Goal: Task Accomplishment & Management: Complete application form

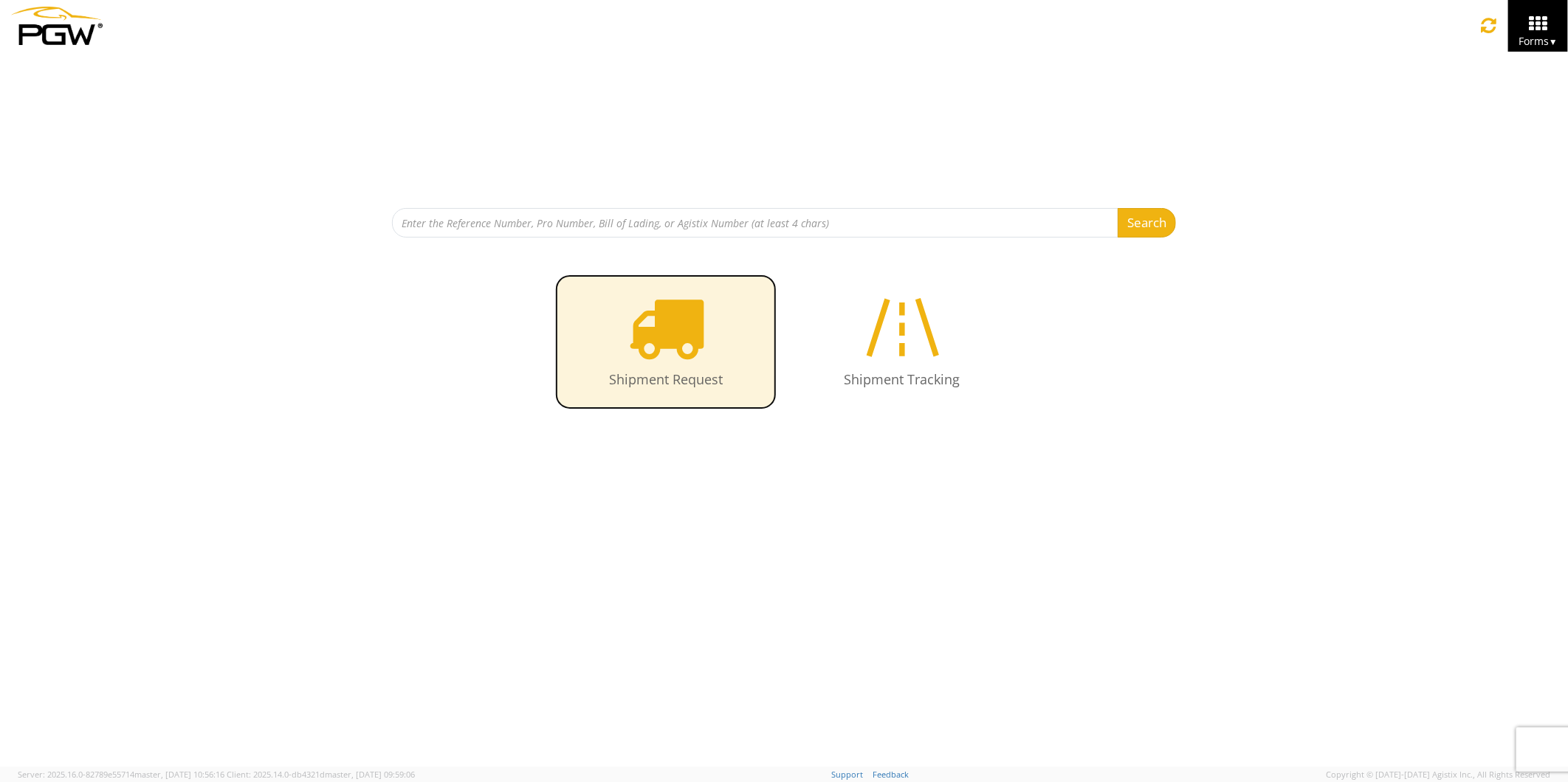
click at [680, 348] on icon at bounding box center [666, 328] width 76 height 76
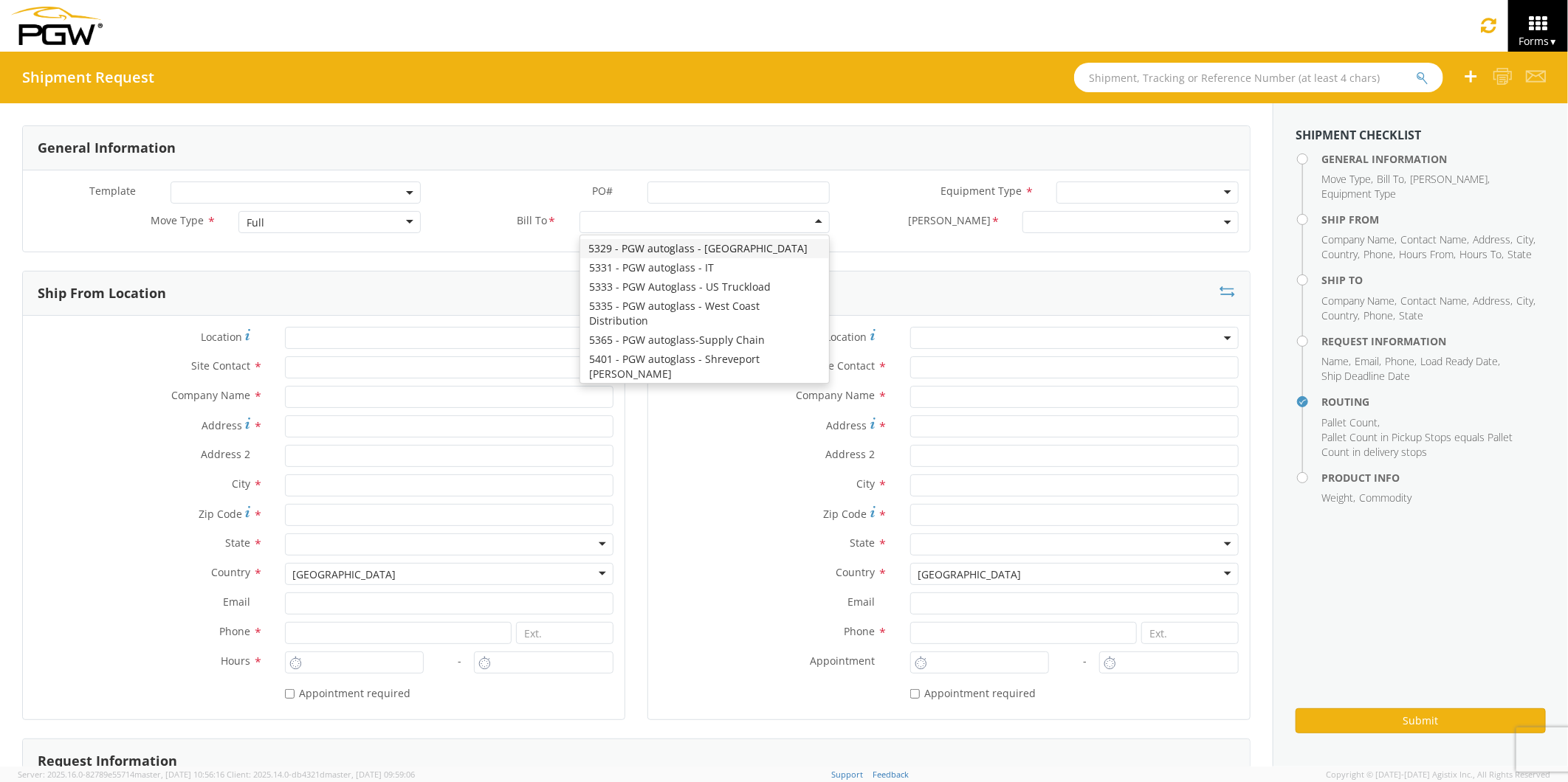
click at [810, 221] on div at bounding box center [704, 222] width 250 height 22
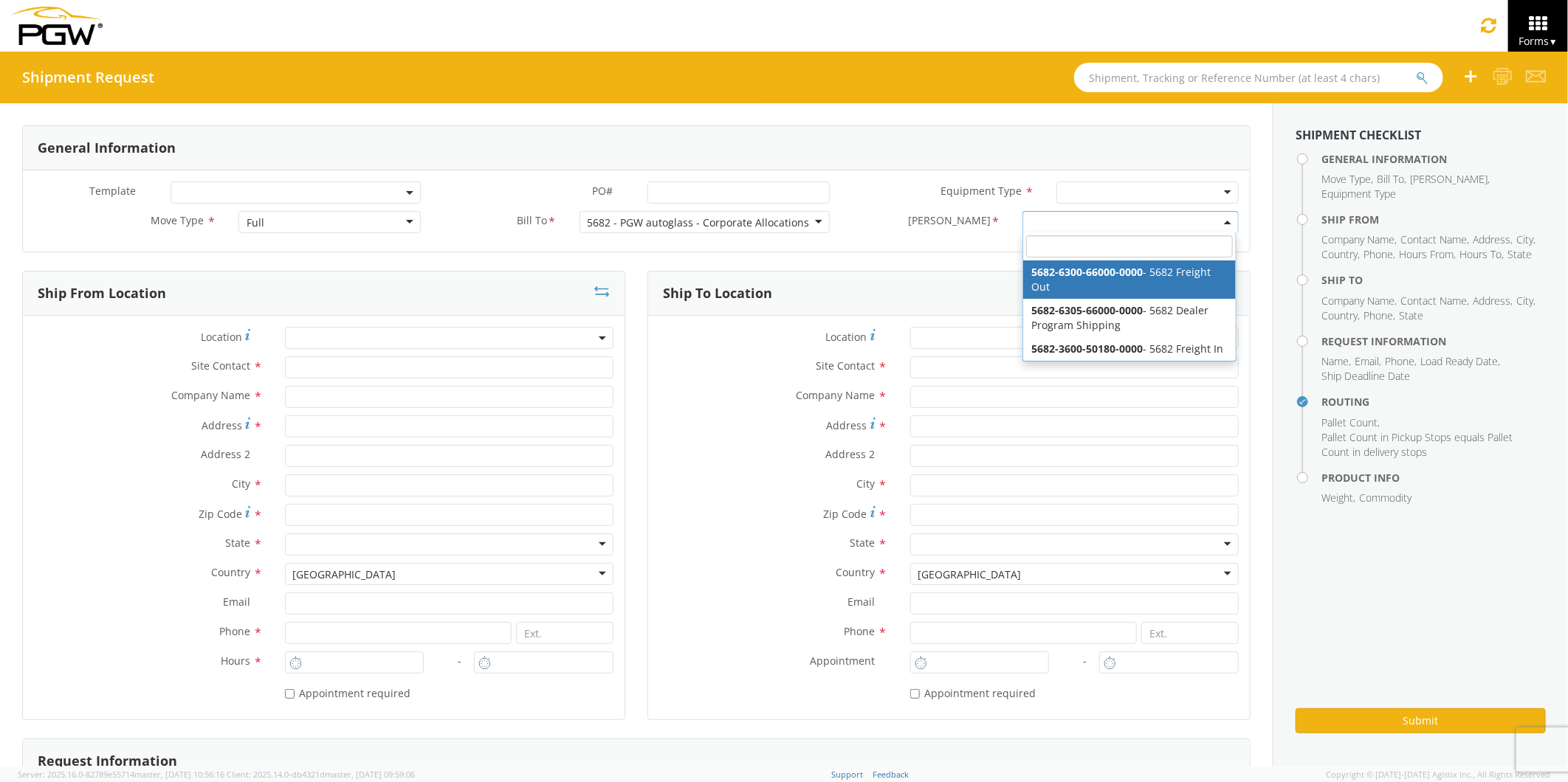
click at [1224, 222] on b at bounding box center [1228, 222] width 8 height 4
select select "5682-6300-66000-0000"
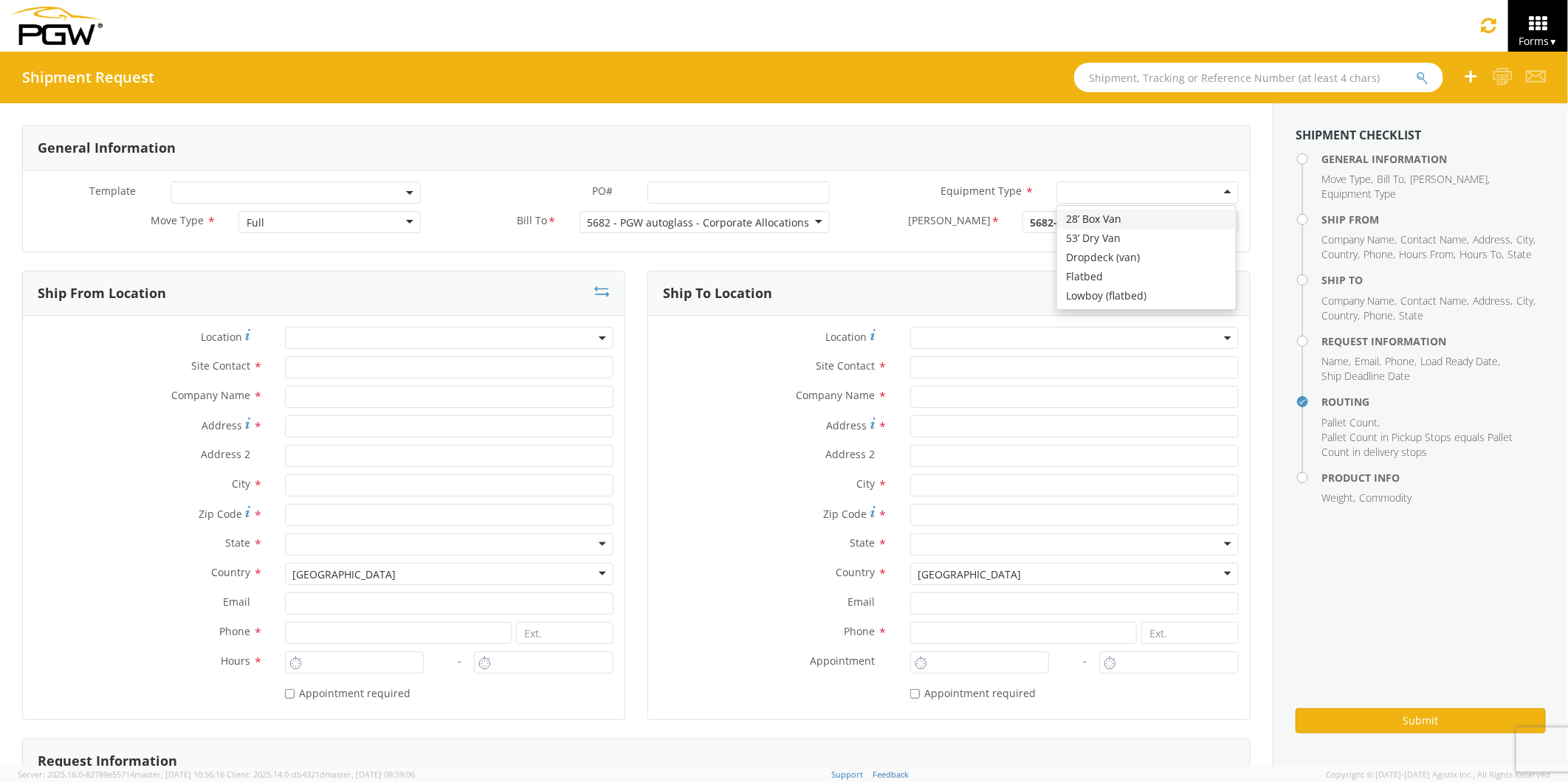
click at [1213, 192] on div at bounding box center [1147, 192] width 182 height 22
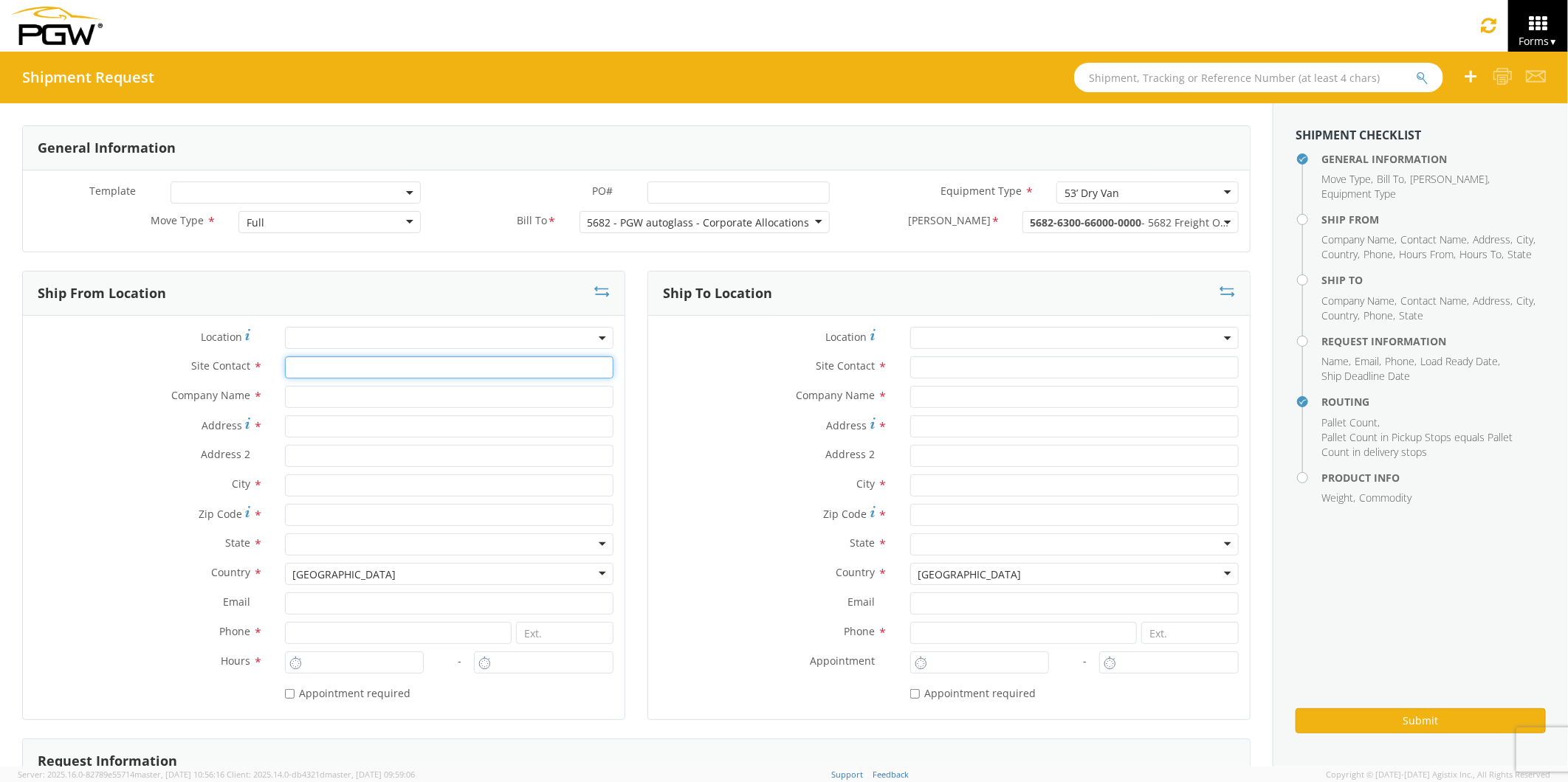
click at [310, 367] on input "text" at bounding box center [449, 367] width 328 height 22
type input "[PERSON_NAME]"
click at [307, 399] on input "text" at bounding box center [449, 396] width 328 height 22
type input "The Royal Group"
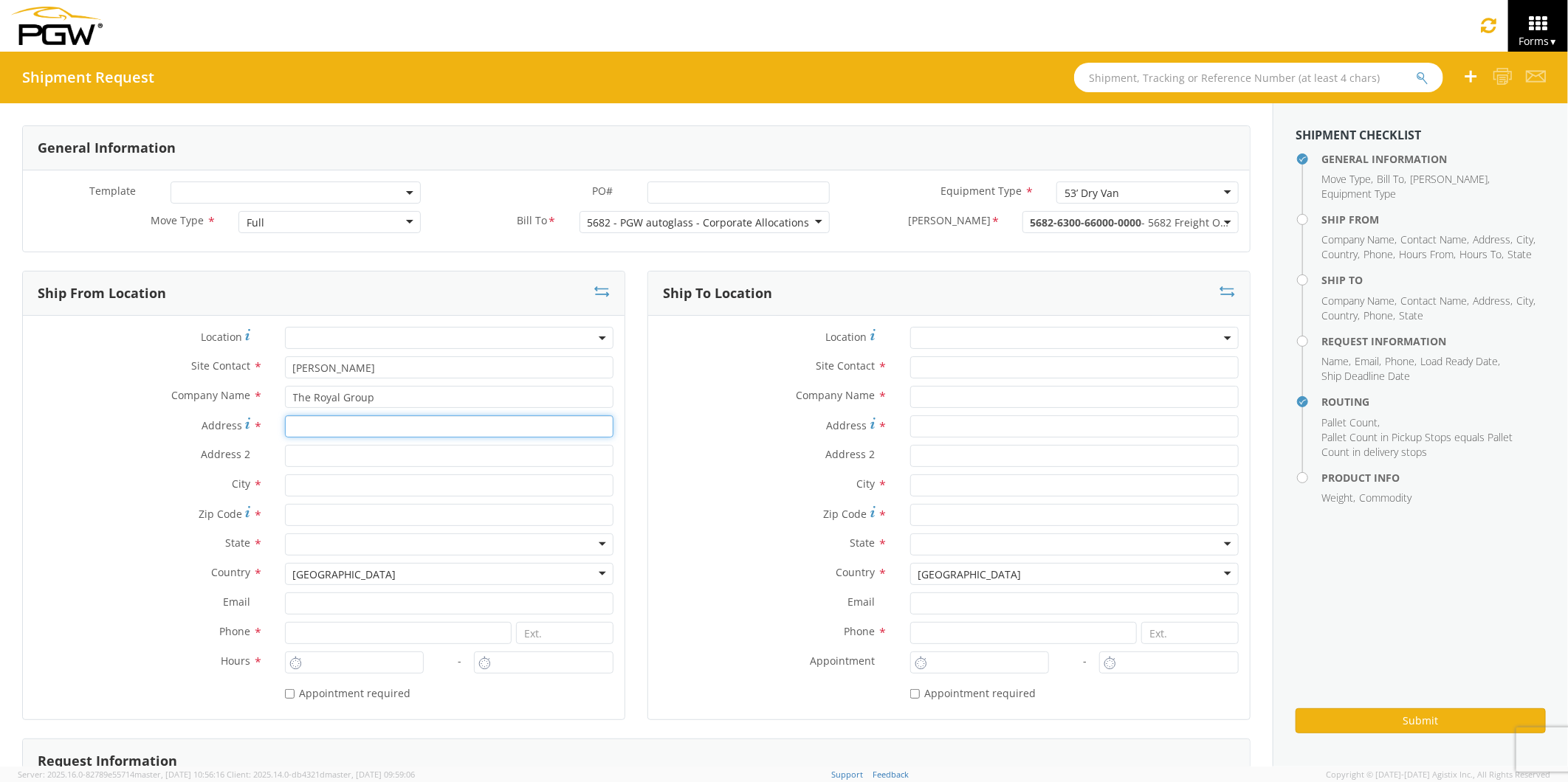
click at [312, 429] on input "Address *" at bounding box center [449, 427] width 328 height 22
type input "[STREET_ADDRESS][PERSON_NAME]"
click at [307, 483] on input "text" at bounding box center [449, 485] width 328 height 22
click at [333, 515] on div "searching..." at bounding box center [449, 513] width 327 height 22
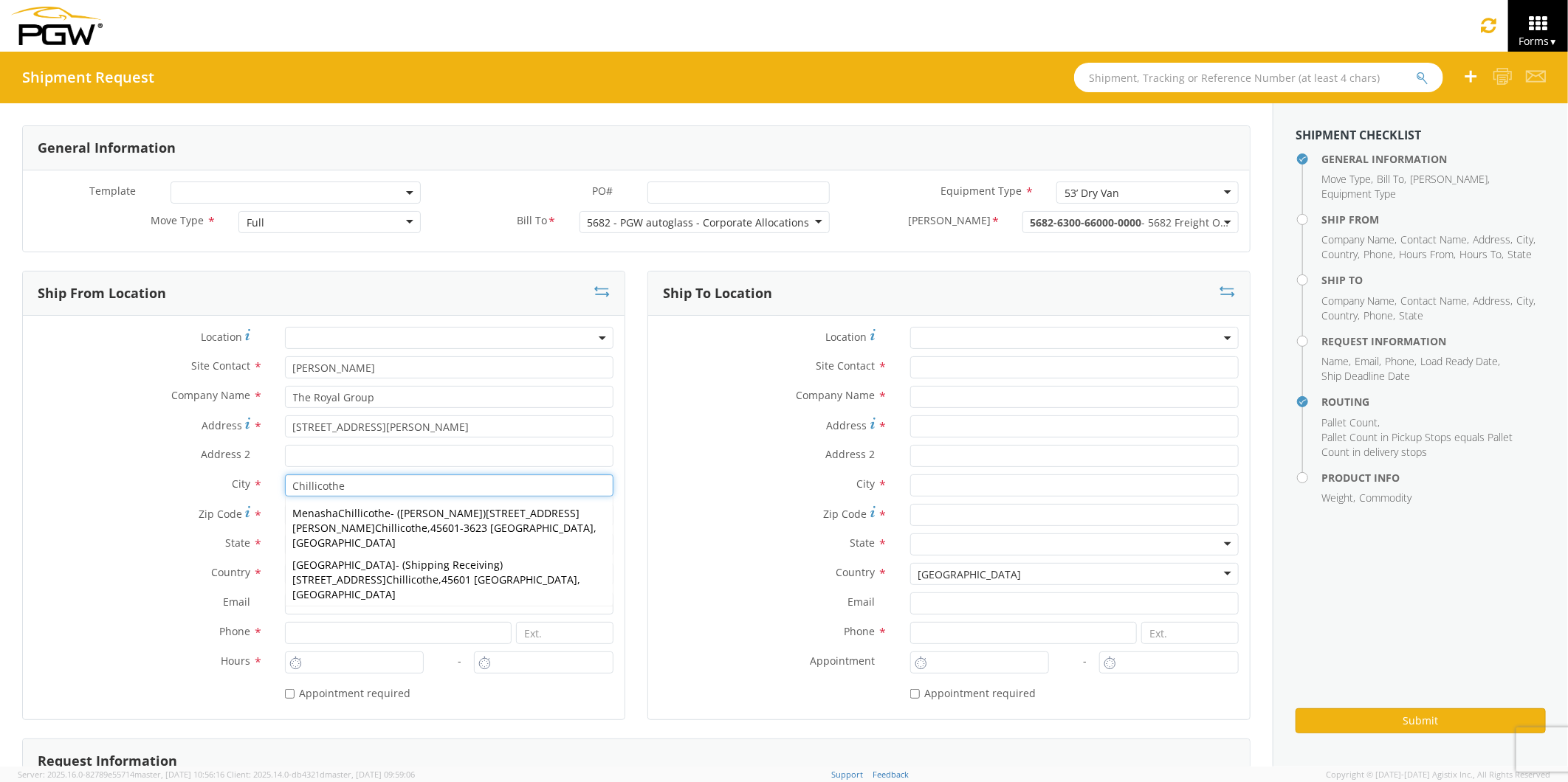
type input "Chillicothe"
type input "9:00 AM"
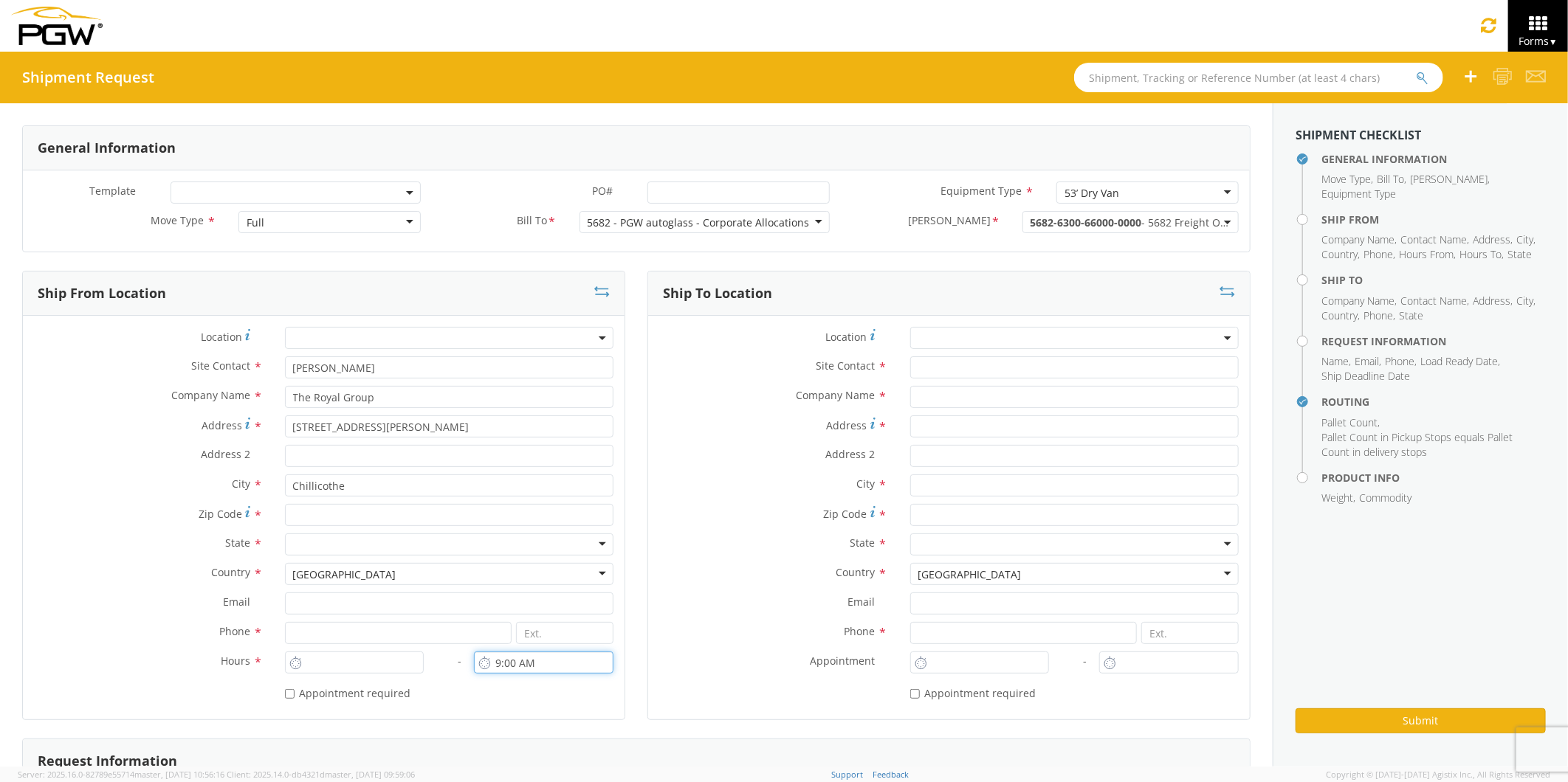
click at [500, 665] on input "9:00 AM" at bounding box center [544, 662] width 139 height 22
click at [298, 516] on input "Zip Code *" at bounding box center [449, 515] width 328 height 22
type input "45601"
click at [314, 542] on div at bounding box center [449, 544] width 328 height 22
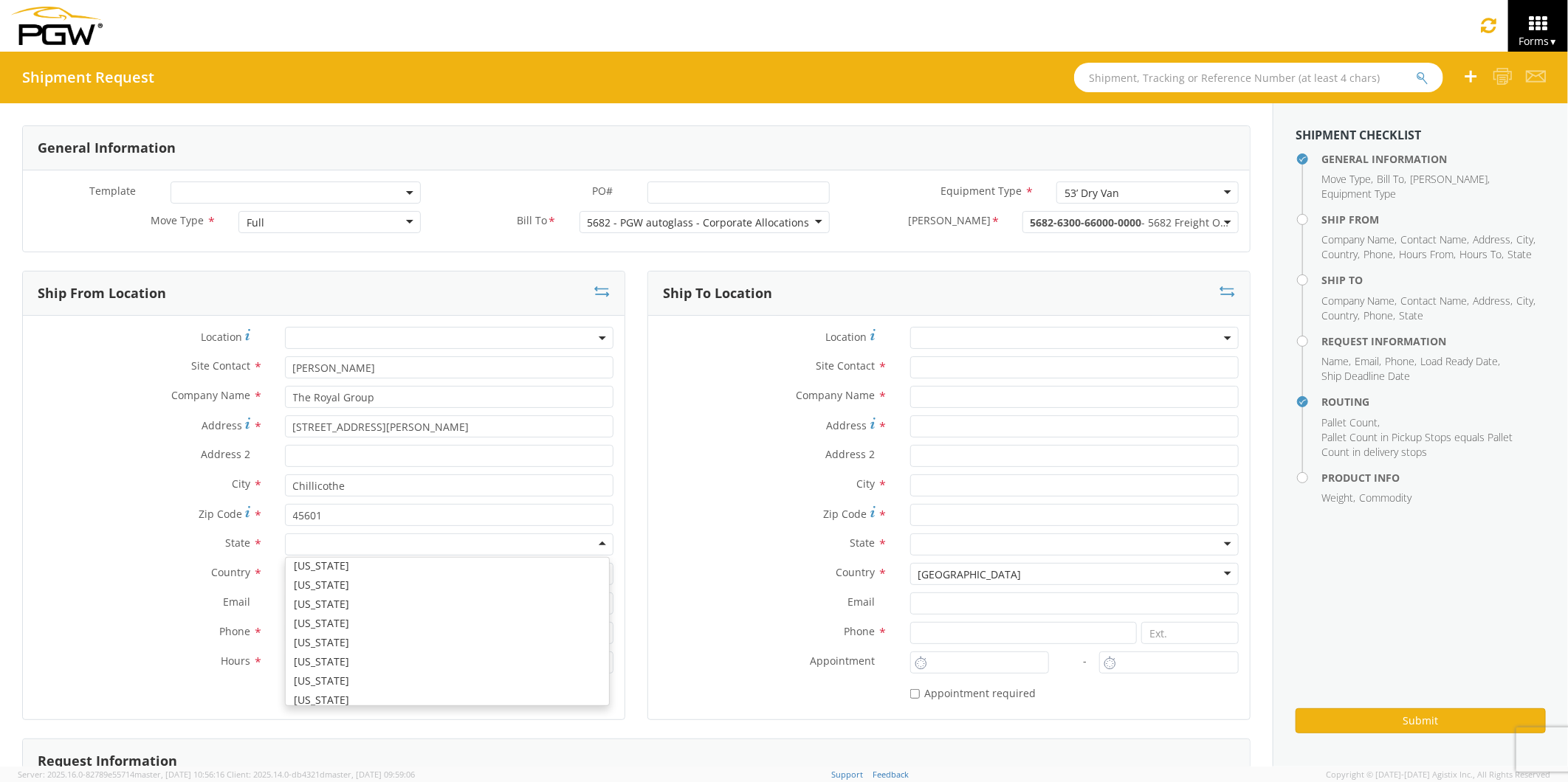
scroll to position [655, 0]
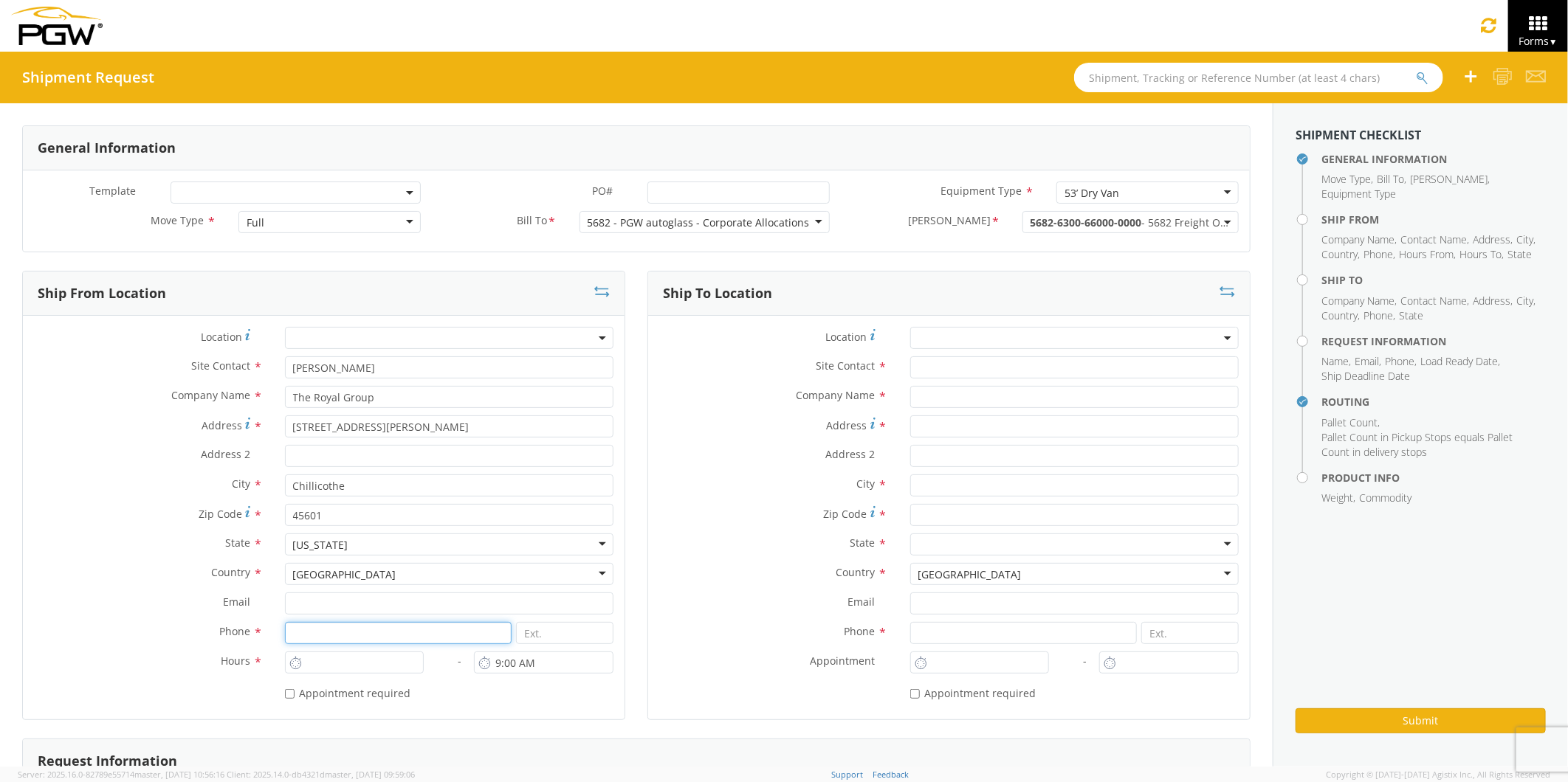
click at [311, 633] on input at bounding box center [399, 633] width 228 height 22
click at [296, 630] on input at bounding box center [399, 633] width 228 height 22
type input "7407738204"
click at [481, 704] on div "* Appointment required" at bounding box center [324, 695] width 602 height 27
click at [343, 660] on input "9:00 AM" at bounding box center [355, 662] width 139 height 22
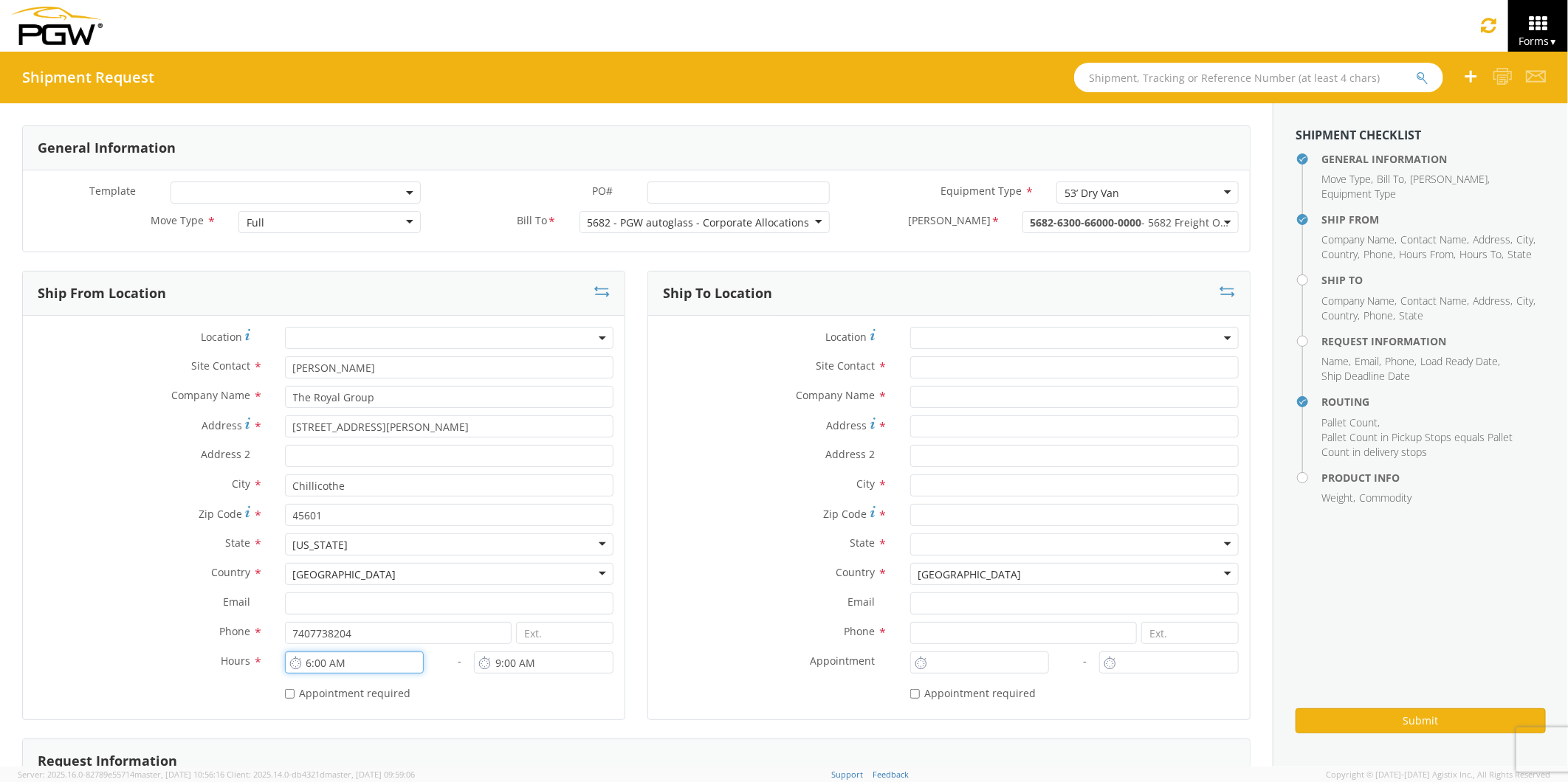
type input "6:00 AM"
drag, startPoint x: 529, startPoint y: 661, endPoint x: 477, endPoint y: 668, distance: 52.5
click at [477, 667] on div "9:00 AM" at bounding box center [544, 662] width 139 height 22
click at [530, 664] on input "9:00 AM" at bounding box center [544, 662] width 139 height 22
type input "9"
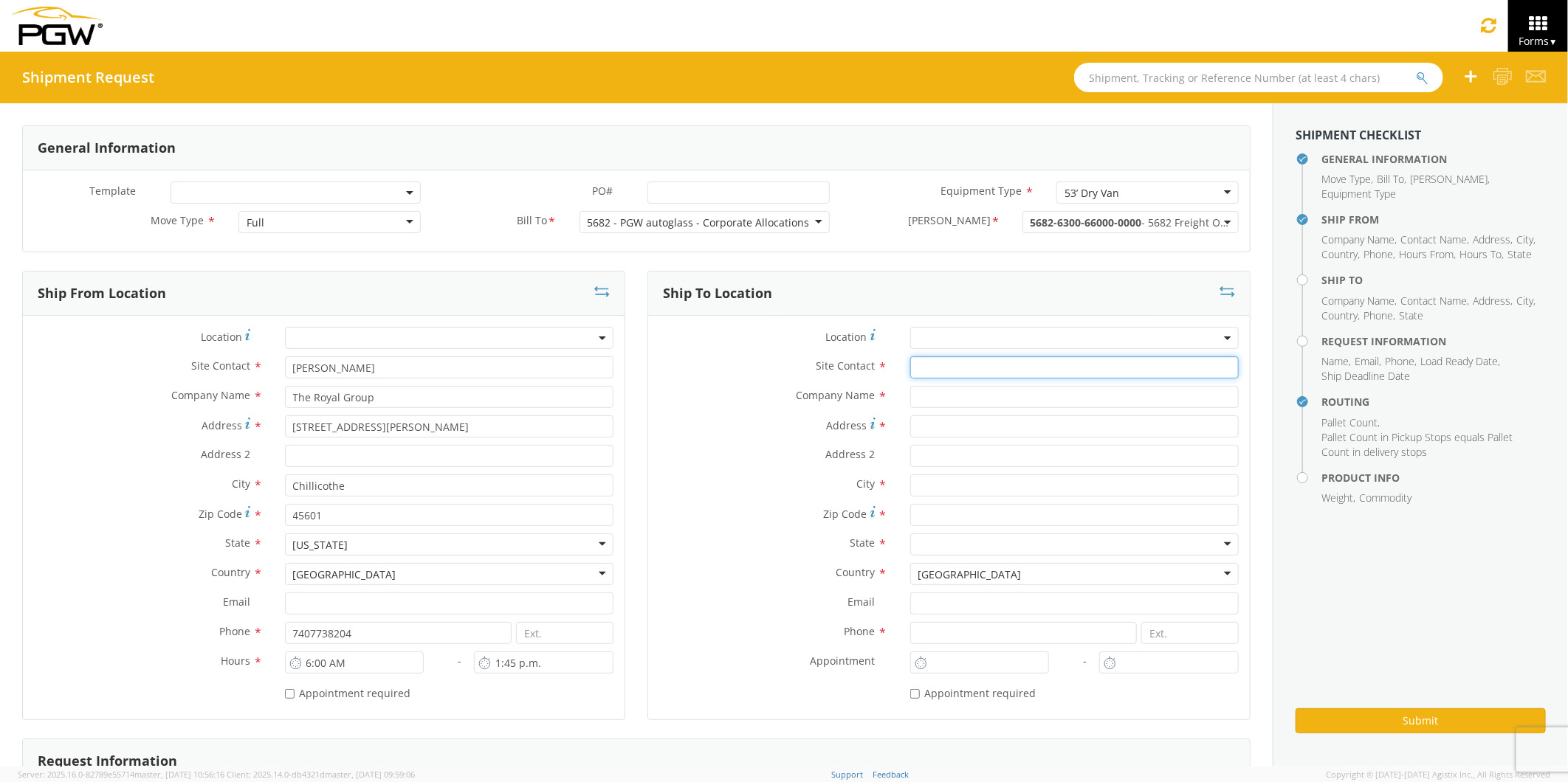
type input "1:45 PM"
click at [914, 366] on input "text" at bounding box center [1075, 367] width 328 height 22
type input "[PERSON_NAME]"
click at [919, 401] on input "text" at bounding box center [1075, 396] width 328 height 22
type input "Pgw Auto Glass"
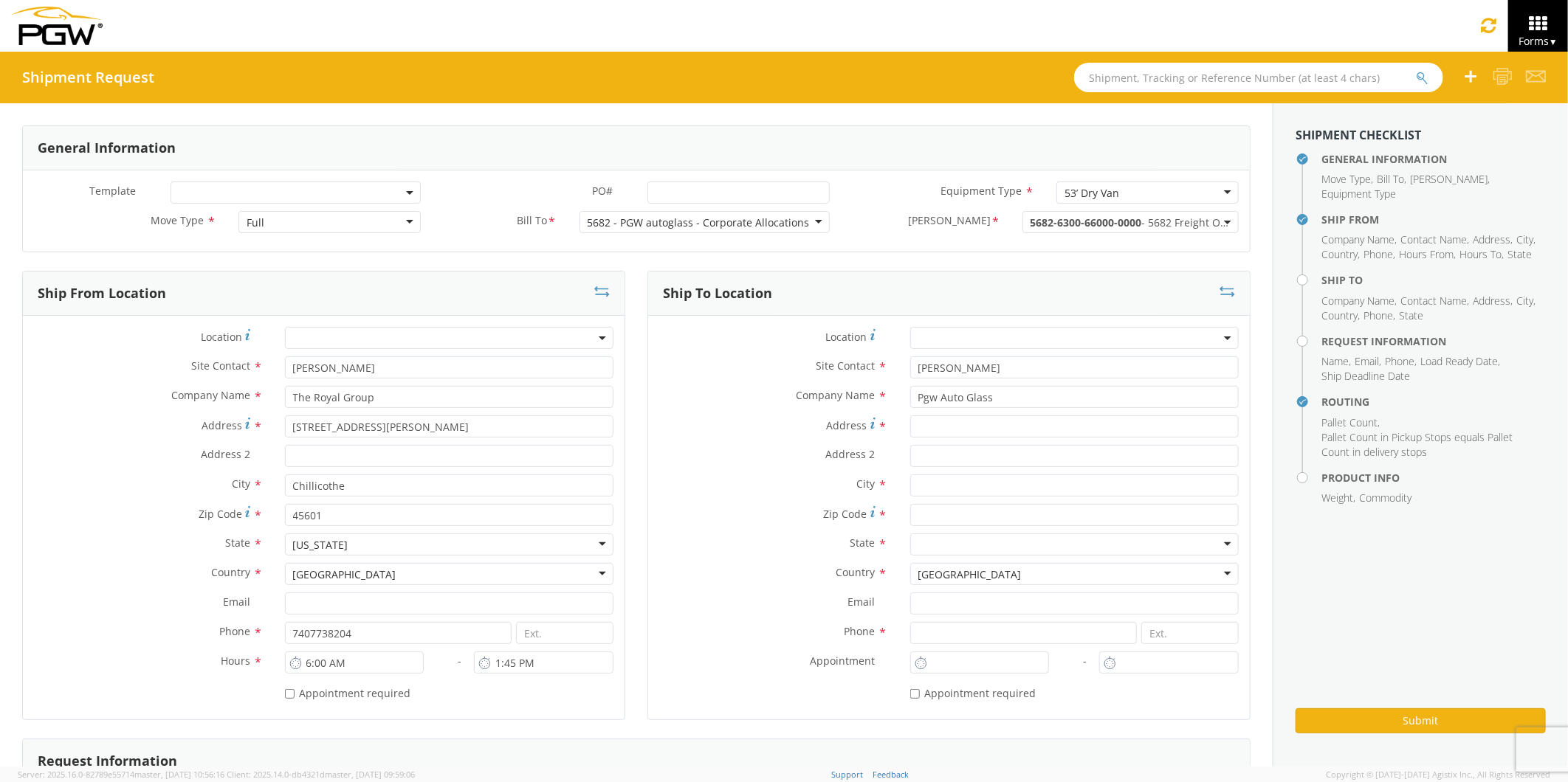
click at [899, 488] on div at bounding box center [1075, 485] width 351 height 22
click at [917, 429] on input "Address *" at bounding box center [1075, 427] width 328 height 22
type input "16-[STREET_ADDRESS][PERSON_NAME]"
click at [929, 487] on input "text" at bounding box center [1075, 485] width 328 height 22
click at [1015, 487] on input "Winnipeg MB r2r O01" at bounding box center [1075, 485] width 328 height 22
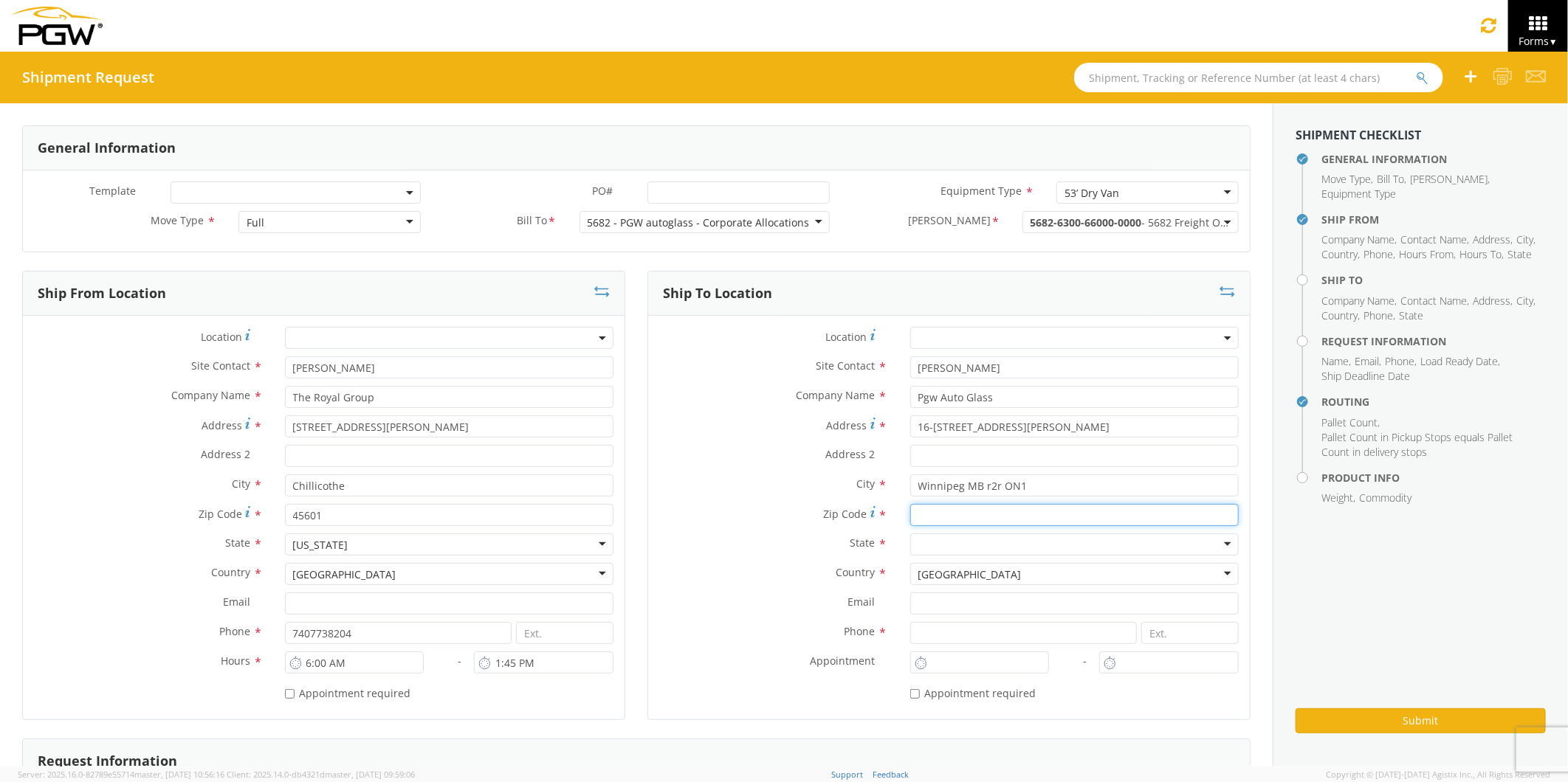
click at [910, 515] on input "Zip Code *" at bounding box center [1075, 515] width 328 height 22
click at [1023, 484] on input "Winnipeg MB r2r ON1" at bounding box center [1075, 485] width 328 height 22
type input "Winnipeg MB"
drag, startPoint x: 889, startPoint y: 510, endPoint x: 909, endPoint y: 513, distance: 20.2
click at [899, 510] on div at bounding box center [1075, 515] width 351 height 22
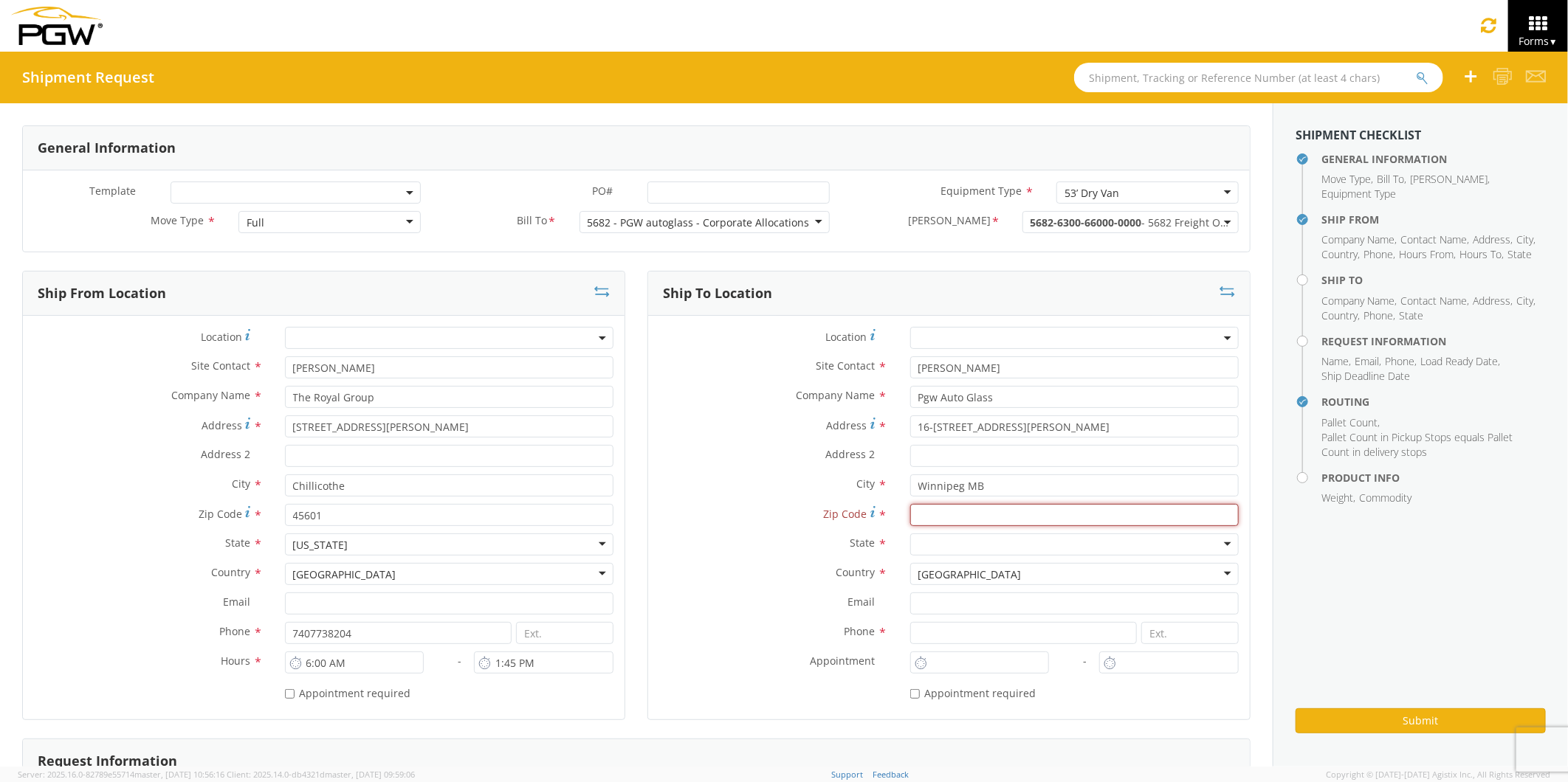
click at [916, 514] on input "Zip Code *" at bounding box center [1075, 515] width 328 height 22
type input "R2R ON1"
click at [916, 542] on div at bounding box center [1075, 544] width 328 height 22
click at [968, 512] on input "R2R ON1" at bounding box center [1075, 515] width 328 height 22
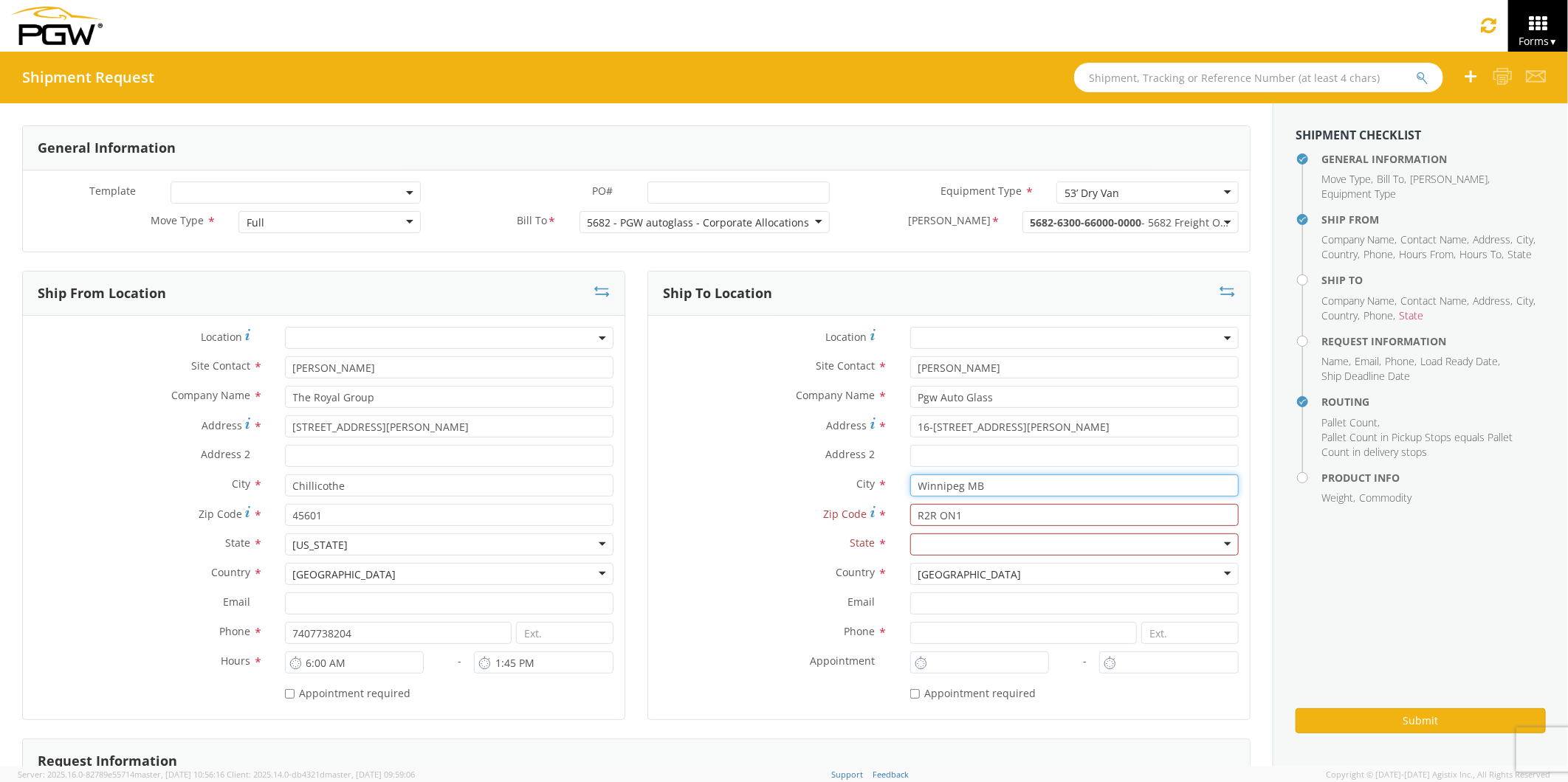
click at [976, 487] on input "Winnipeg MB" at bounding box center [1075, 485] width 328 height 22
type input "[GEOGRAPHIC_DATA]"
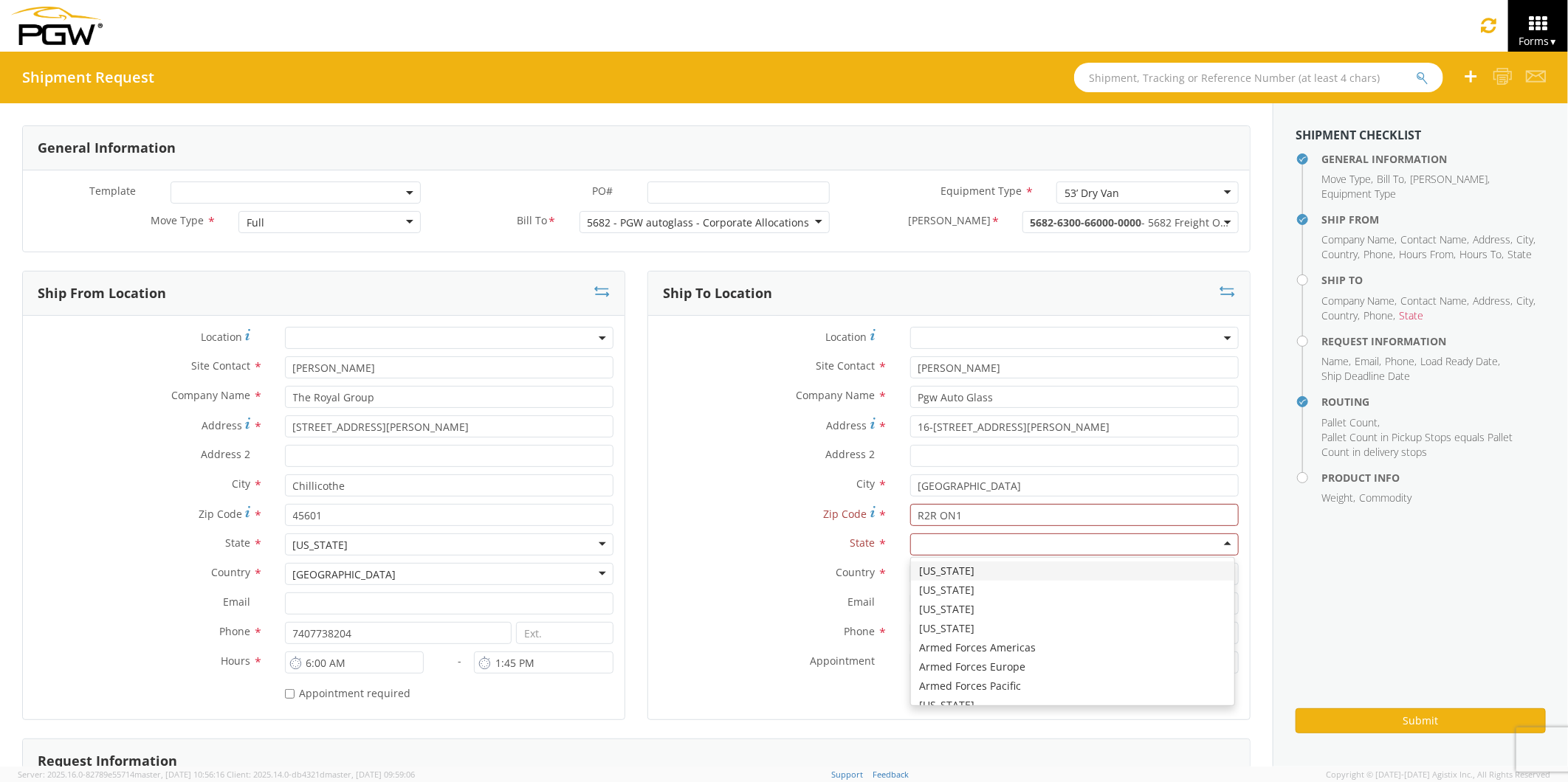
click at [910, 542] on div at bounding box center [1075, 544] width 328 height 22
type input "Manitoba [PERSON_NAME]"
click at [1214, 571] on div "[GEOGRAPHIC_DATA]" at bounding box center [1075, 574] width 328 height 22
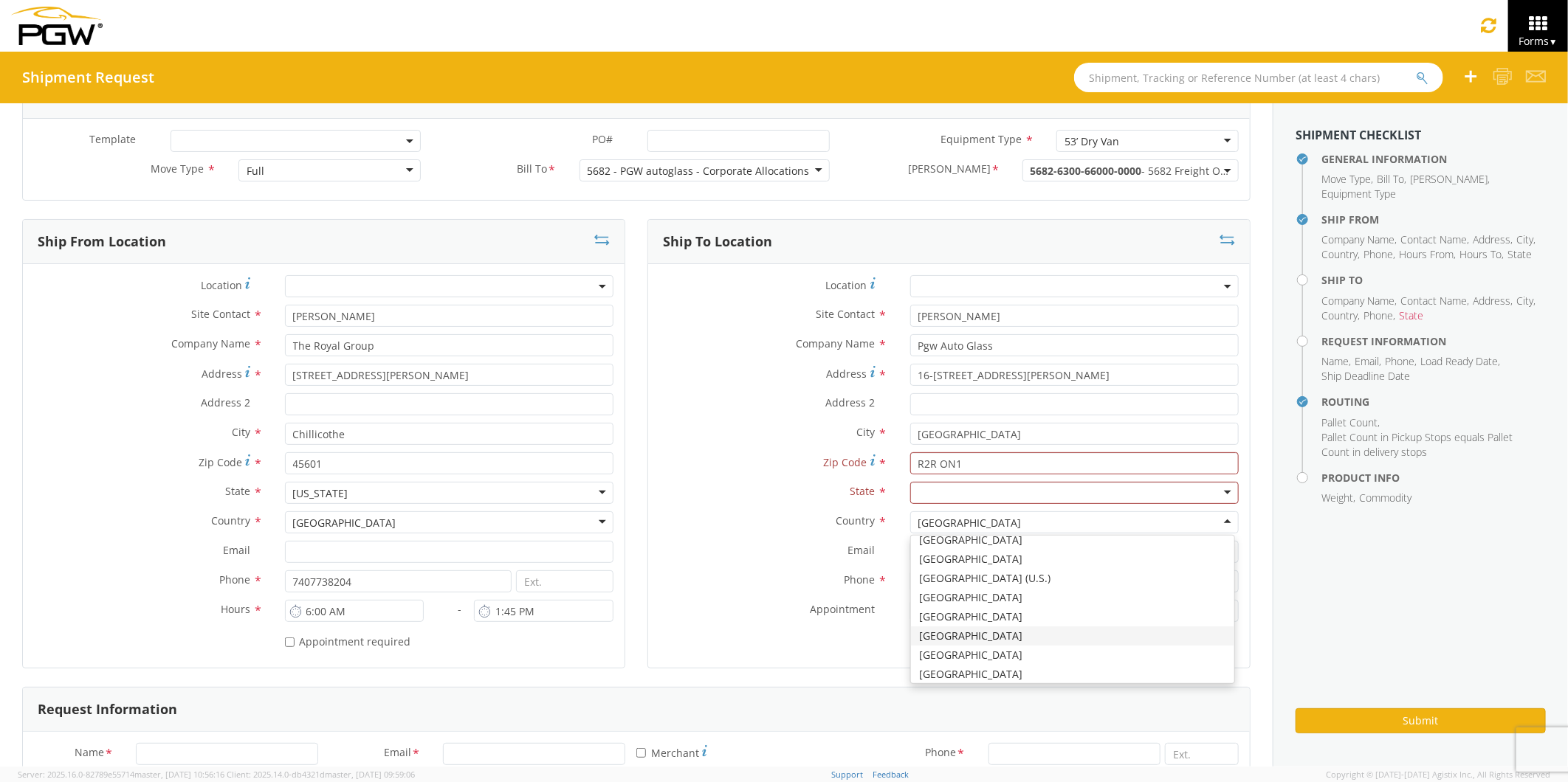
scroll to position [0, 0]
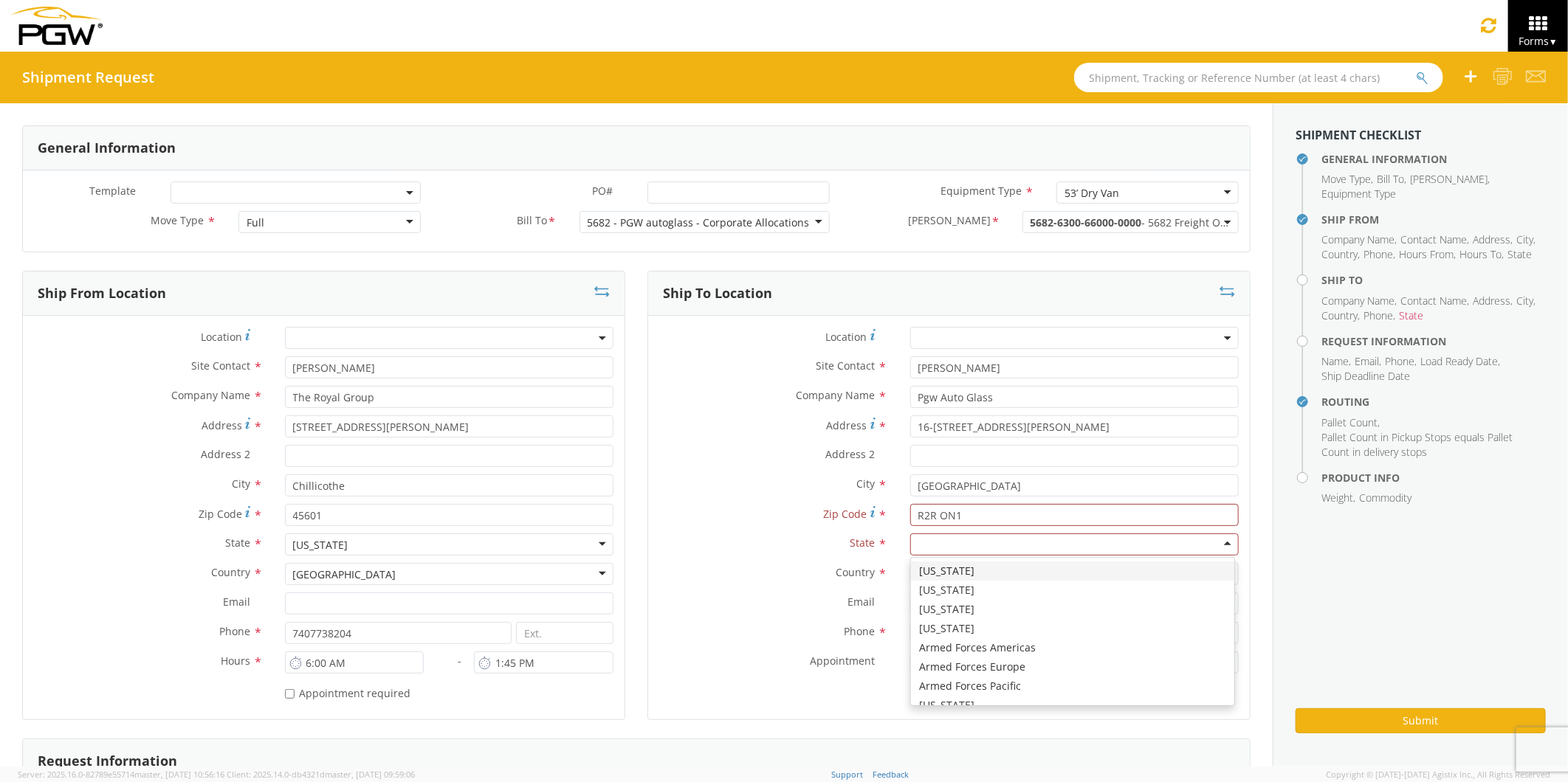
click at [1214, 543] on div at bounding box center [1075, 544] width 328 height 22
click at [920, 544] on div at bounding box center [1075, 544] width 328 height 22
type input "[GEOGRAPHIC_DATA]"
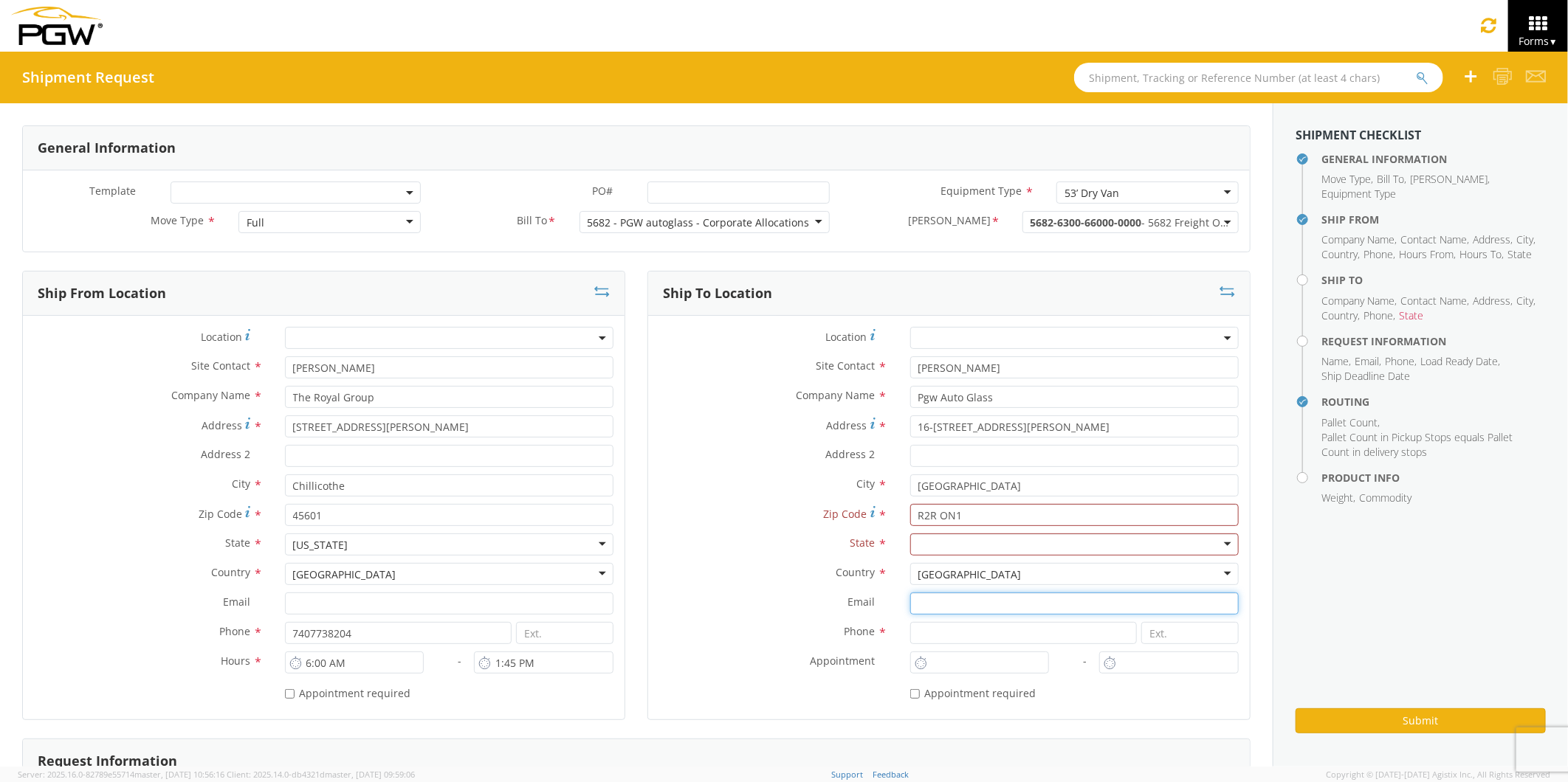
click at [1047, 611] on input "Email *" at bounding box center [1075, 603] width 328 height 22
click at [952, 636] on input at bounding box center [1024, 633] width 228 height 22
click at [1322, 594] on aside "Shipment Checklist General Information Move Type , Bill To , [PERSON_NAME] , Eq…" at bounding box center [1420, 434] width 295 height 664
click at [968, 488] on input "[GEOGRAPHIC_DATA]" at bounding box center [1075, 485] width 328 height 22
type input "Winnipeg MB"
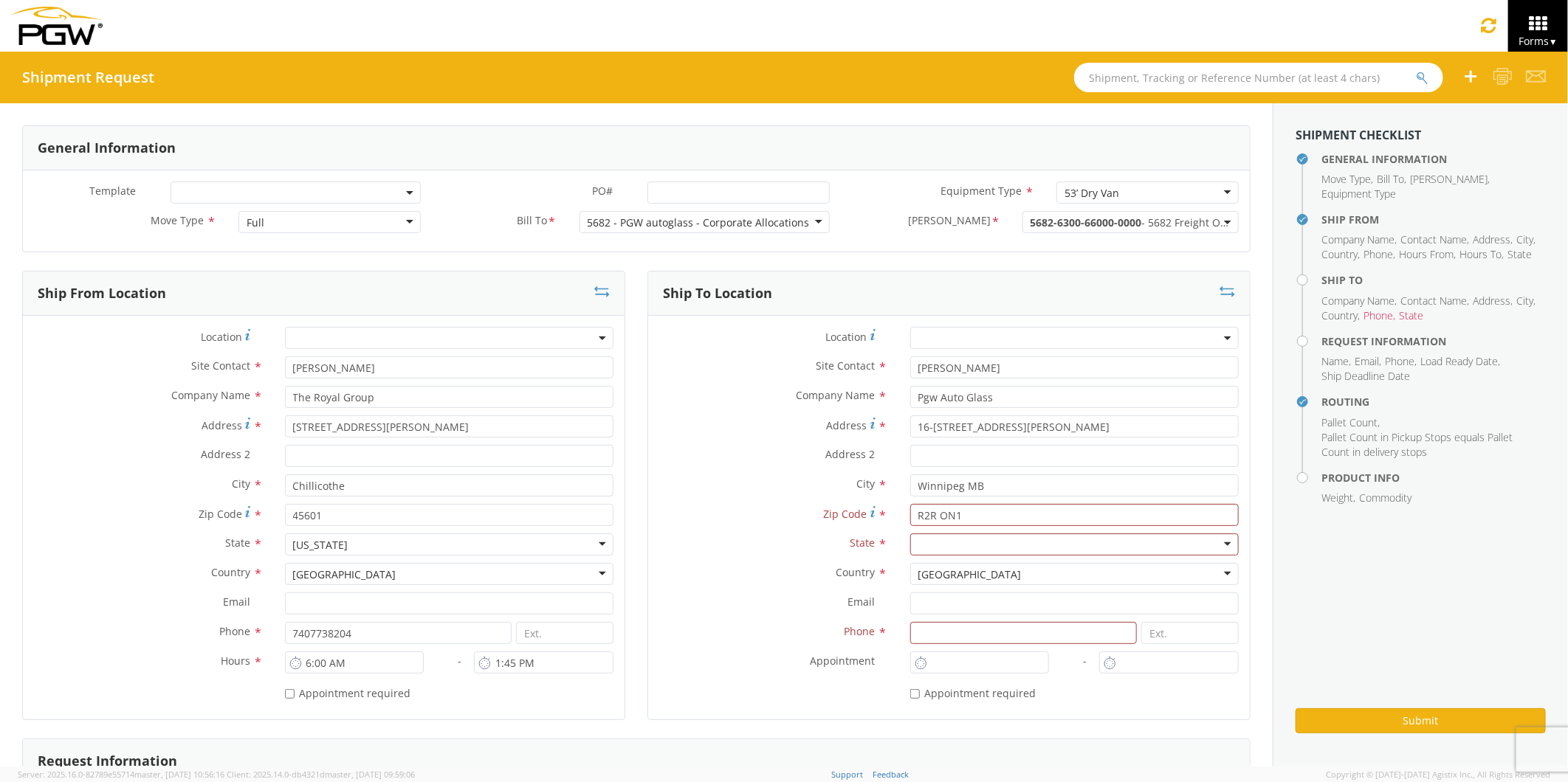
click at [975, 547] on div at bounding box center [1075, 544] width 328 height 22
type input "[GEOGRAPHIC_DATA]"
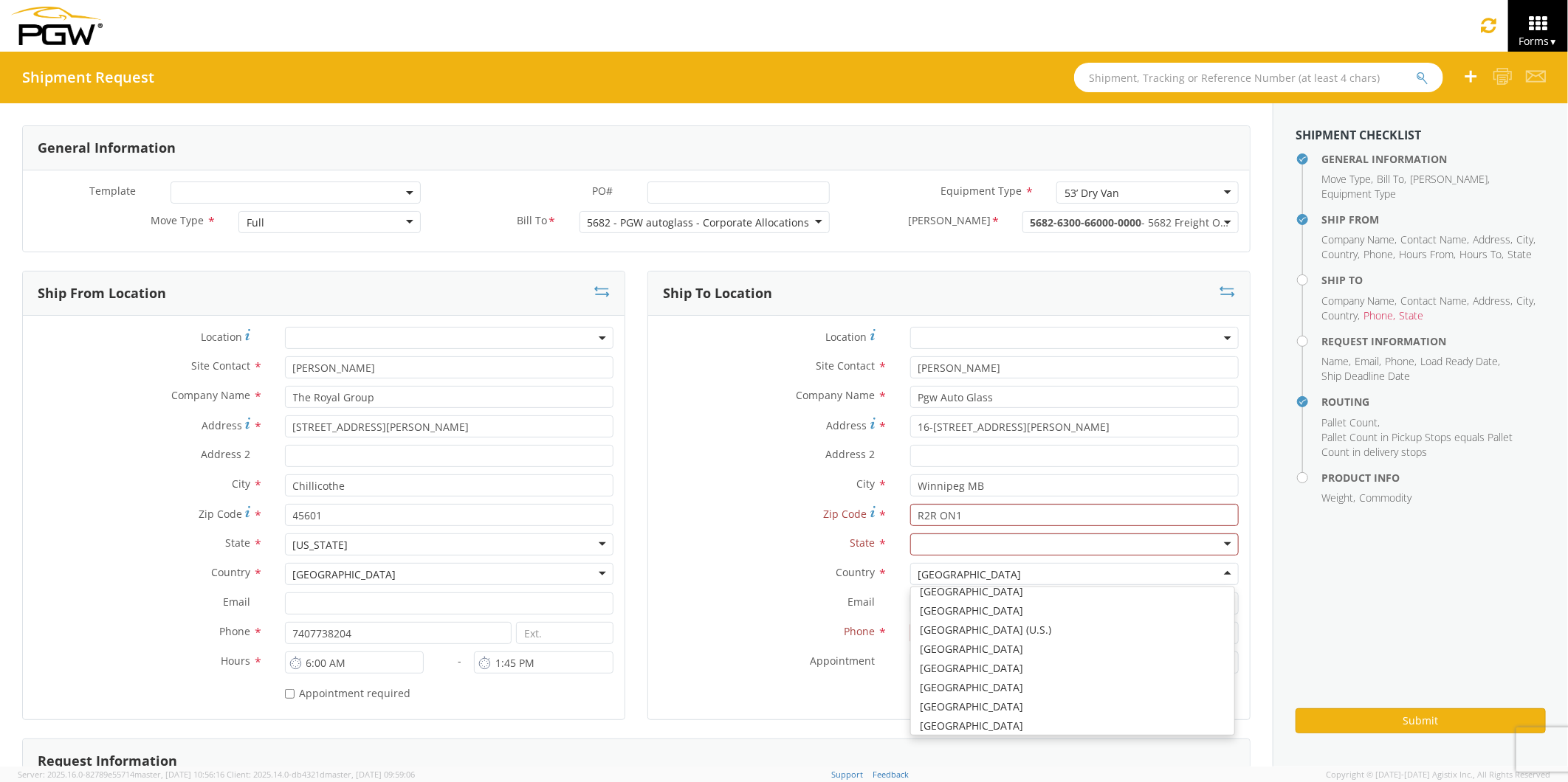
scroll to position [3837, 0]
click at [1021, 578] on div "[GEOGRAPHIC_DATA]" at bounding box center [1075, 574] width 328 height 22
click at [1219, 547] on div at bounding box center [1075, 544] width 328 height 22
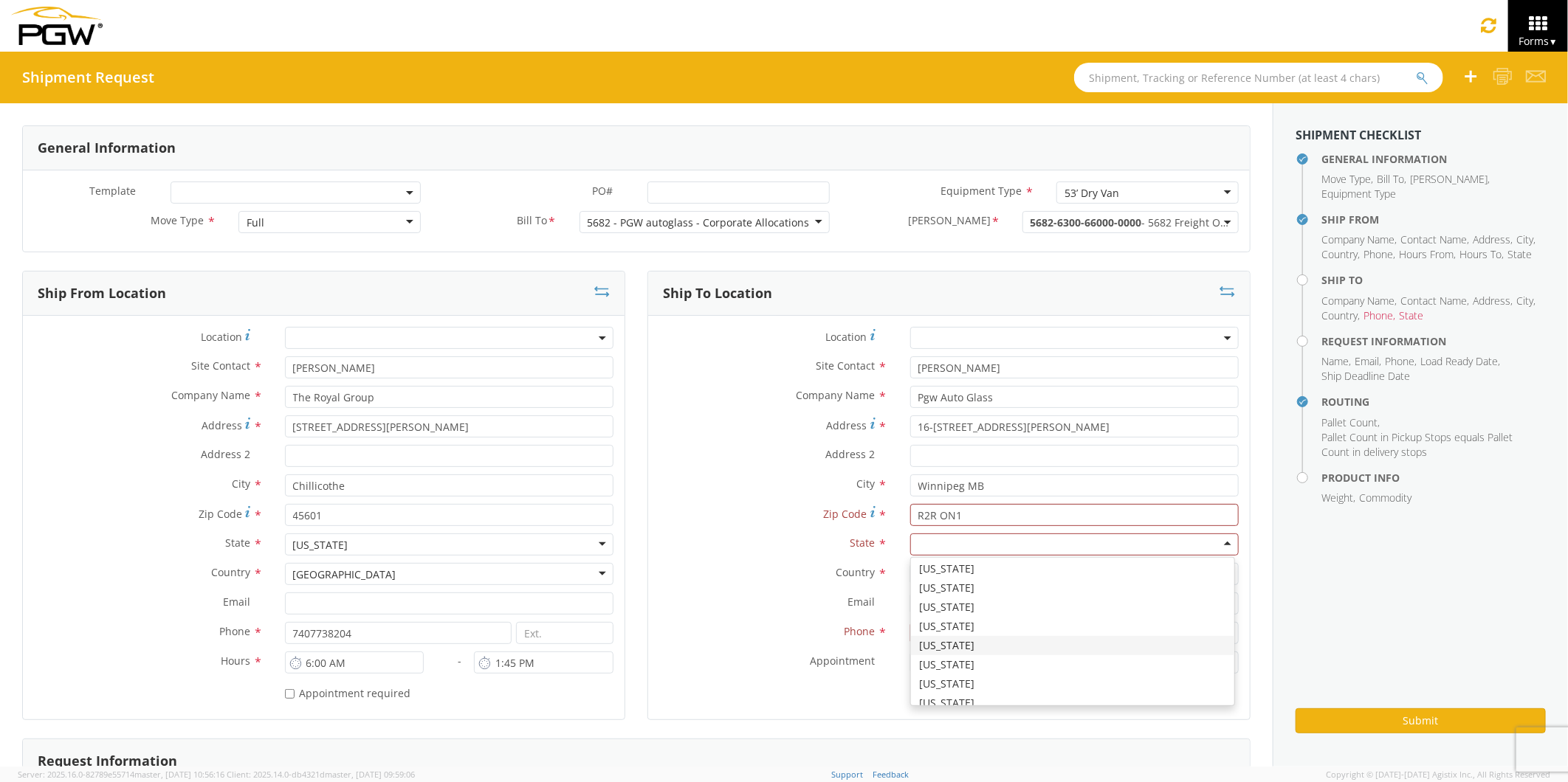
scroll to position [933, 0]
drag, startPoint x: 834, startPoint y: 683, endPoint x: 844, endPoint y: 670, distance: 16.4
click at [835, 681] on div "* Appointment required" at bounding box center [949, 691] width 602 height 20
click at [920, 633] on input at bounding box center [1024, 633] width 228 height 22
type input "5555555555"
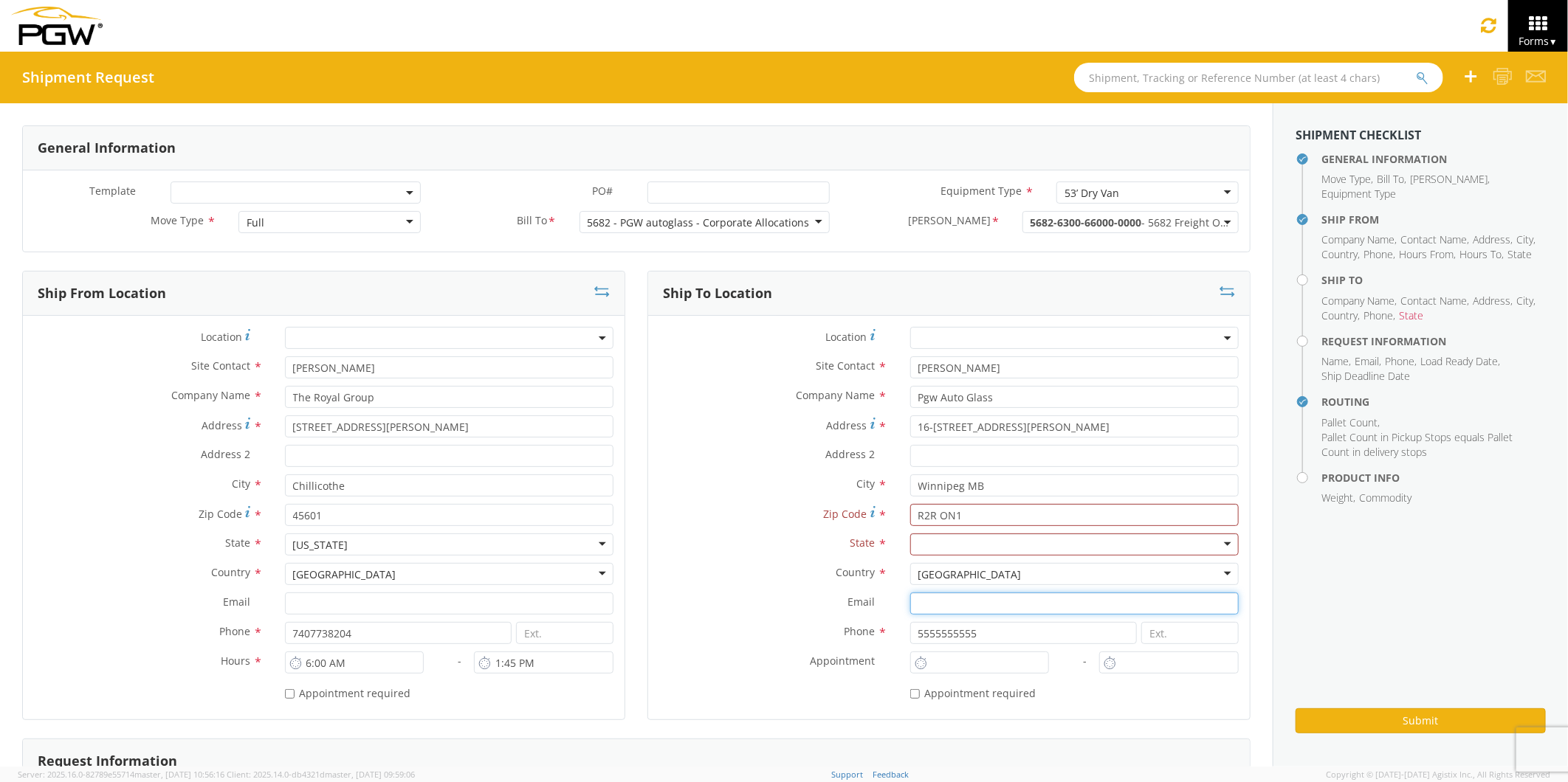
click at [940, 606] on input "Email *" at bounding box center [1075, 603] width 328 height 22
type input "9:00 AM"
click at [1123, 665] on input "9:00 AM" at bounding box center [1169, 662] width 139 height 22
click at [973, 483] on input "Winnipeg MB" at bounding box center [1075, 485] width 328 height 22
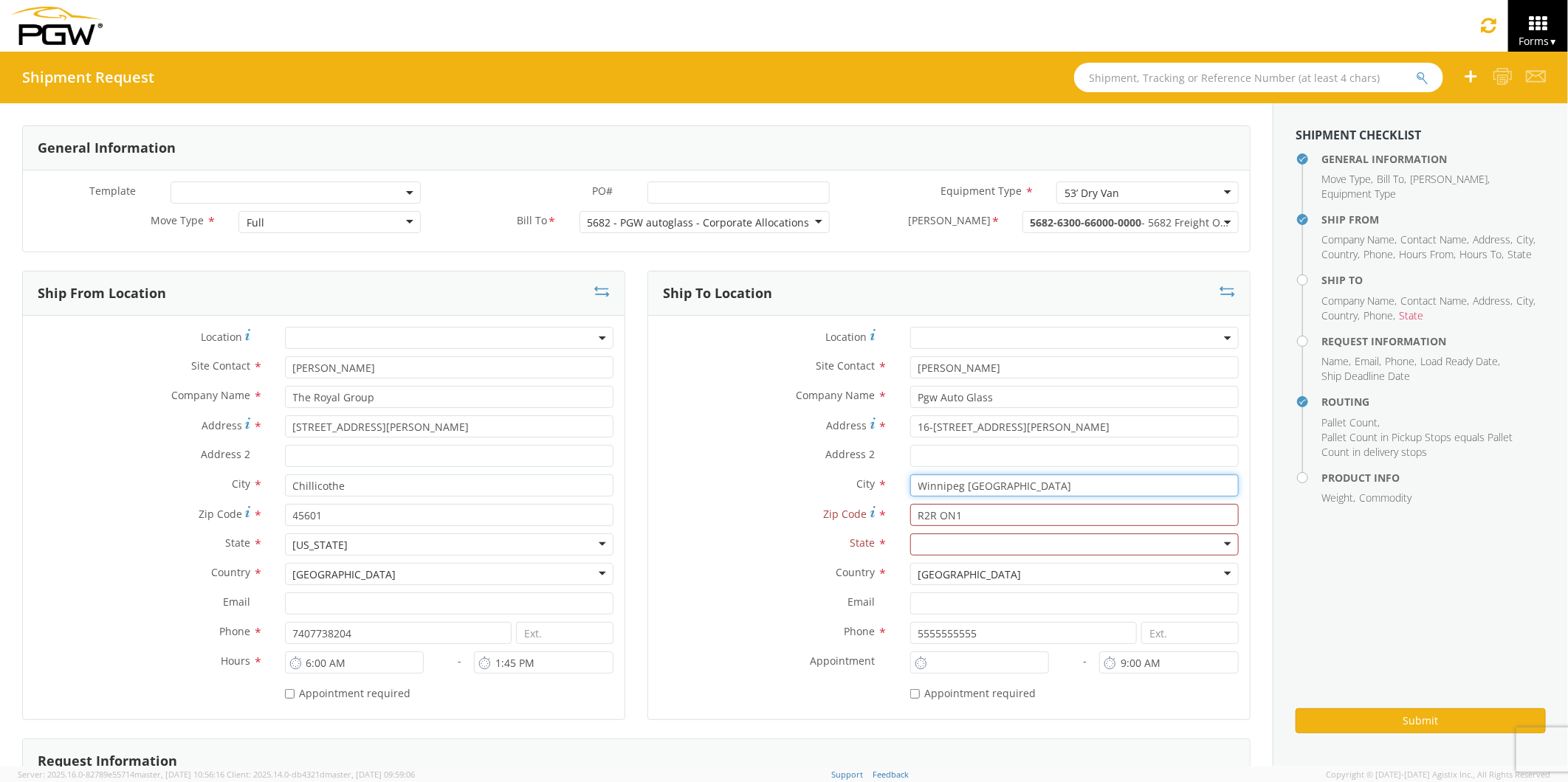
type input "Winnipeg [GEOGRAPHIC_DATA]"
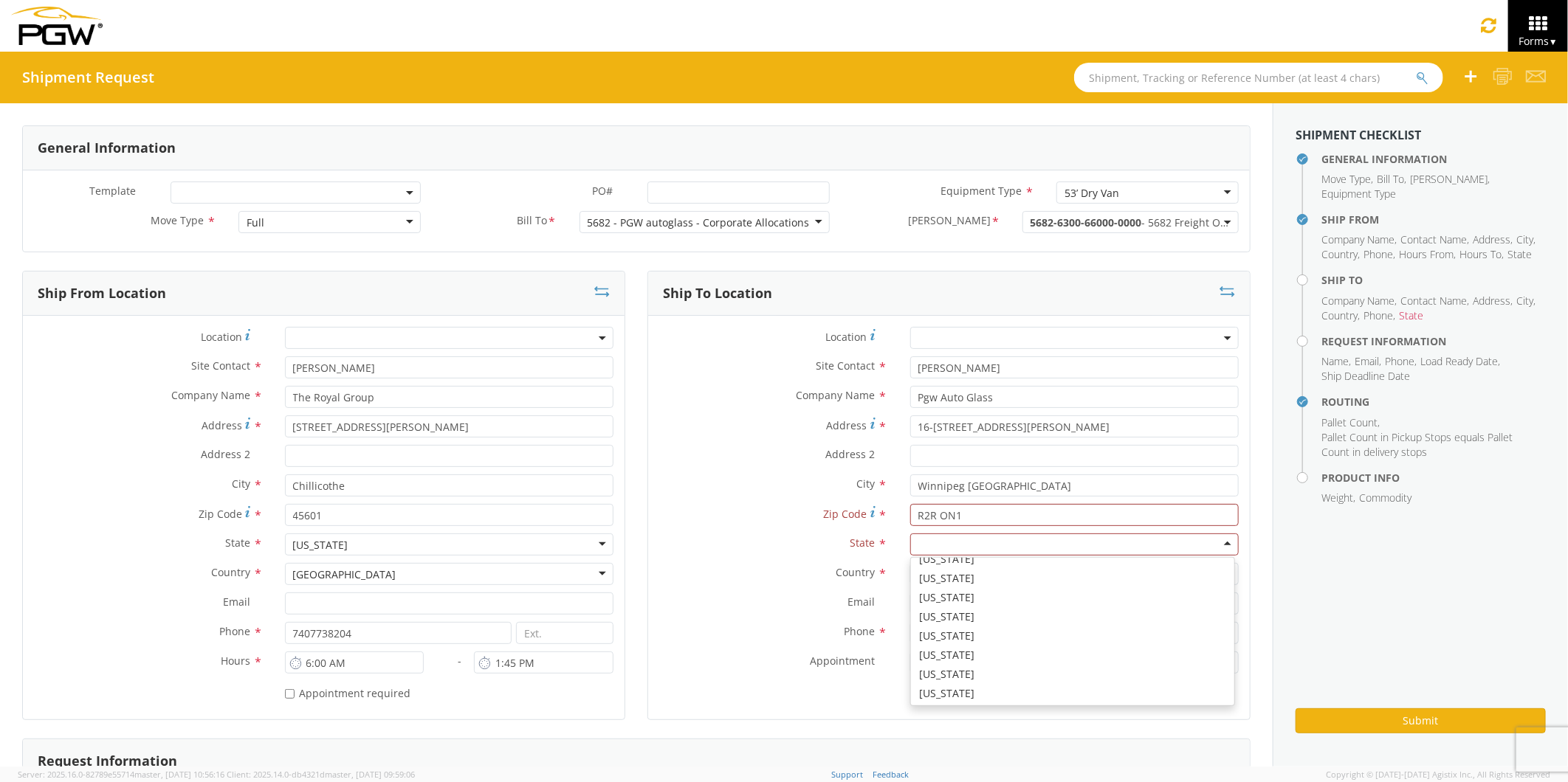
click at [967, 542] on div at bounding box center [1075, 544] width 328 height 22
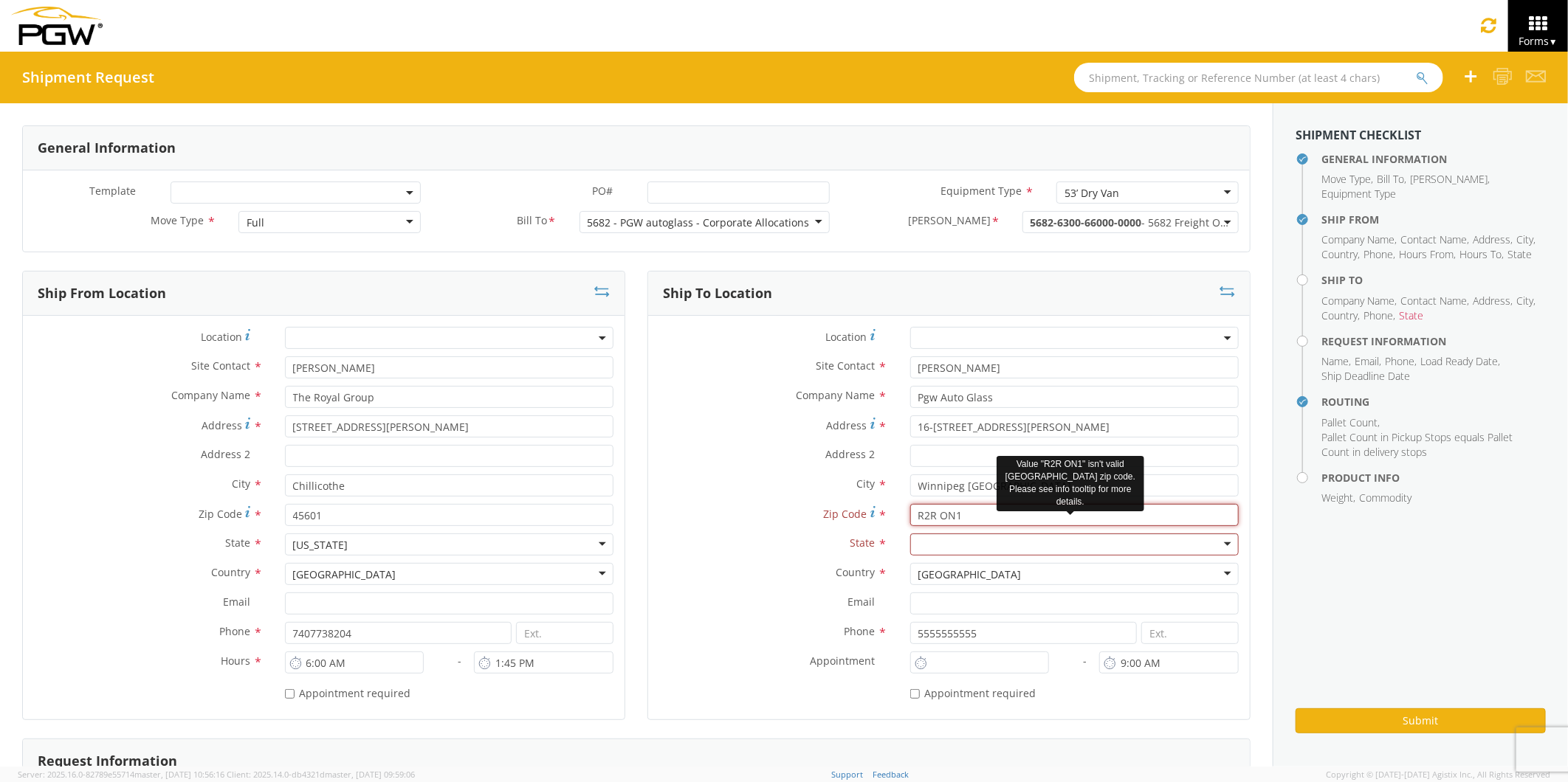
drag, startPoint x: 957, startPoint y: 516, endPoint x: 892, endPoint y: 522, distance: 65.3
click at [899, 522] on div "R2R ON1" at bounding box center [1075, 515] width 351 height 22
paste input "0"
type input "R2R 0N1"
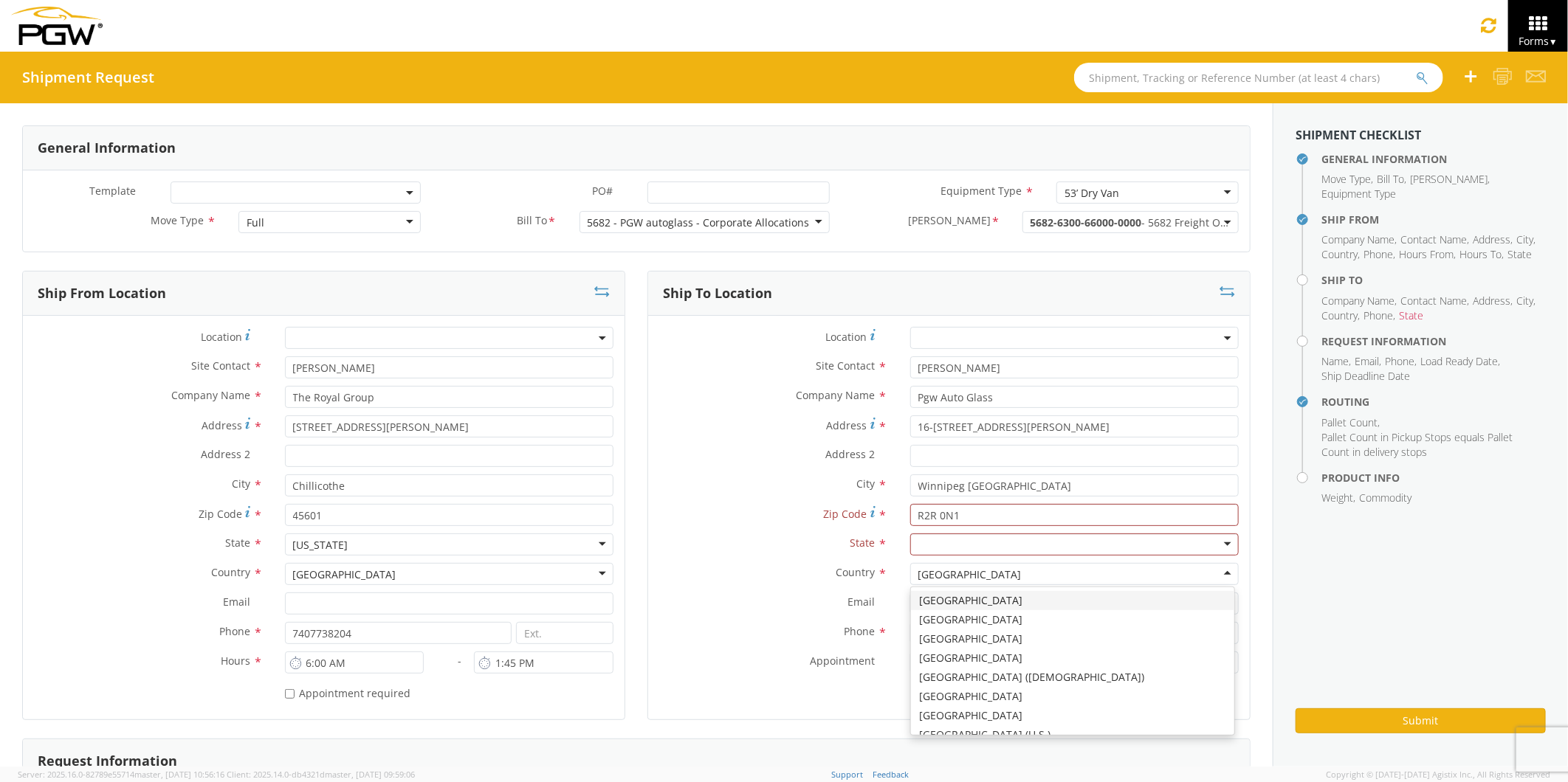
drag, startPoint x: 1013, startPoint y: 565, endPoint x: 1029, endPoint y: 569, distance: 16.5
click at [1020, 568] on div "[GEOGRAPHIC_DATA]" at bounding box center [1075, 574] width 328 height 22
click at [1024, 547] on div at bounding box center [1075, 544] width 328 height 22
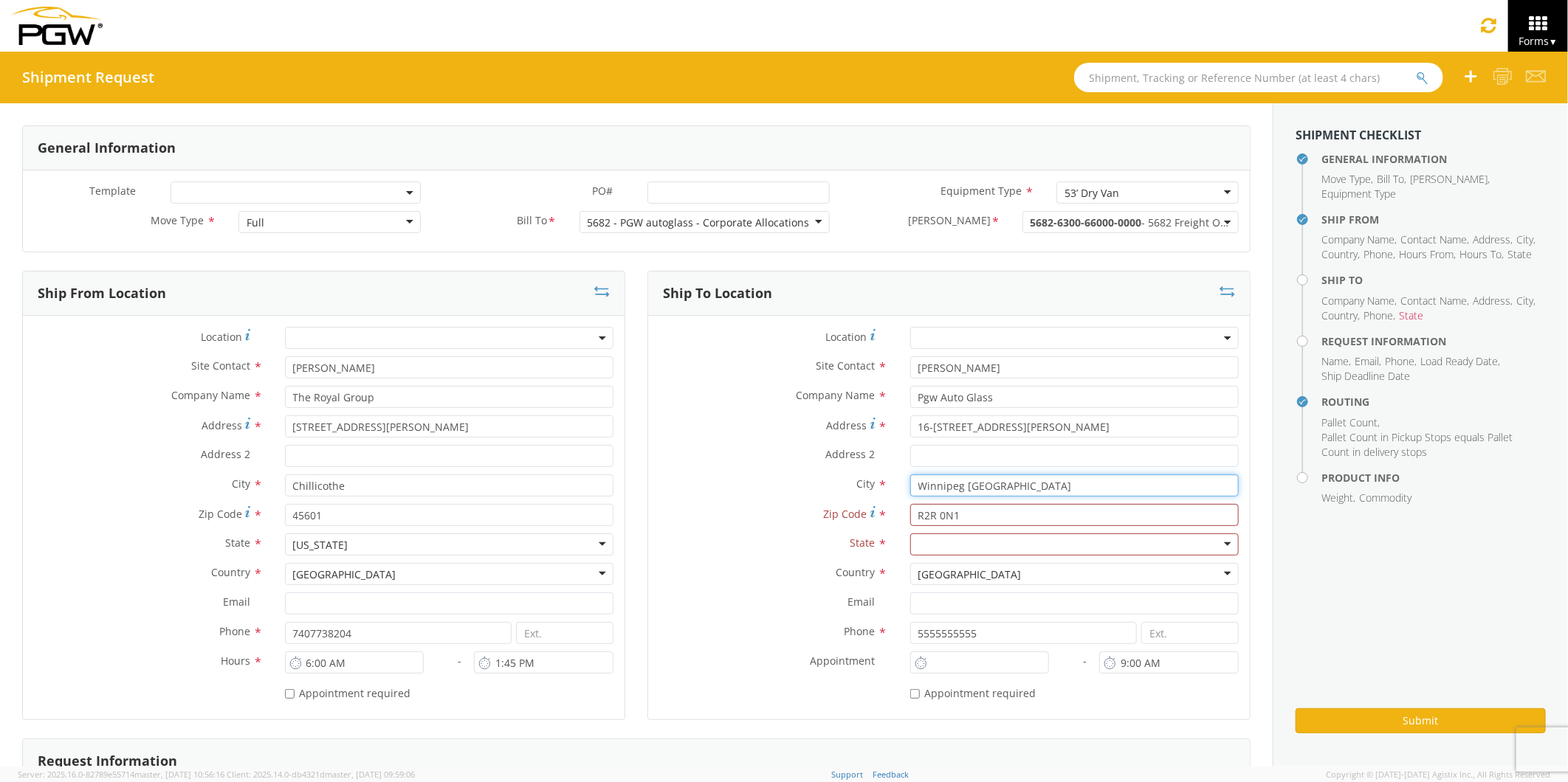
click at [1008, 488] on input "Winnipeg [GEOGRAPHIC_DATA]" at bounding box center [1075, 485] width 328 height 22
click at [1012, 487] on input "Winnipeg [GEOGRAPHIC_DATA]" at bounding box center [1075, 485] width 328 height 22
type input "[GEOGRAPHIC_DATA]"
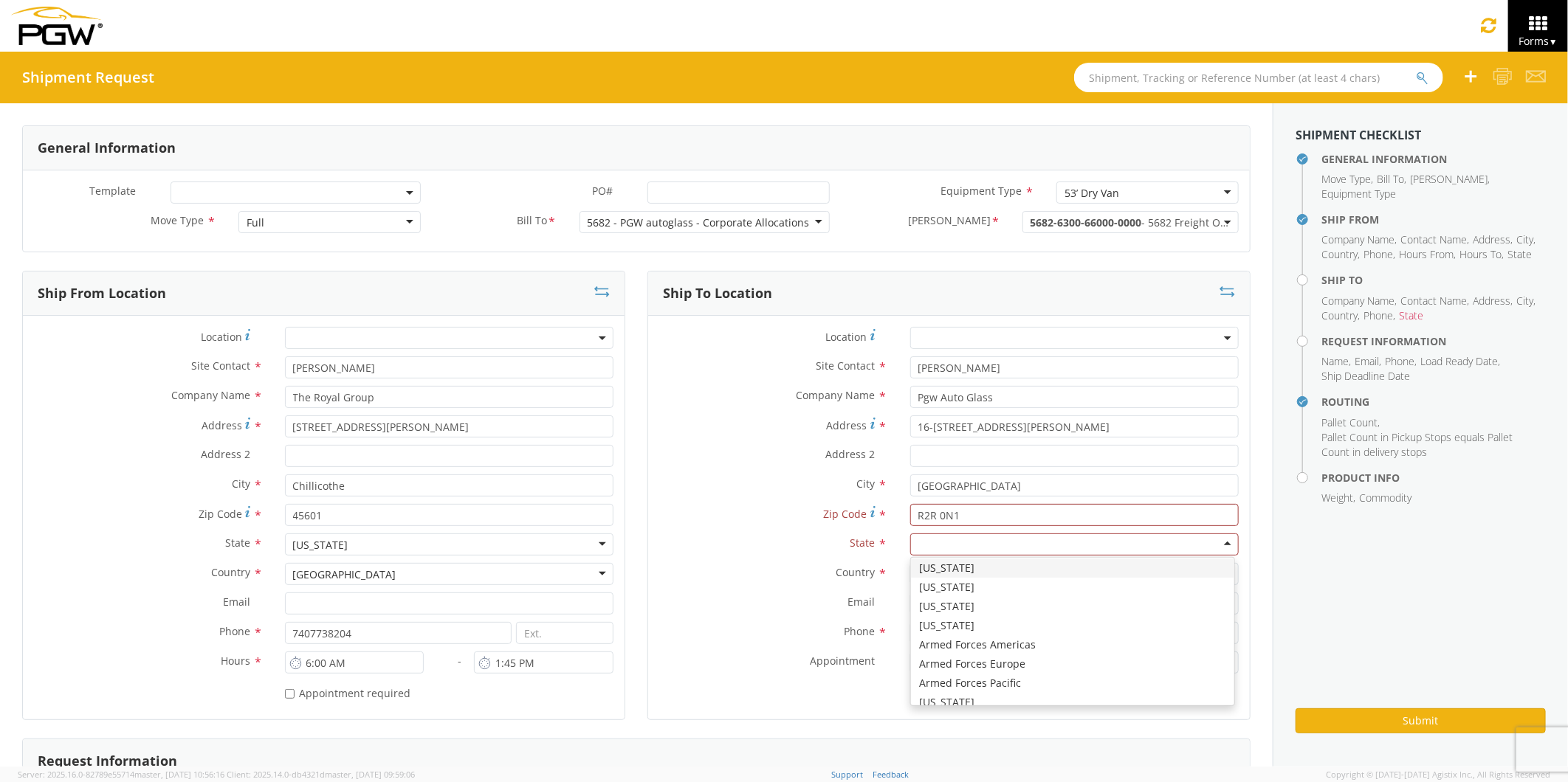
drag, startPoint x: 908, startPoint y: 539, endPoint x: 920, endPoint y: 544, distance: 13.0
click at [910, 540] on div at bounding box center [1075, 544] width 328 height 22
click at [927, 548] on div at bounding box center [1075, 544] width 328 height 22
click at [1214, 547] on div at bounding box center [1075, 544] width 328 height 22
type input "un"
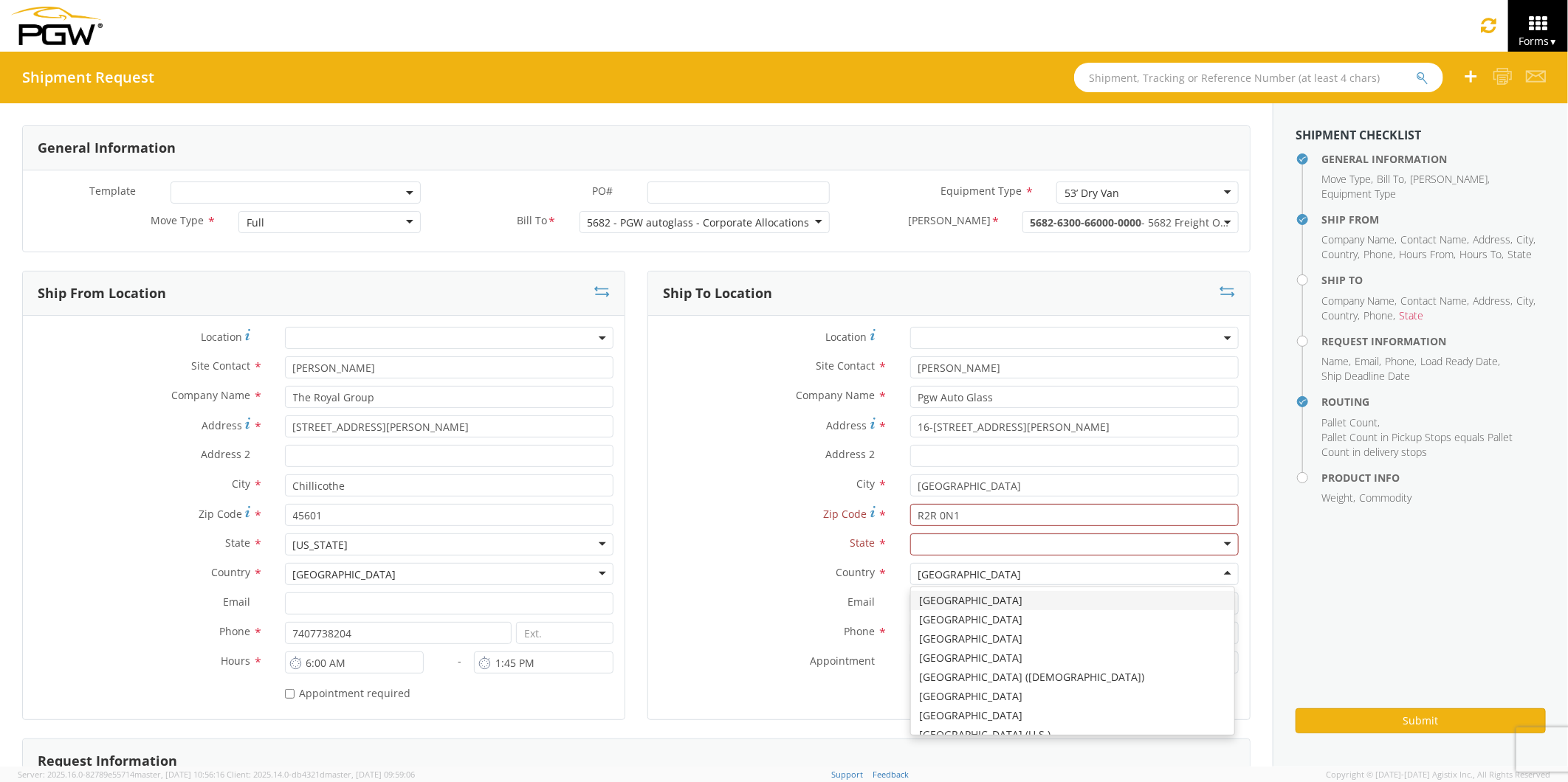
click at [954, 568] on div "[GEOGRAPHIC_DATA]" at bounding box center [970, 574] width 103 height 15
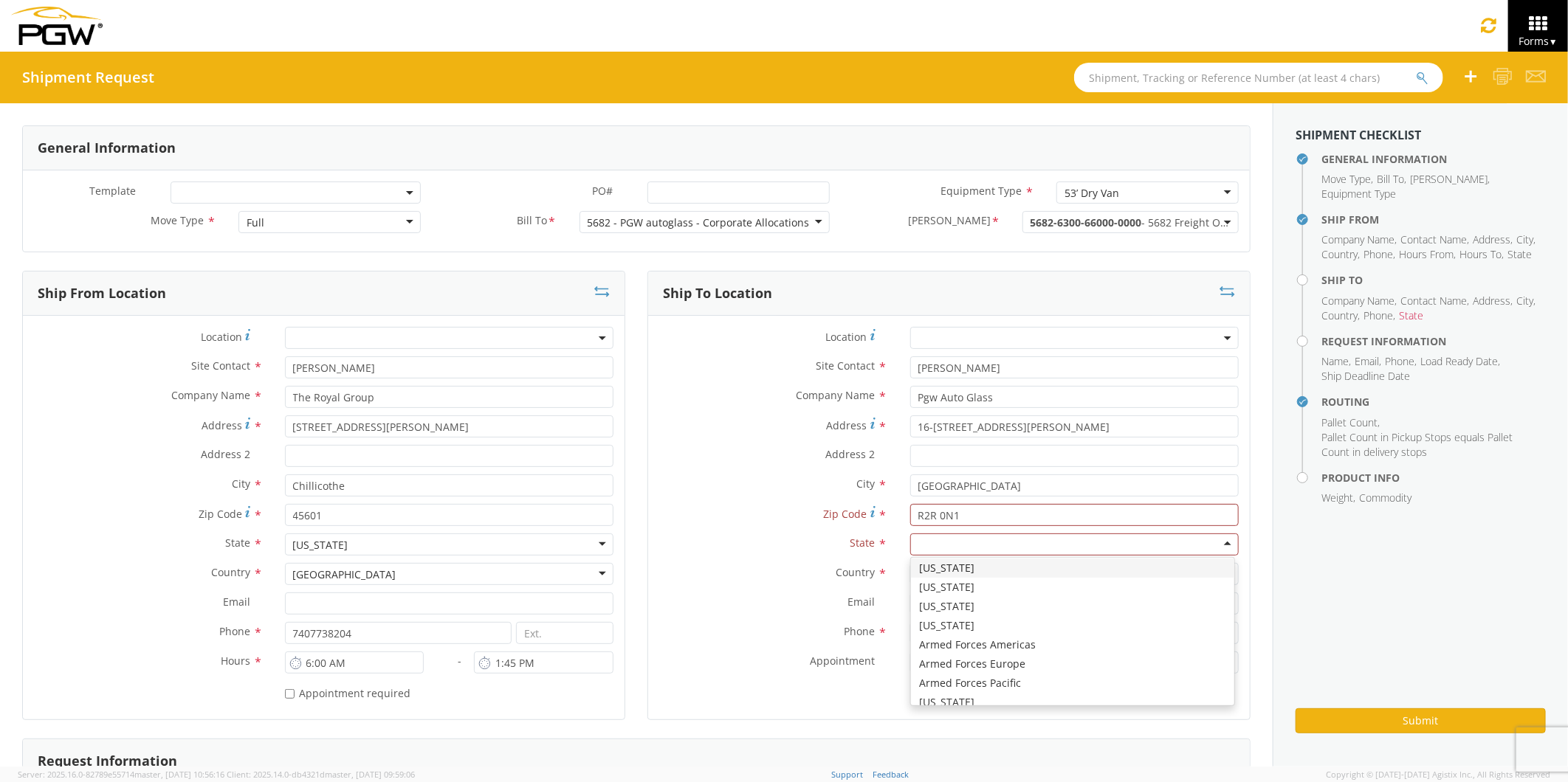
click at [923, 537] on div at bounding box center [1075, 544] width 328 height 22
click at [939, 547] on div at bounding box center [1075, 544] width 328 height 22
click at [1216, 548] on div at bounding box center [1075, 544] width 328 height 22
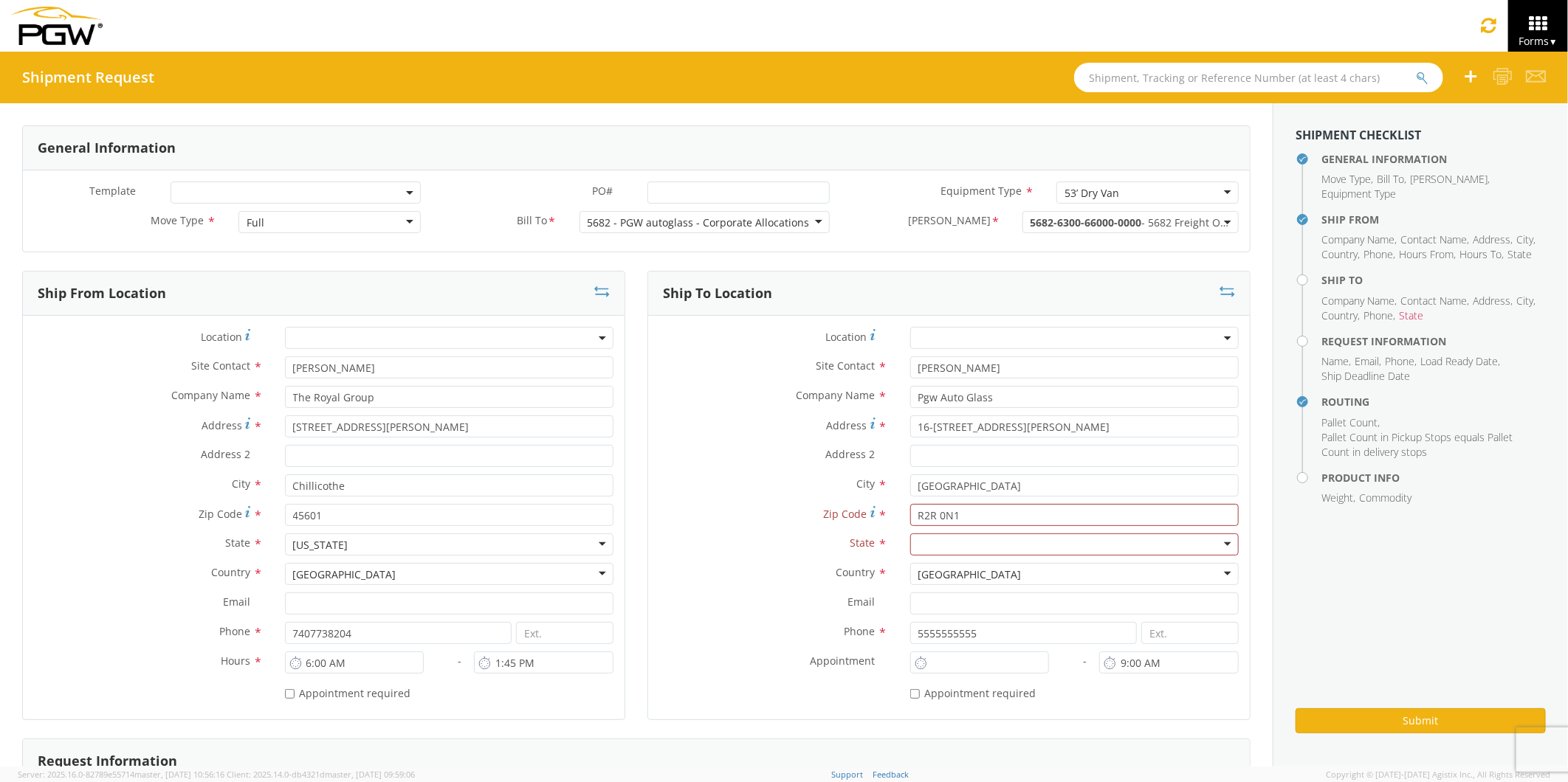
click at [920, 550] on div at bounding box center [1075, 544] width 328 height 22
type input "a"
click at [910, 543] on div at bounding box center [1075, 544] width 328 height 22
type input "anada"
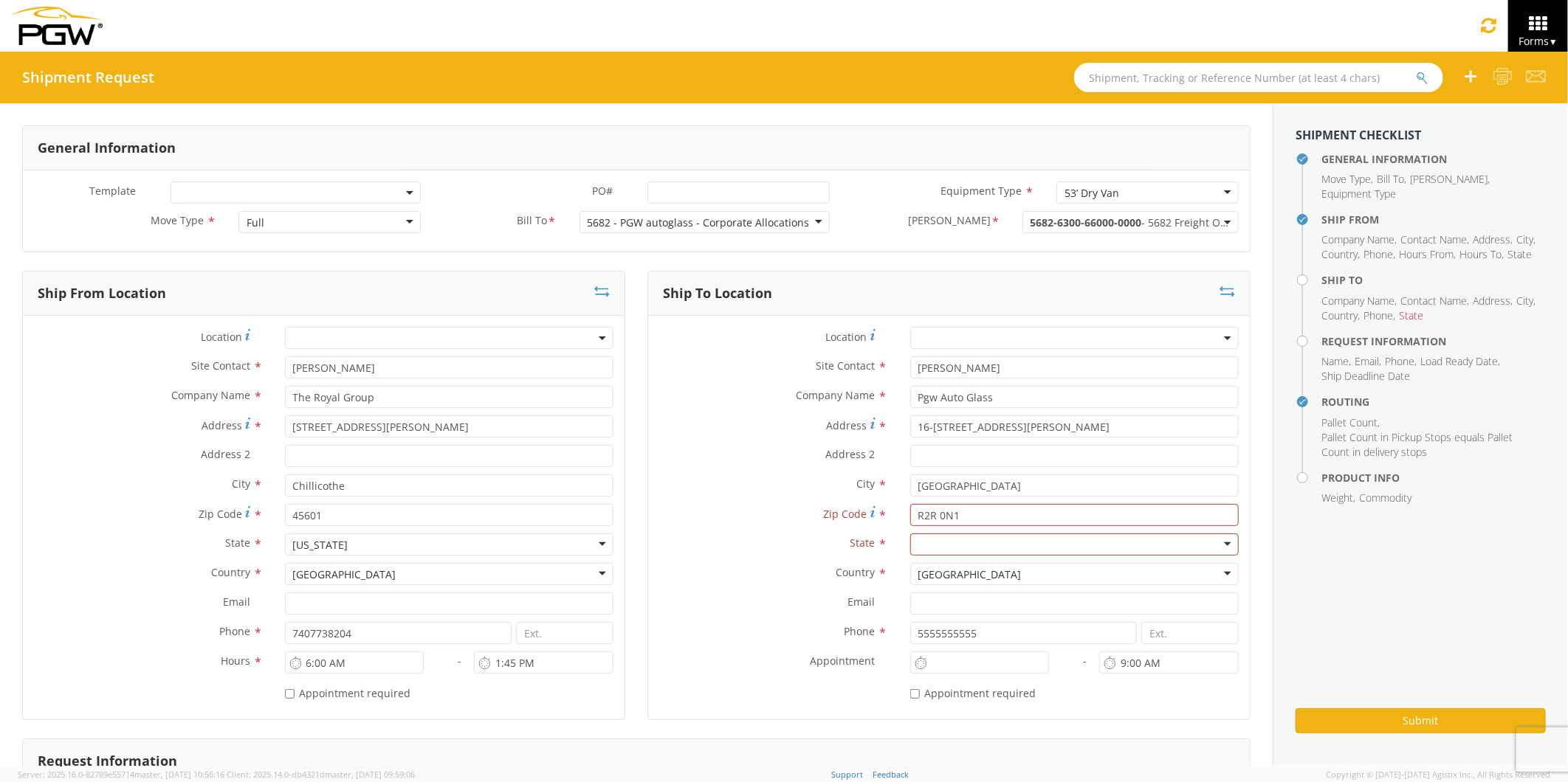
click at [1089, 644] on div "Phone * 5555555555" at bounding box center [949, 636] width 602 height 29
click at [933, 539] on div at bounding box center [1075, 544] width 328 height 22
type input "[GEOGRAPHIC_DATA]"
click at [1042, 630] on input "5555555555" at bounding box center [1024, 633] width 228 height 22
drag, startPoint x: 985, startPoint y: 510, endPoint x: 972, endPoint y: 511, distance: 13.0
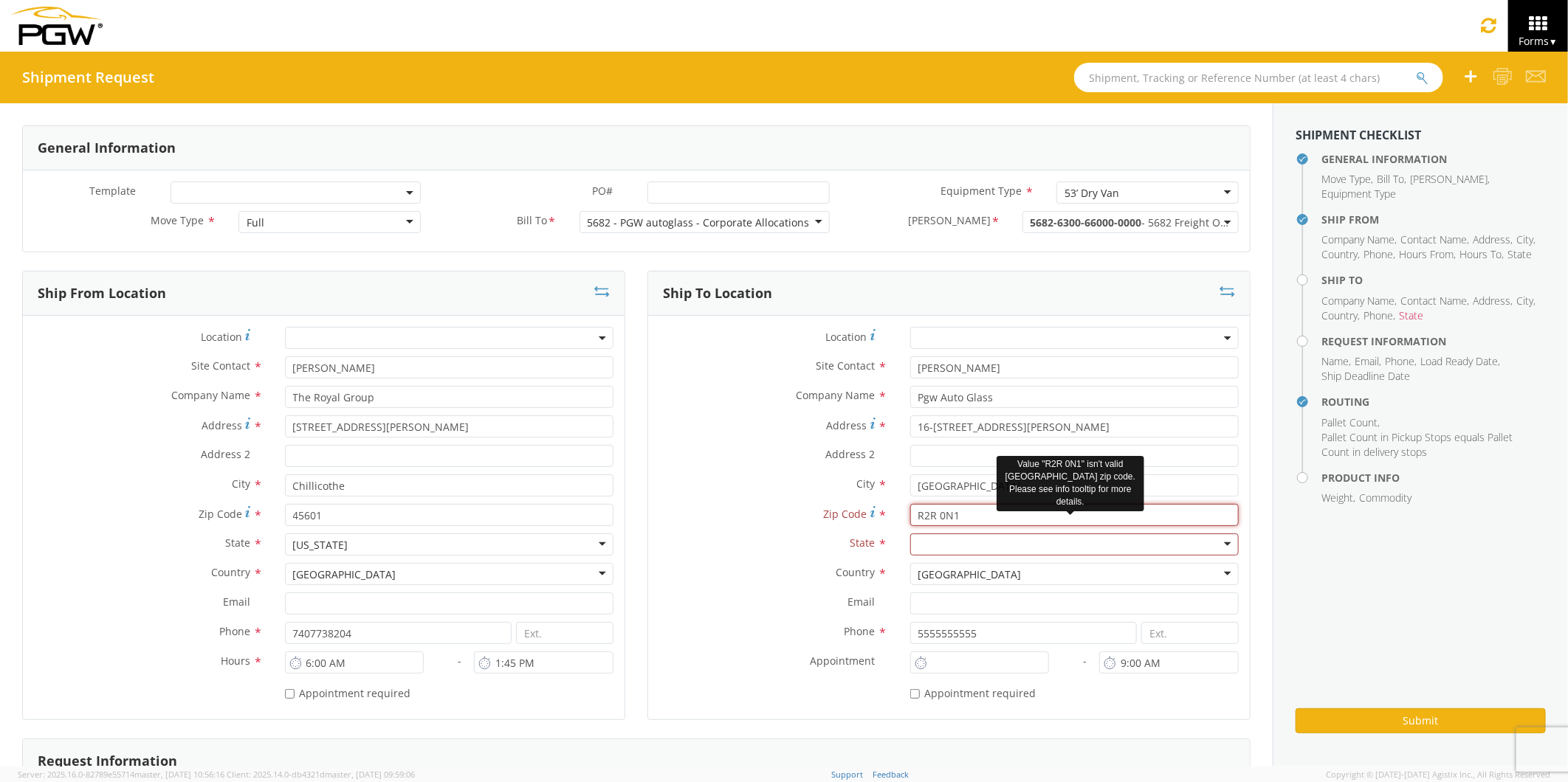
click at [972, 511] on input "R2R 0N1" at bounding box center [1075, 515] width 328 height 22
drag, startPoint x: 952, startPoint y: 515, endPoint x: 889, endPoint y: 515, distance: 63.0
click at [899, 515] on div "R2R 0N1" at bounding box center [1075, 515] width 351 height 22
click at [921, 541] on div at bounding box center [1075, 544] width 328 height 22
drag, startPoint x: 960, startPoint y: 515, endPoint x: 868, endPoint y: 497, distance: 93.7
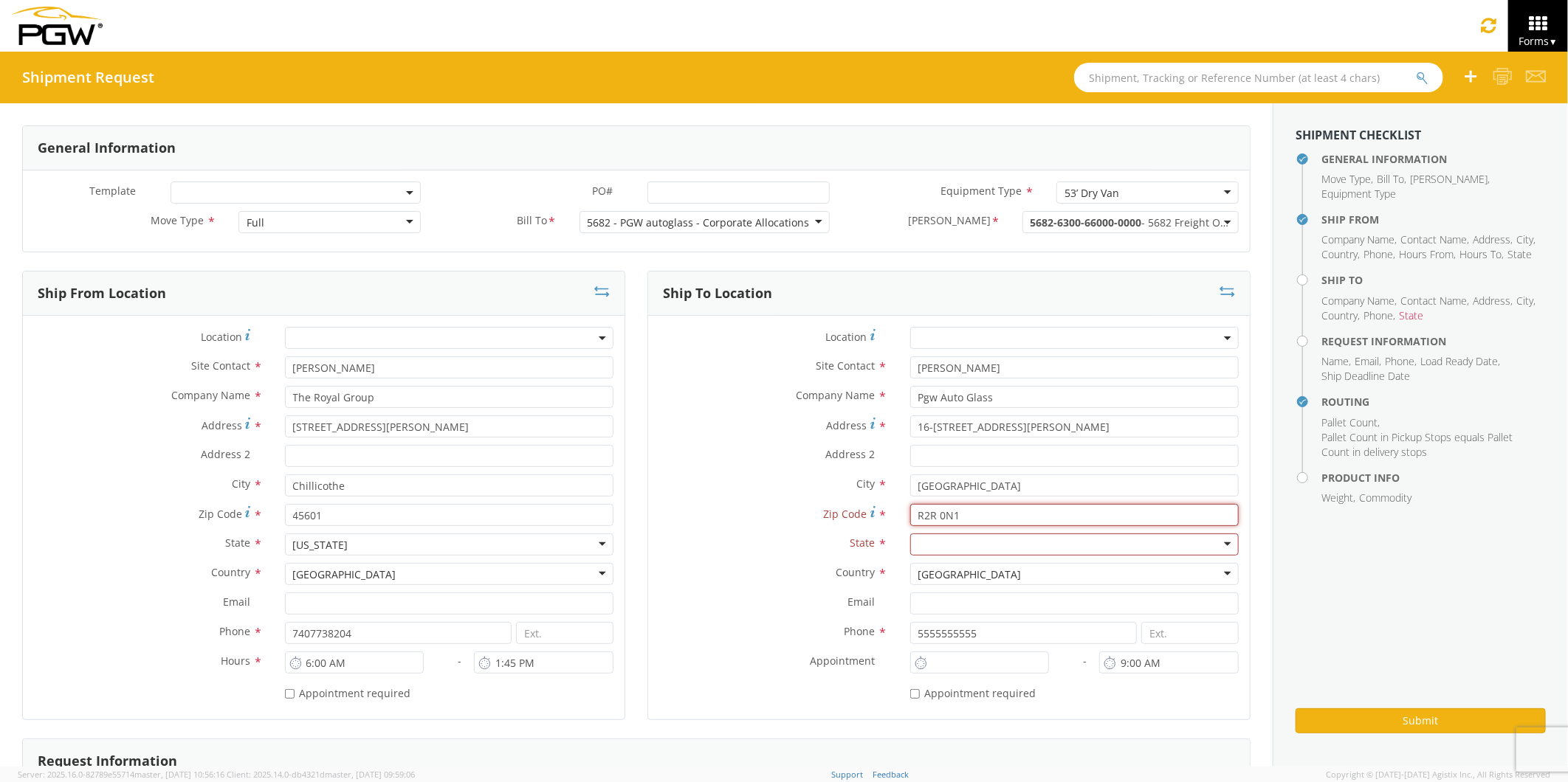
click at [868, 505] on div "Zip Code * R2R 0N1 Value "R2R 0N1" isn't valid [GEOGRAPHIC_DATA] zip code. Plea…" at bounding box center [949, 515] width 602 height 22
click at [923, 542] on div at bounding box center [1075, 544] width 328 height 22
type input "[GEOGRAPHIC_DATA]"
click at [1016, 599] on input "Email *" at bounding box center [1075, 603] width 328 height 22
click at [1294, 571] on aside "Shipment Checklist General Information Move Type , Bill To , [PERSON_NAME] , Eq…" at bounding box center [1420, 434] width 295 height 664
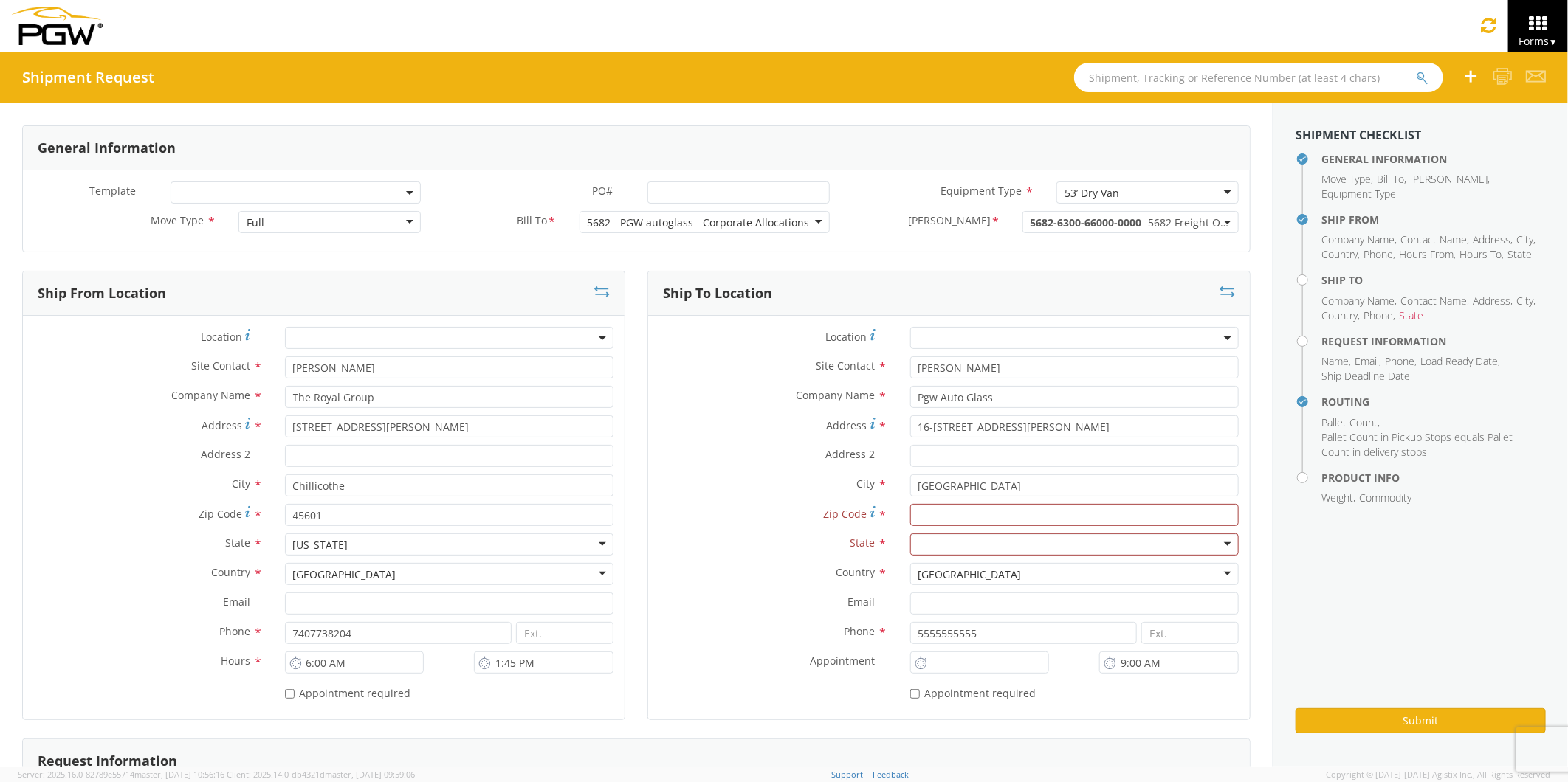
click at [918, 542] on div at bounding box center [1075, 544] width 328 height 22
click at [961, 489] on input "[GEOGRAPHIC_DATA]" at bounding box center [1075, 485] width 328 height 22
type input "Winnipeg MB"
click at [913, 516] on input "Zip Code *" at bounding box center [1075, 515] width 328 height 22
click at [919, 538] on input "select-one" at bounding box center [920, 545] width 3 height 15
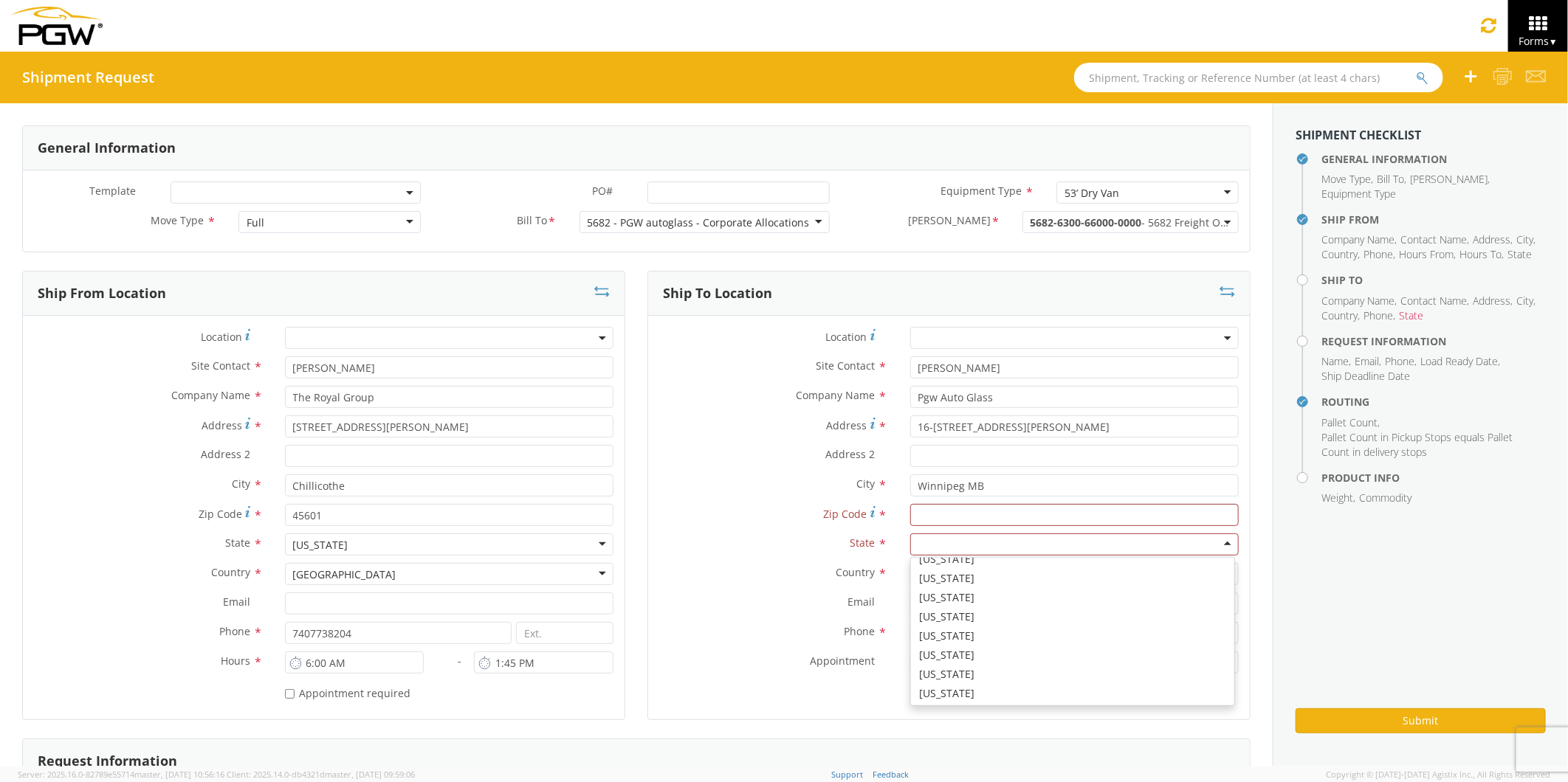
scroll to position [3, 0]
click at [886, 588] on div "Country * [GEOGRAPHIC_DATA] [GEOGRAPHIC_DATA] [GEOGRAPHIC_DATA] [GEOGRAPHIC_DAT…" at bounding box center [949, 578] width 602 height 29
click at [1213, 573] on div "[GEOGRAPHIC_DATA]" at bounding box center [1075, 574] width 328 height 22
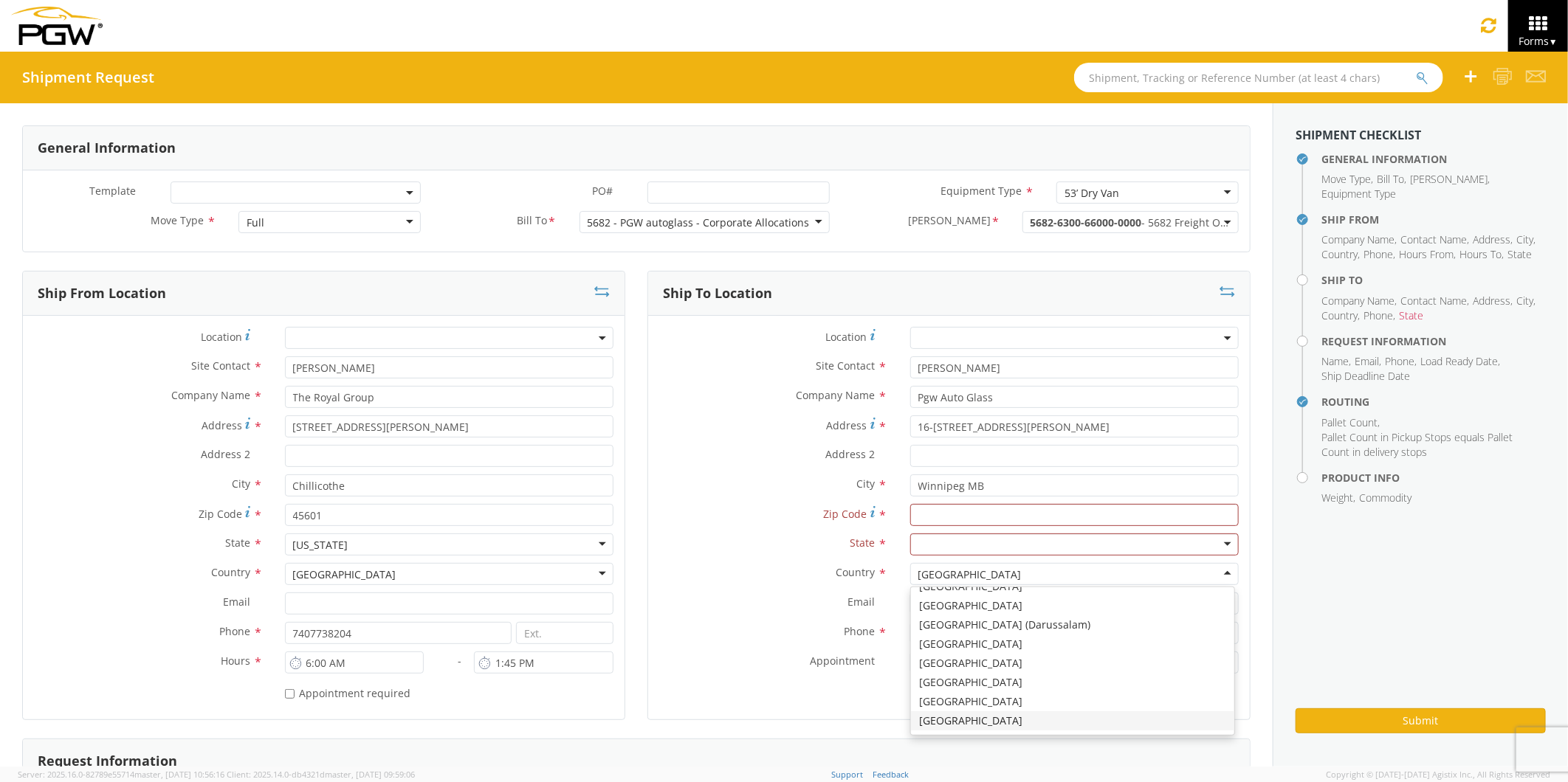
scroll to position [557, 0]
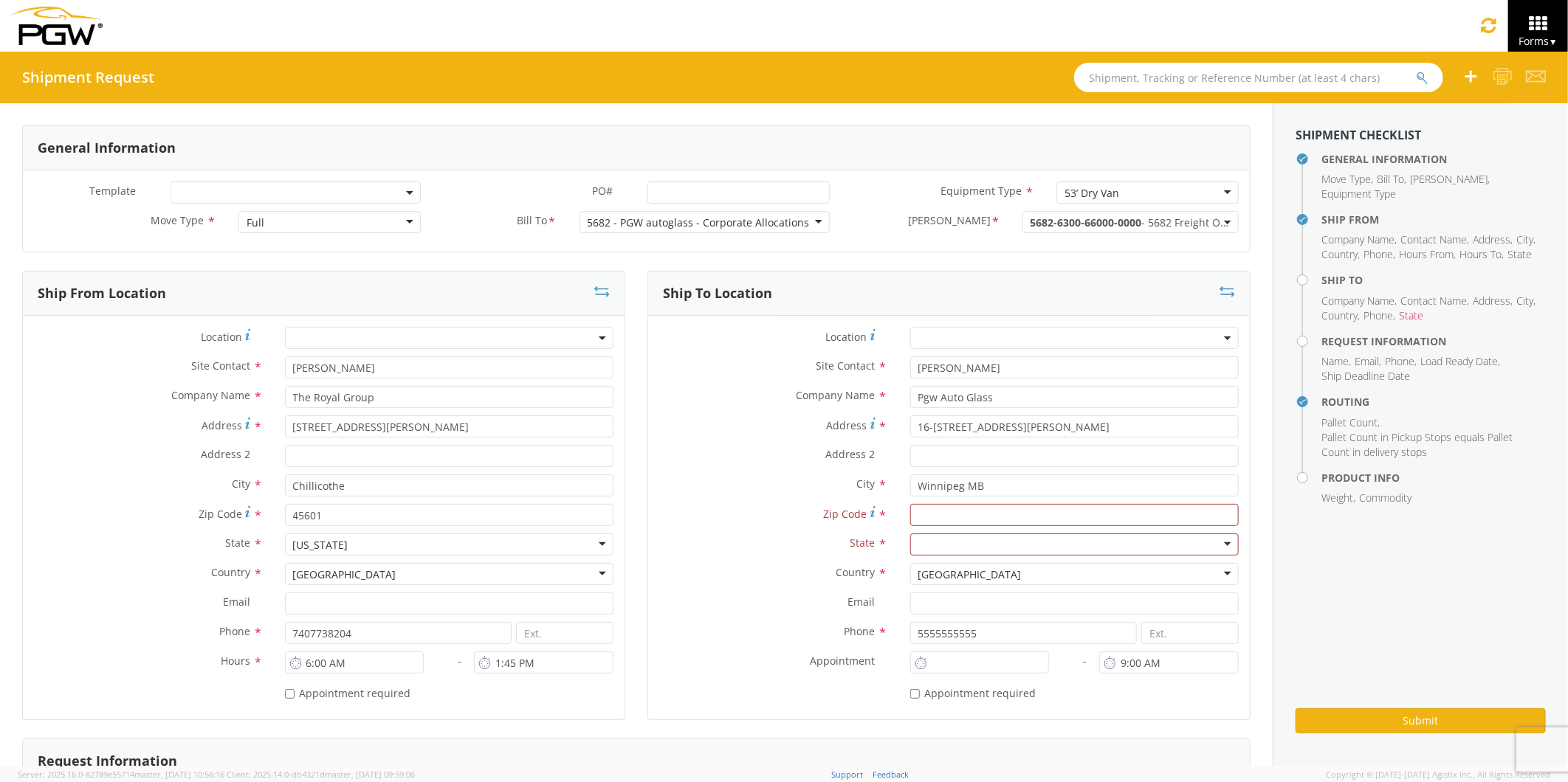
click at [877, 608] on label "Email *" at bounding box center [774, 602] width 251 height 19
click at [910, 608] on input "Email *" at bounding box center [1075, 603] width 328 height 22
click at [919, 541] on div at bounding box center [1075, 544] width 328 height 22
click at [919, 515] on input "Zip Code *" at bounding box center [1075, 515] width 328 height 22
click at [918, 515] on input "Zip Code *" at bounding box center [1075, 515] width 328 height 22
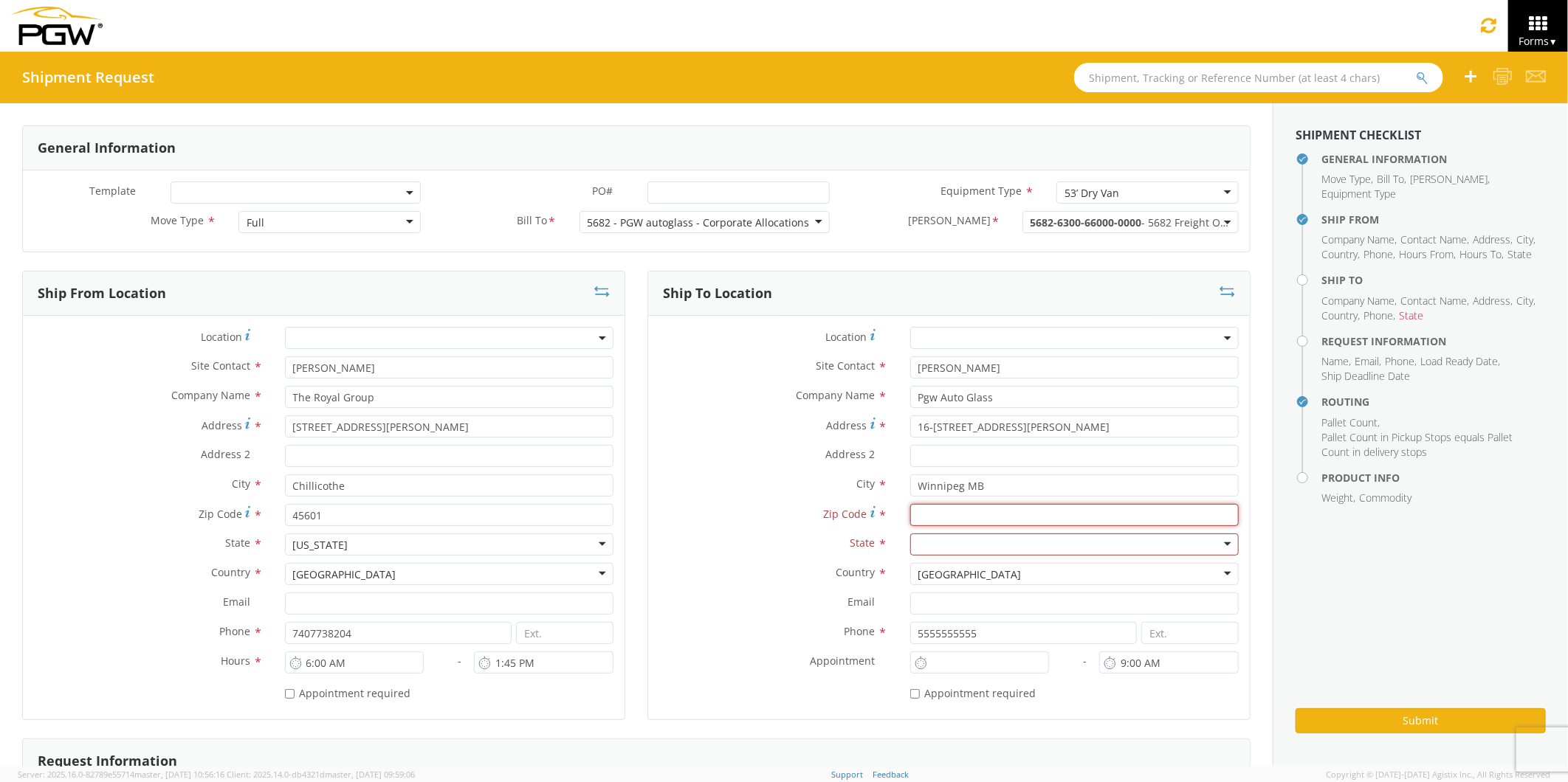
click at [910, 514] on input "Zip Code *" at bounding box center [1075, 515] width 328 height 22
paste input "R2R 0N1"
type input "R2R 0N1"
click at [937, 543] on div at bounding box center [1075, 544] width 328 height 22
drag, startPoint x: 978, startPoint y: 488, endPoint x: 872, endPoint y: 483, distance: 106.1
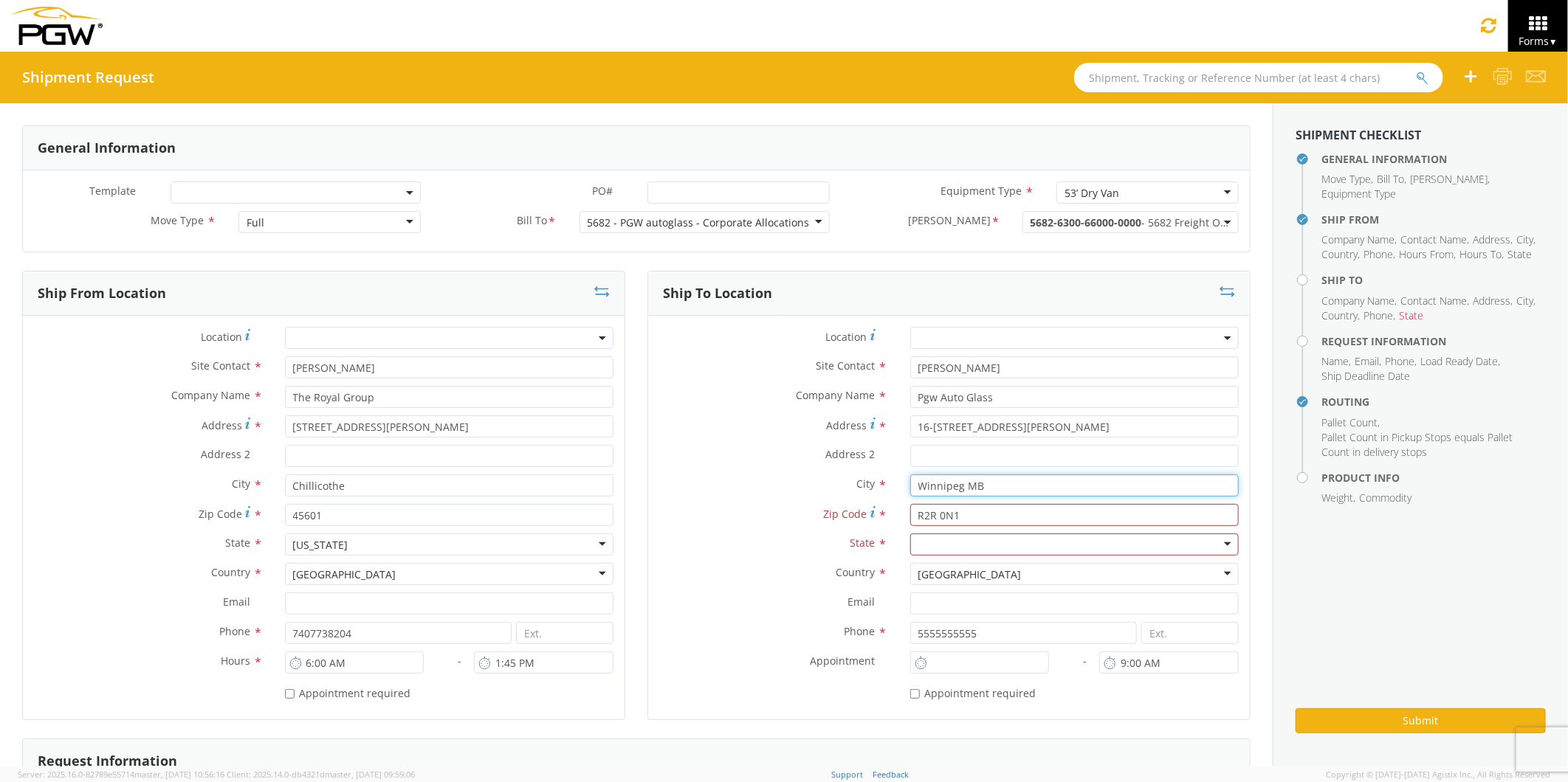
click at [872, 483] on div "City * [GEOGRAPHIC_DATA] MB [GEOGRAPHIC_DATA]" at bounding box center [949, 485] width 602 height 22
paste input "[GEOGRAPHIC_DATA]"
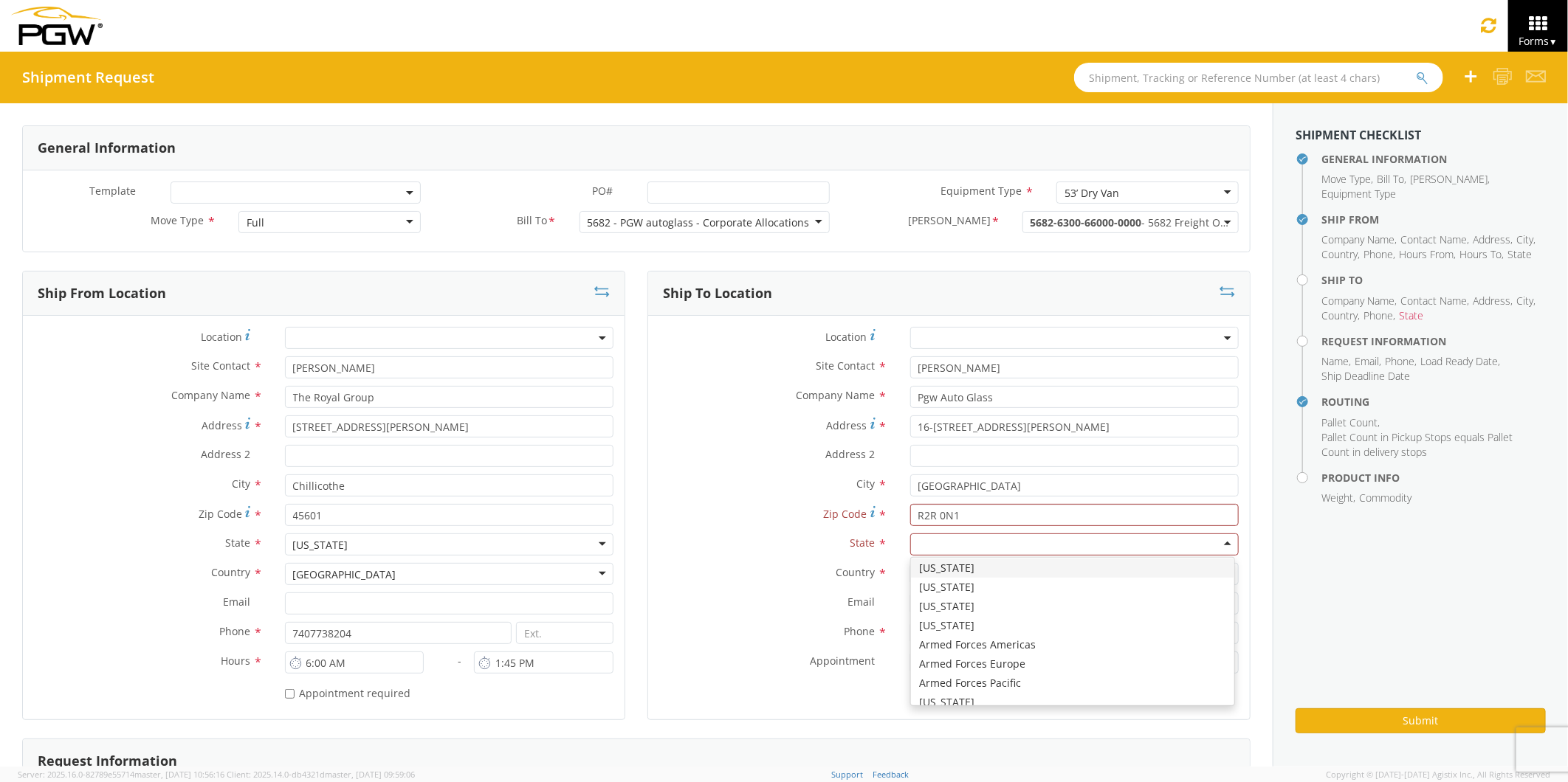
click at [934, 536] on div at bounding box center [1075, 544] width 328 height 22
click at [1410, 308] on span "State" at bounding box center [1411, 315] width 24 height 14
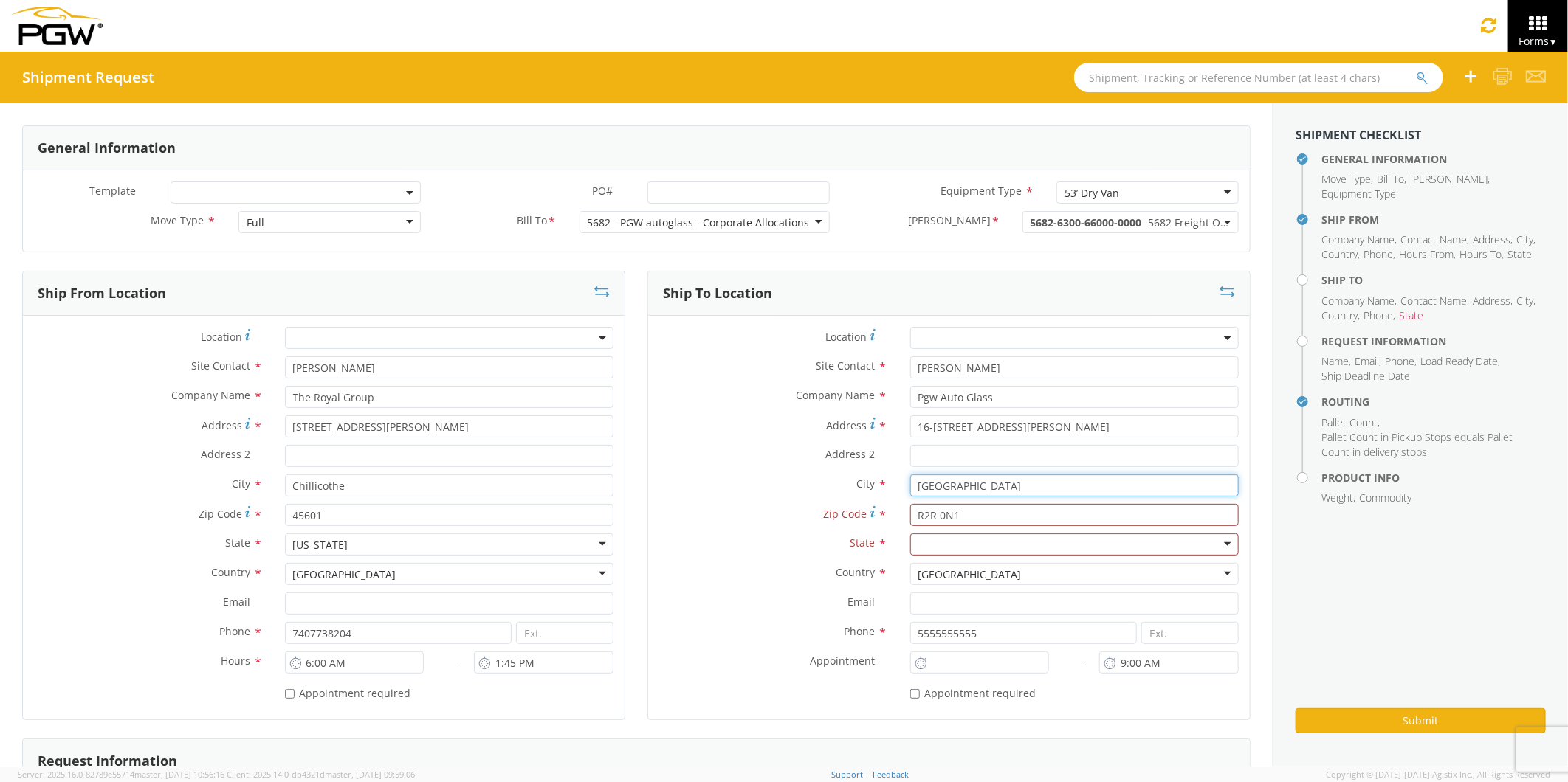
drag, startPoint x: 961, startPoint y: 487, endPoint x: 860, endPoint y: 478, distance: 101.4
click at [862, 478] on div "City * [GEOGRAPHIC_DATA] [GEOGRAPHIC_DATA]" at bounding box center [949, 485] width 602 height 22
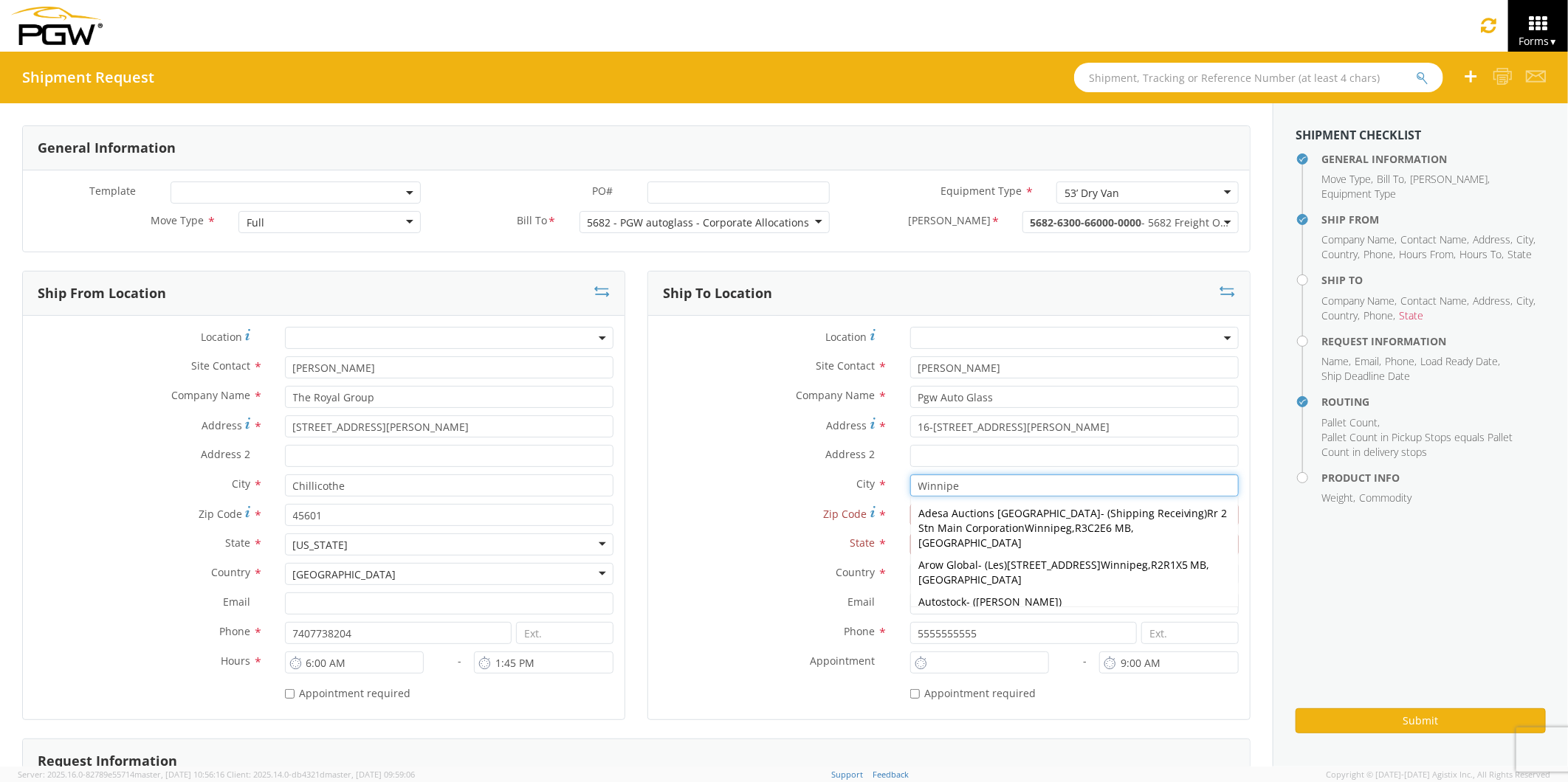
type input "[GEOGRAPHIC_DATA]"
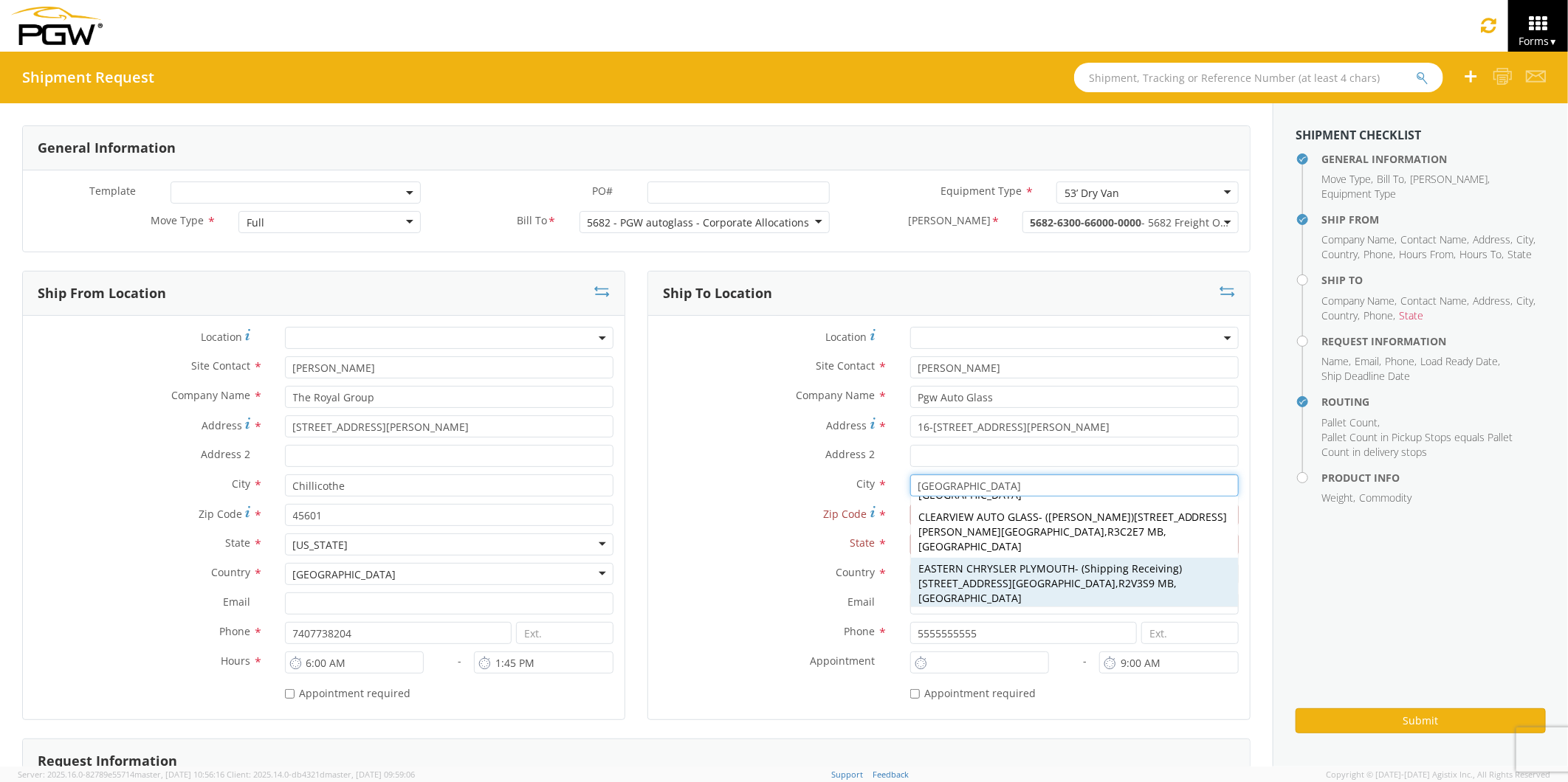
scroll to position [328, 0]
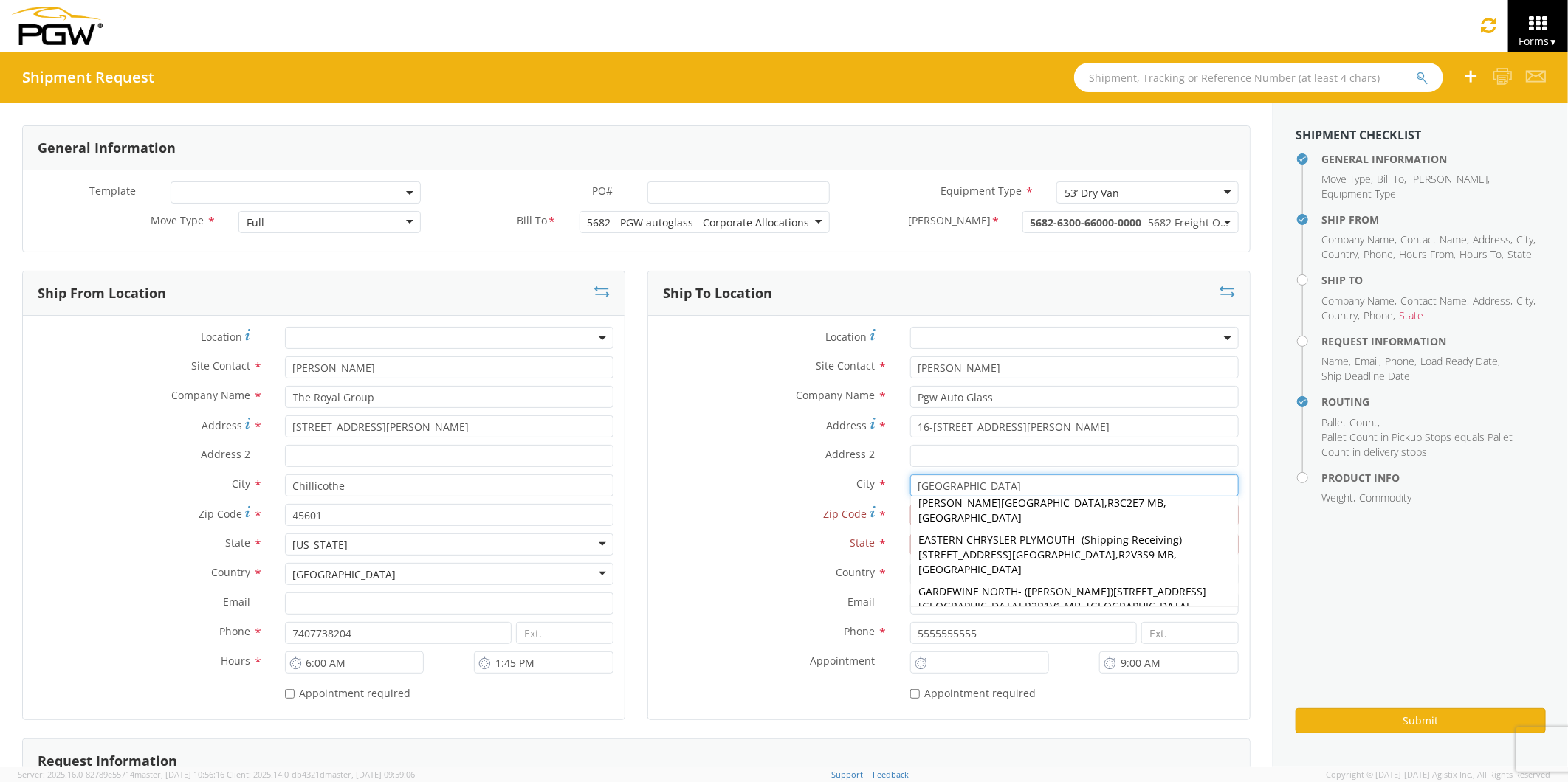
click at [998, 621] on span "Independent Glass" at bounding box center [965, 628] width 94 height 14
type input "Grant Receiving"
type input "Independent Glass"
type input "[STREET_ADDRESS][PERSON_NAME]"
type input "R2R0N1"
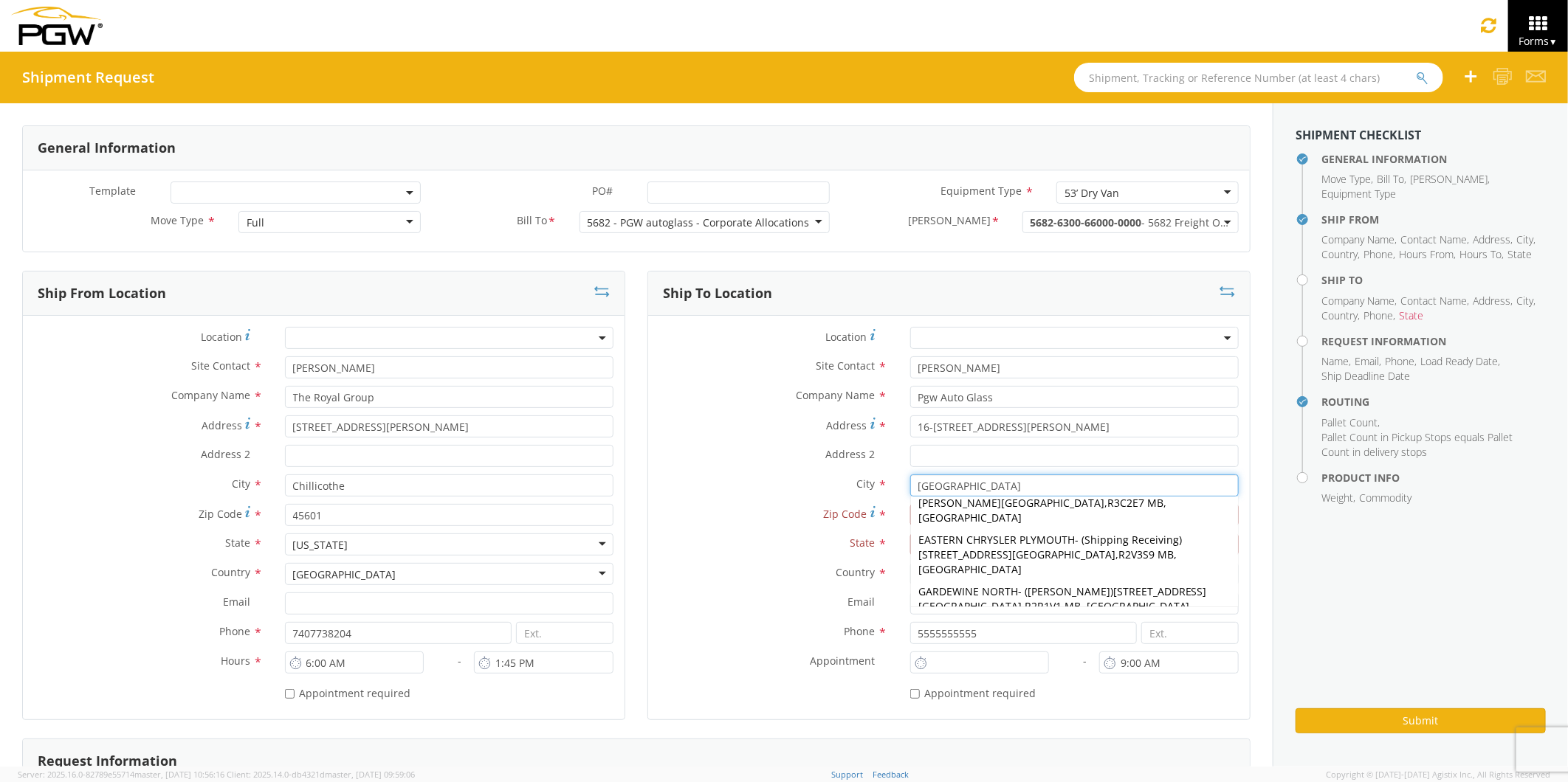
type input "2049423082"
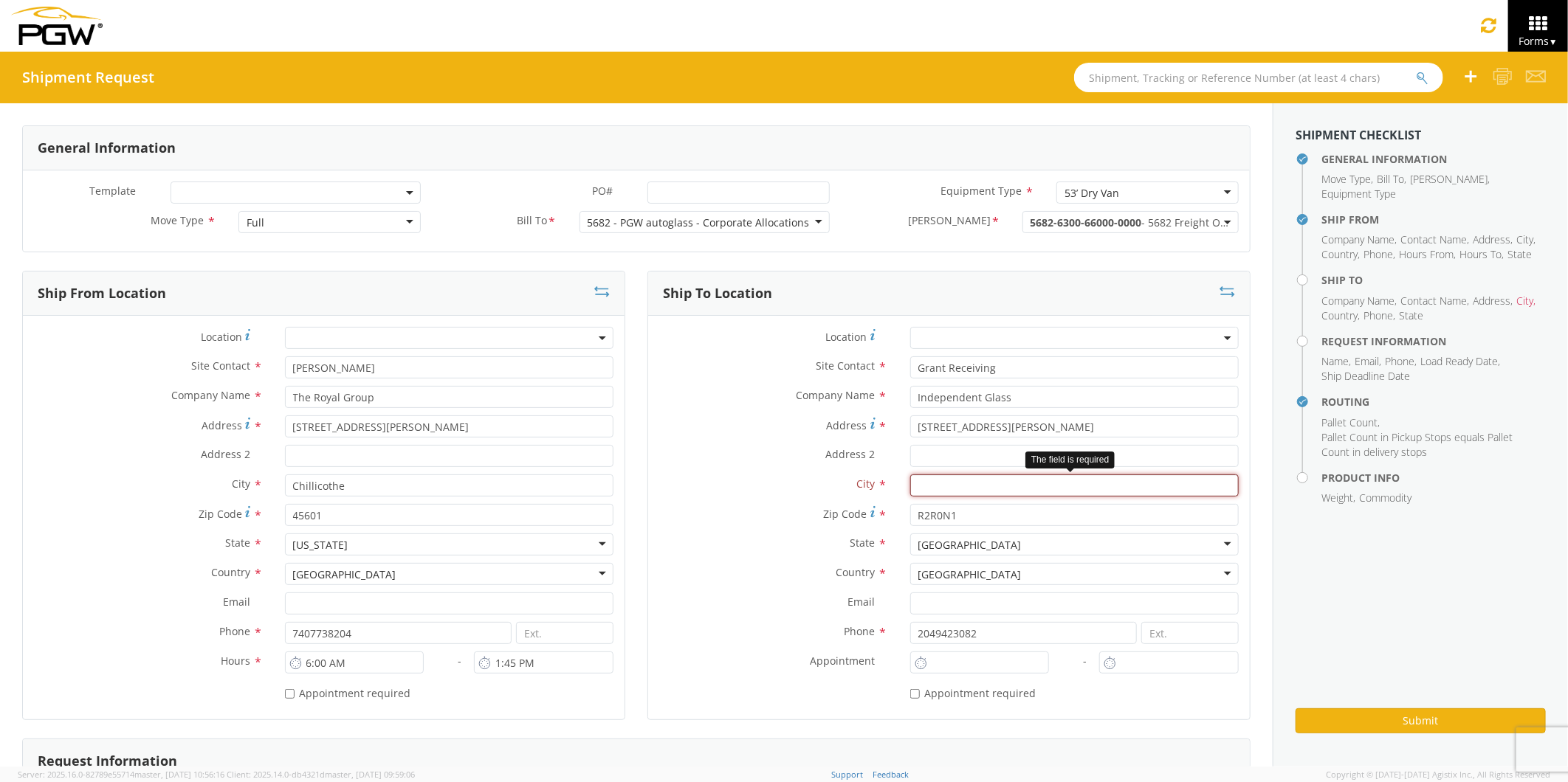
click at [920, 484] on input "text" at bounding box center [1075, 485] width 328 height 22
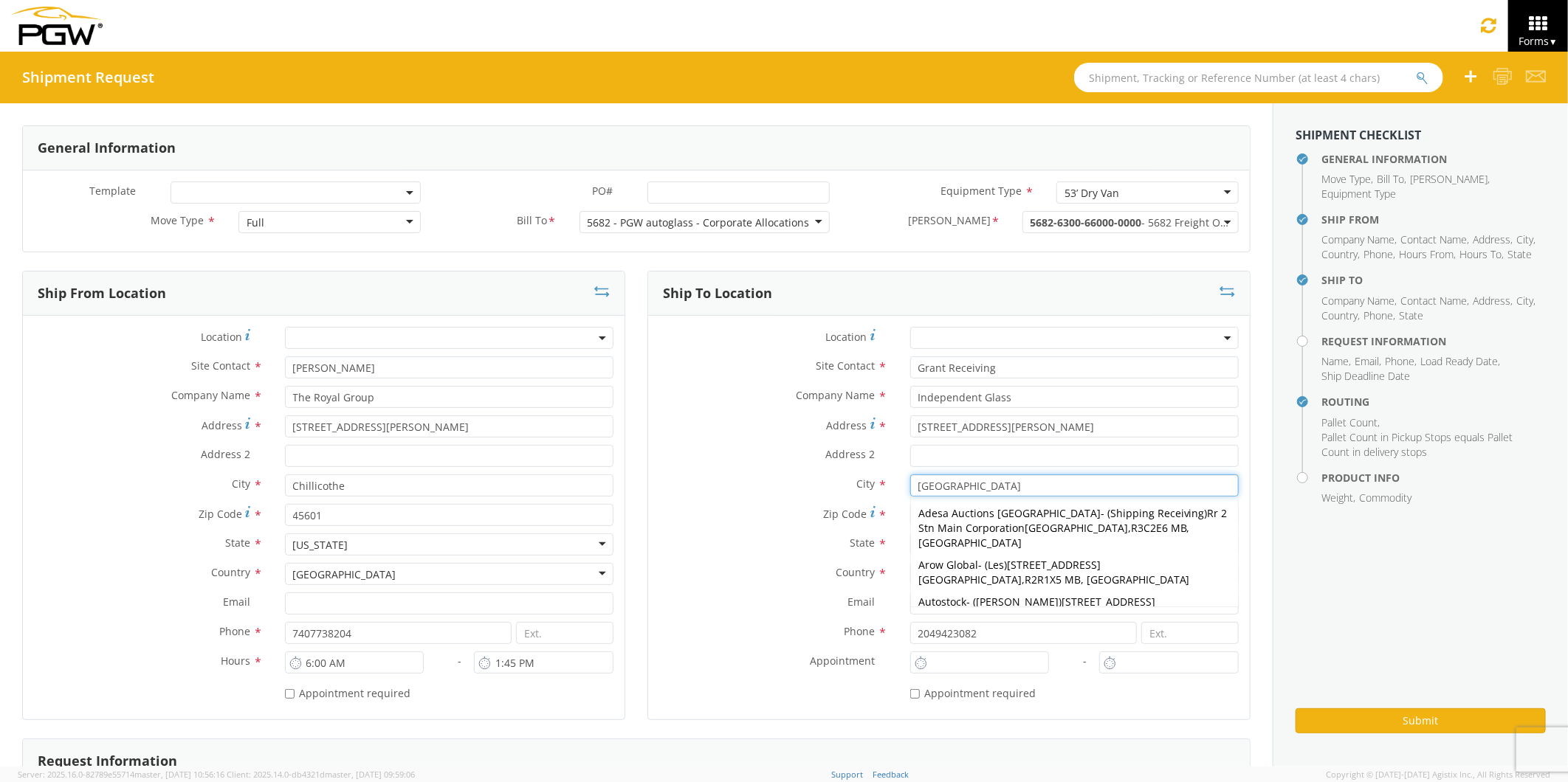
type input "[GEOGRAPHIC_DATA]"
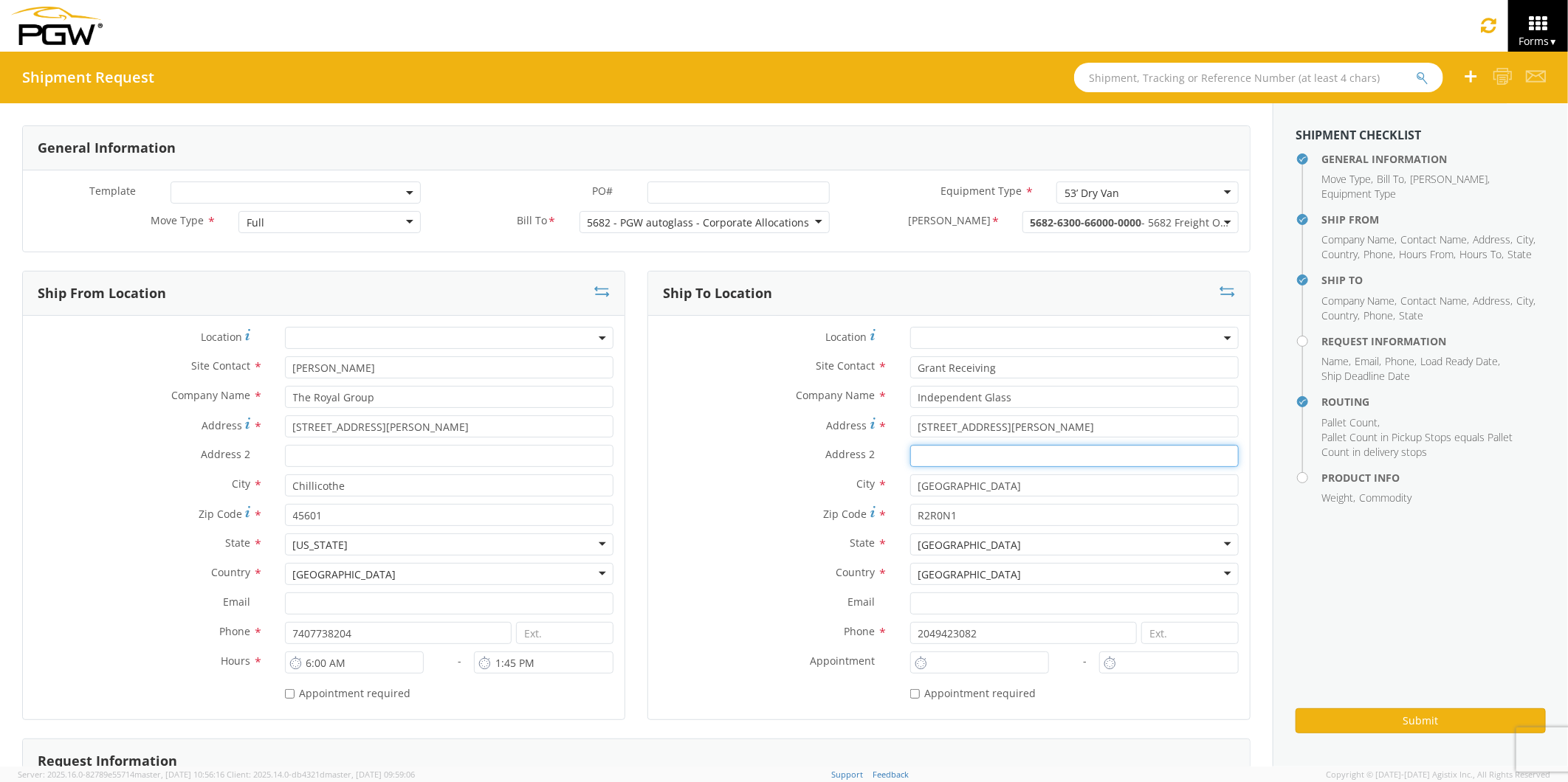
click at [1047, 446] on input "Address 2 *" at bounding box center [1075, 456] width 328 height 22
click at [1094, 650] on div "Phone * 2049423082" at bounding box center [949, 636] width 602 height 29
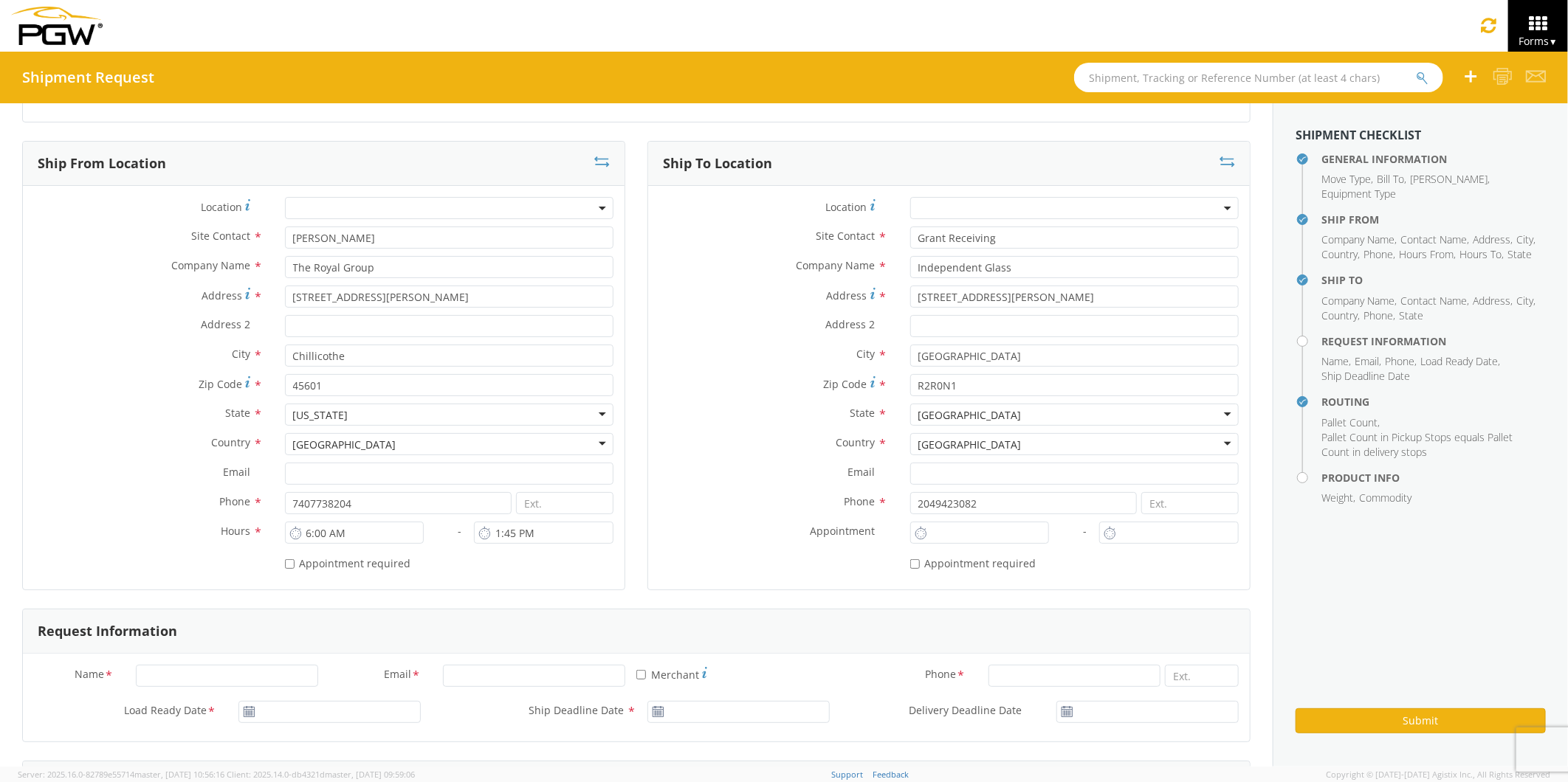
scroll to position [164, 0]
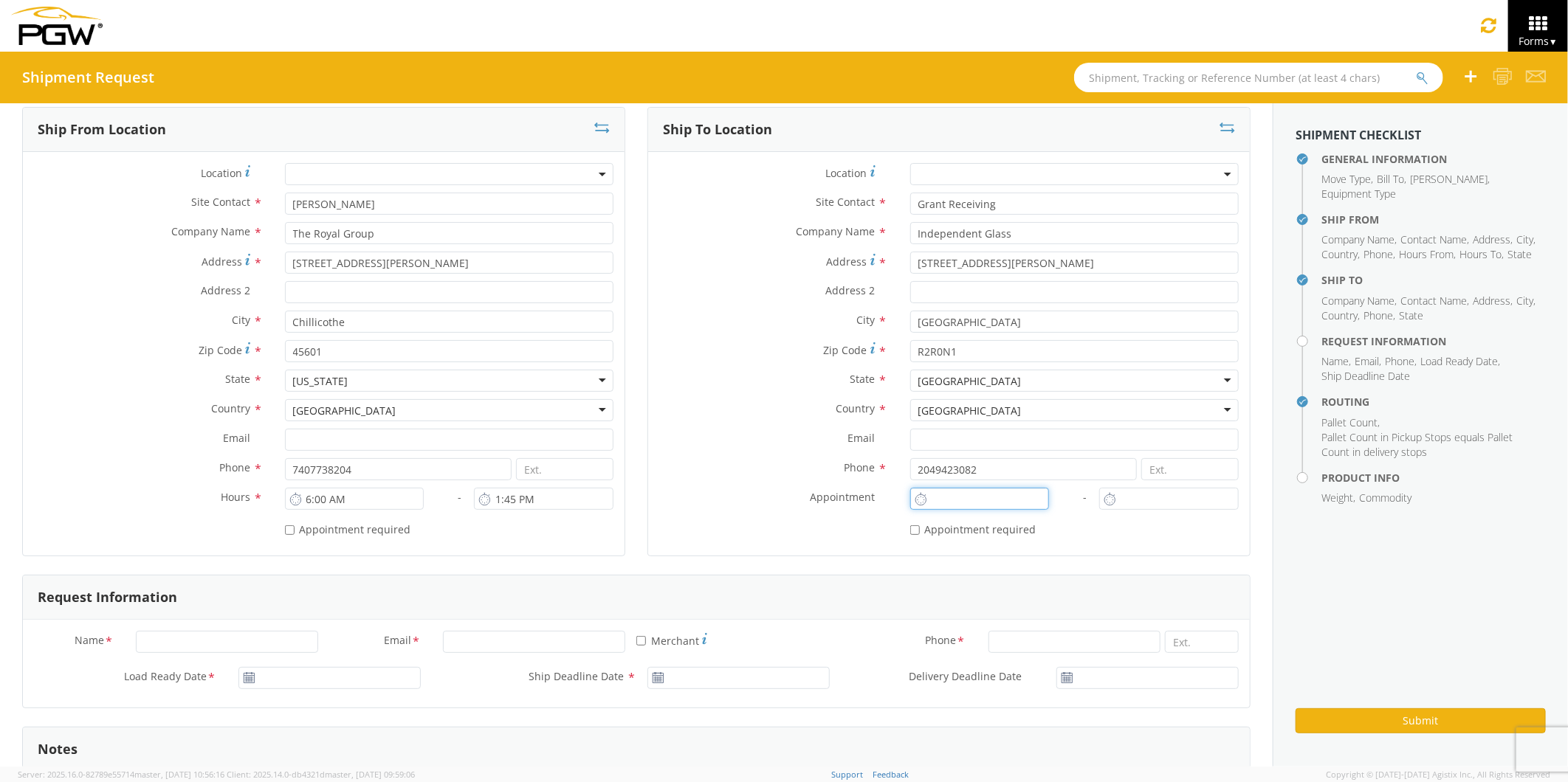
type input "10:00 AM"
click at [942, 497] on input "10:00 AM" at bounding box center [980, 499] width 139 height 22
type input "10:00 AM"
click at [1123, 496] on input "10:00 AM" at bounding box center [1169, 499] width 139 height 22
drag, startPoint x: 1089, startPoint y: 543, endPoint x: 1019, endPoint y: 540, distance: 70.1
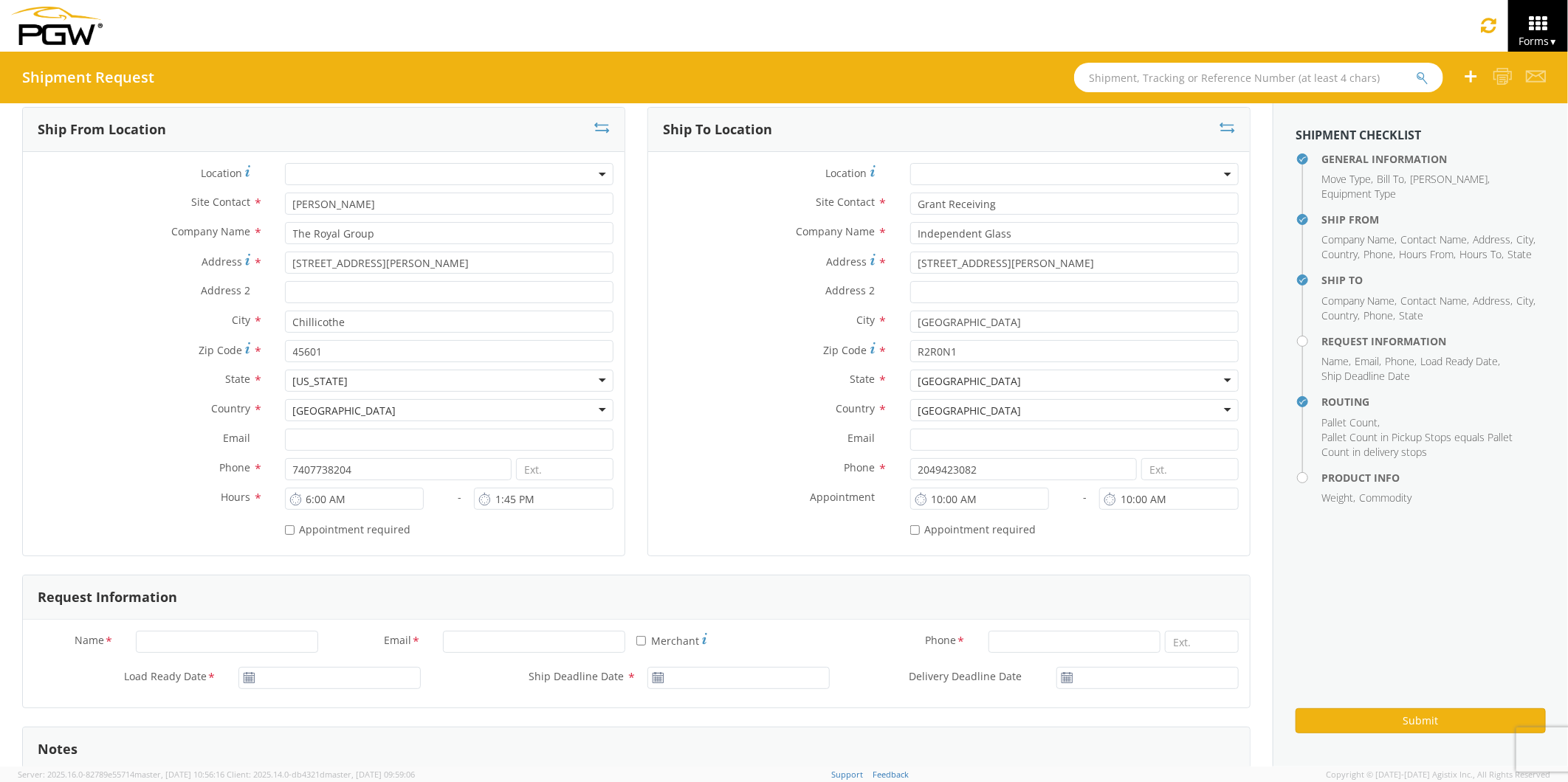
click at [1088, 543] on div "* Appointment required" at bounding box center [949, 530] width 602 height 27
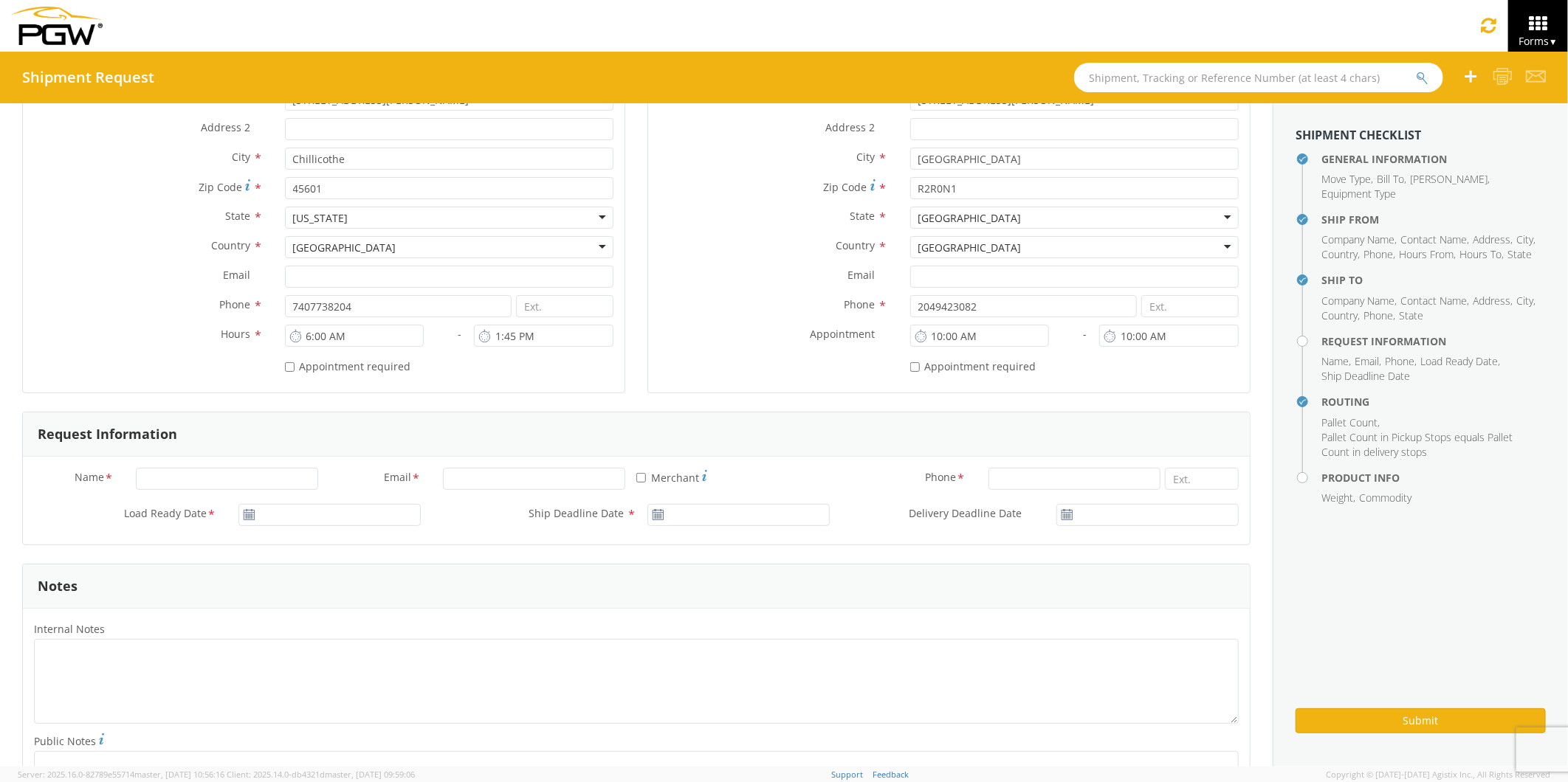
scroll to position [328, 0]
click at [150, 480] on input "Name *" at bounding box center [226, 478] width 182 height 22
type input "[PERSON_NAME]"
type input "[EMAIL_ADDRESS][PERSON_NAME][DOMAIN_NAME]"
click at [454, 477] on input "Email *" at bounding box center [534, 478] width 182 height 22
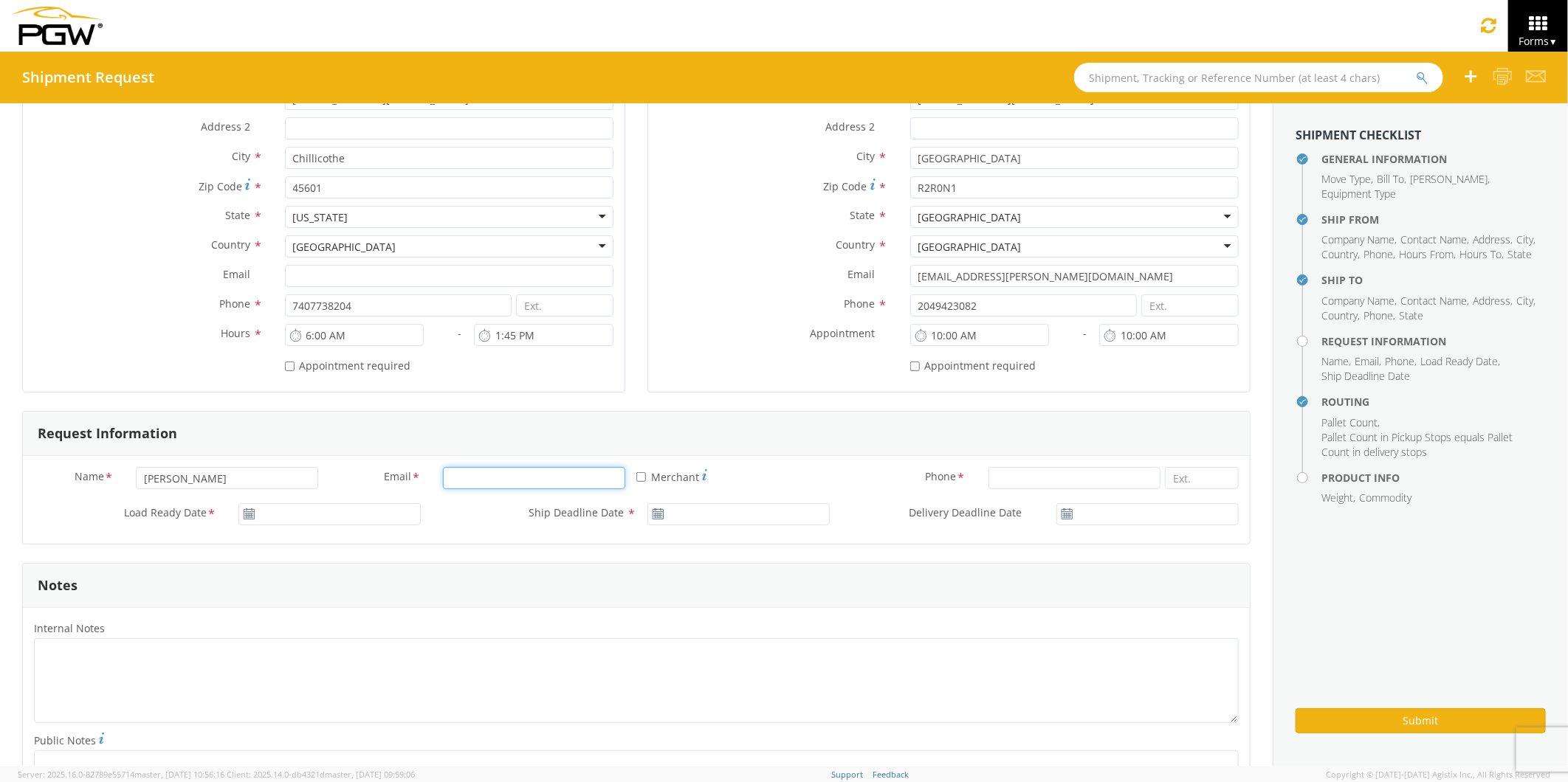
type input "[EMAIL_ADDRESS][PERSON_NAME][DOMAIN_NAME]"
type input "7407738204"
type input "[EMAIL_ADDRESS][PERSON_NAME][DOMAIN_NAME]"
click at [655, 479] on label "* Merchant" at bounding box center [671, 475] width 70 height 18
click at [646, 479] on input "* Merchant" at bounding box center [641, 477] width 9 height 9
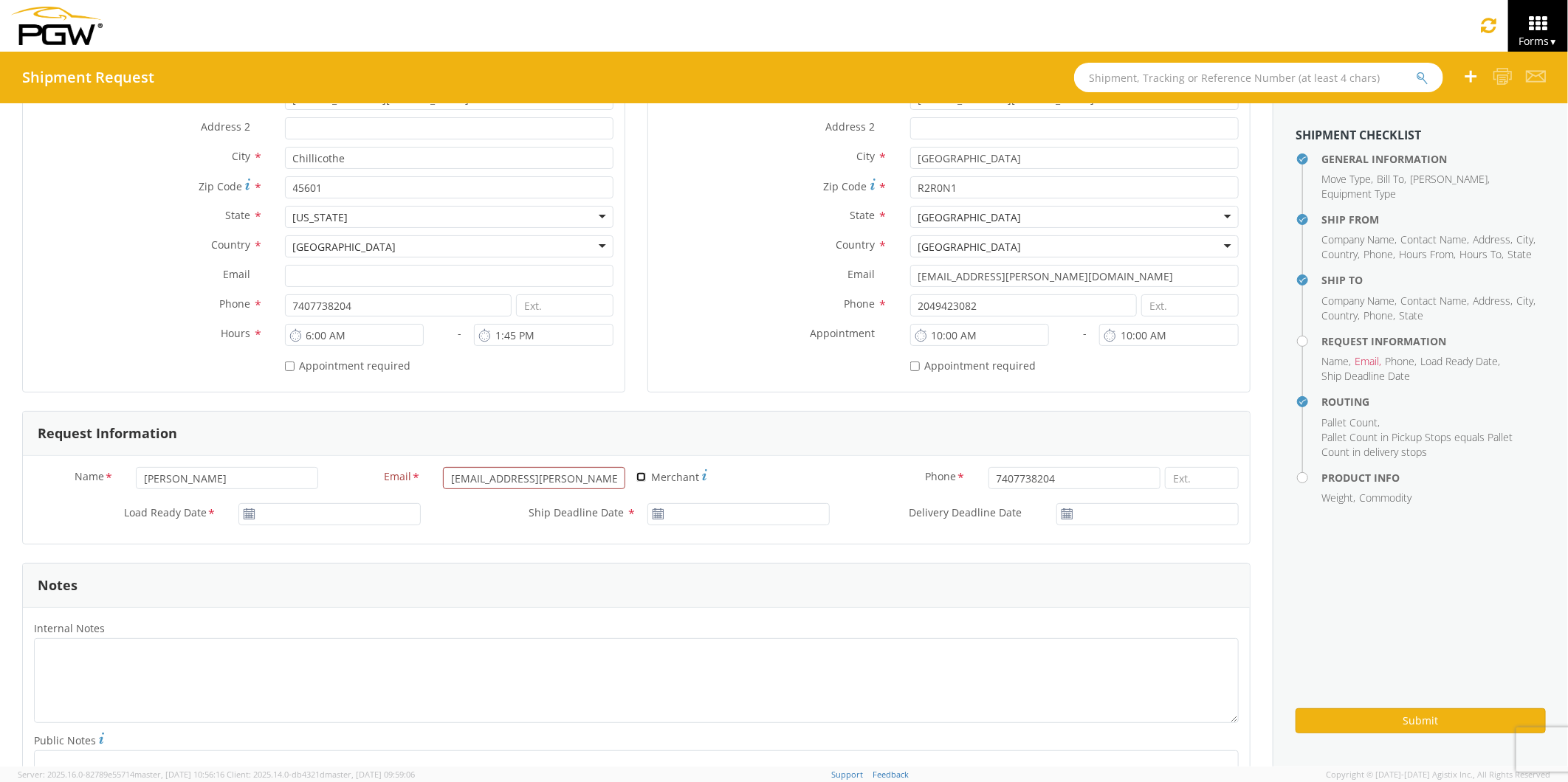
checkbox input "true"
click at [272, 516] on input "[DATE]" at bounding box center [329, 514] width 182 height 22
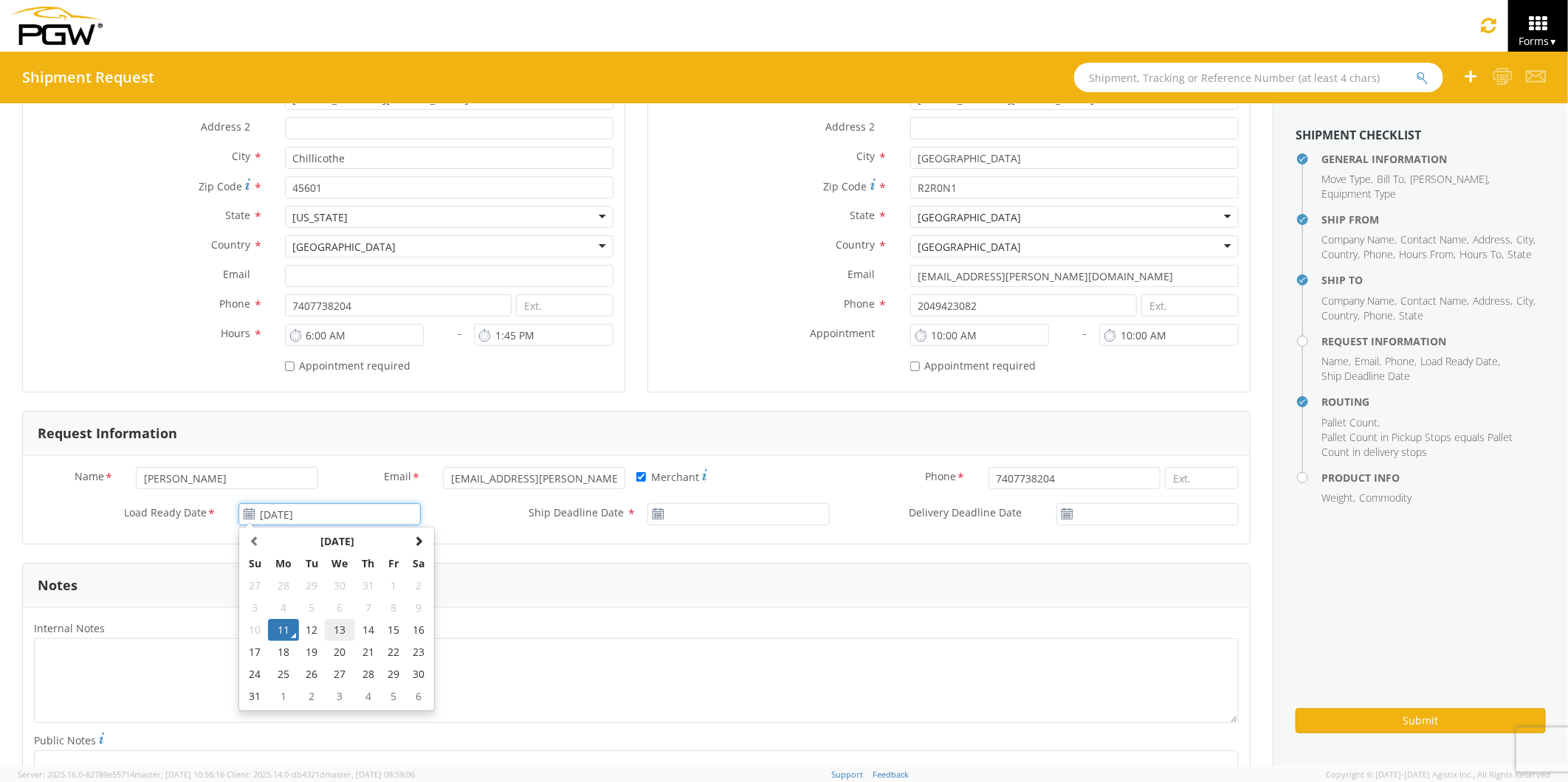
click at [334, 625] on td "13" at bounding box center [340, 630] width 31 height 22
type input "[DATE]"
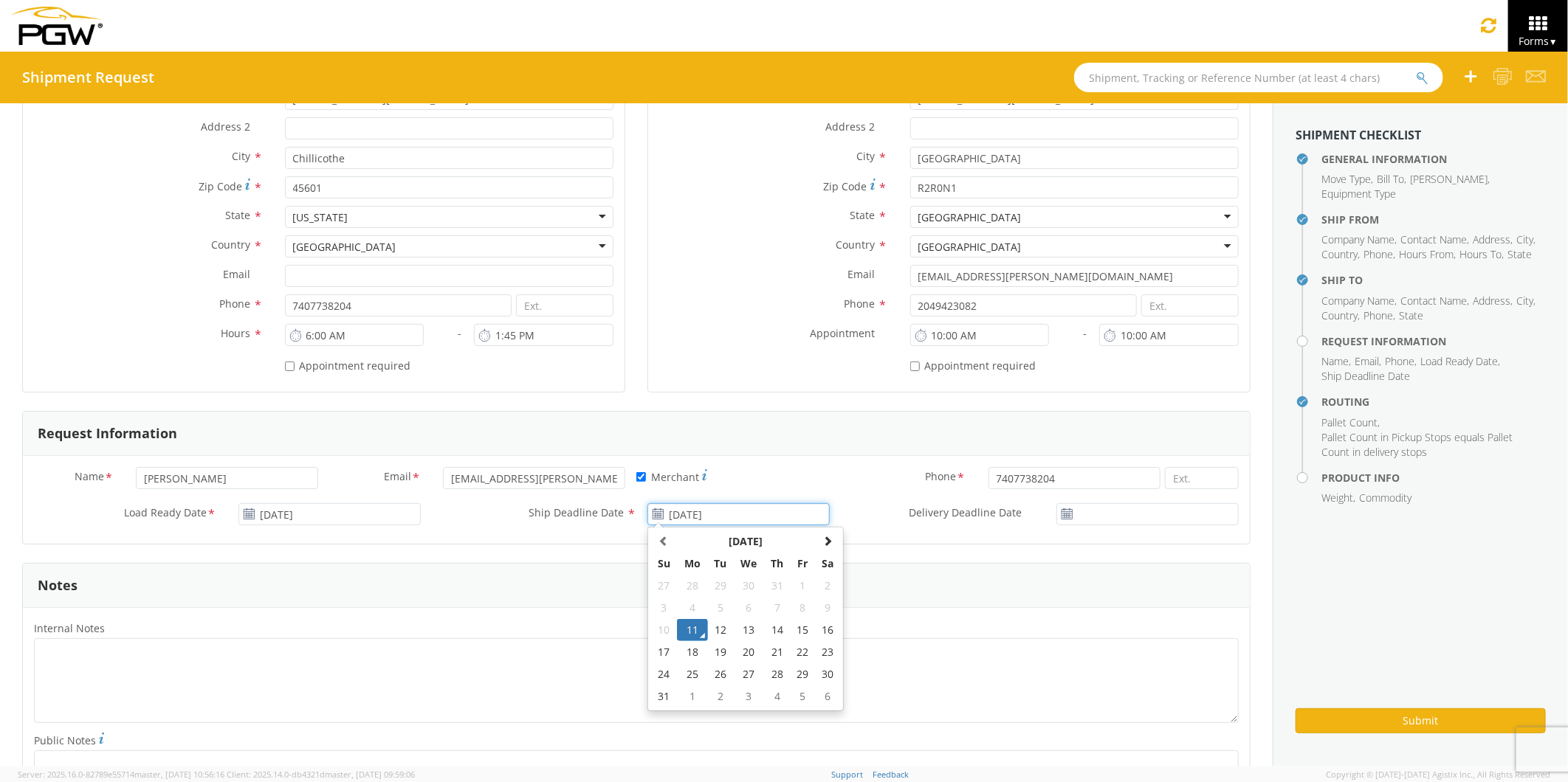
click at [701, 517] on input "[DATE]" at bounding box center [738, 514] width 182 height 22
click at [744, 632] on td "13" at bounding box center [749, 630] width 31 height 22
type input "[DATE]"
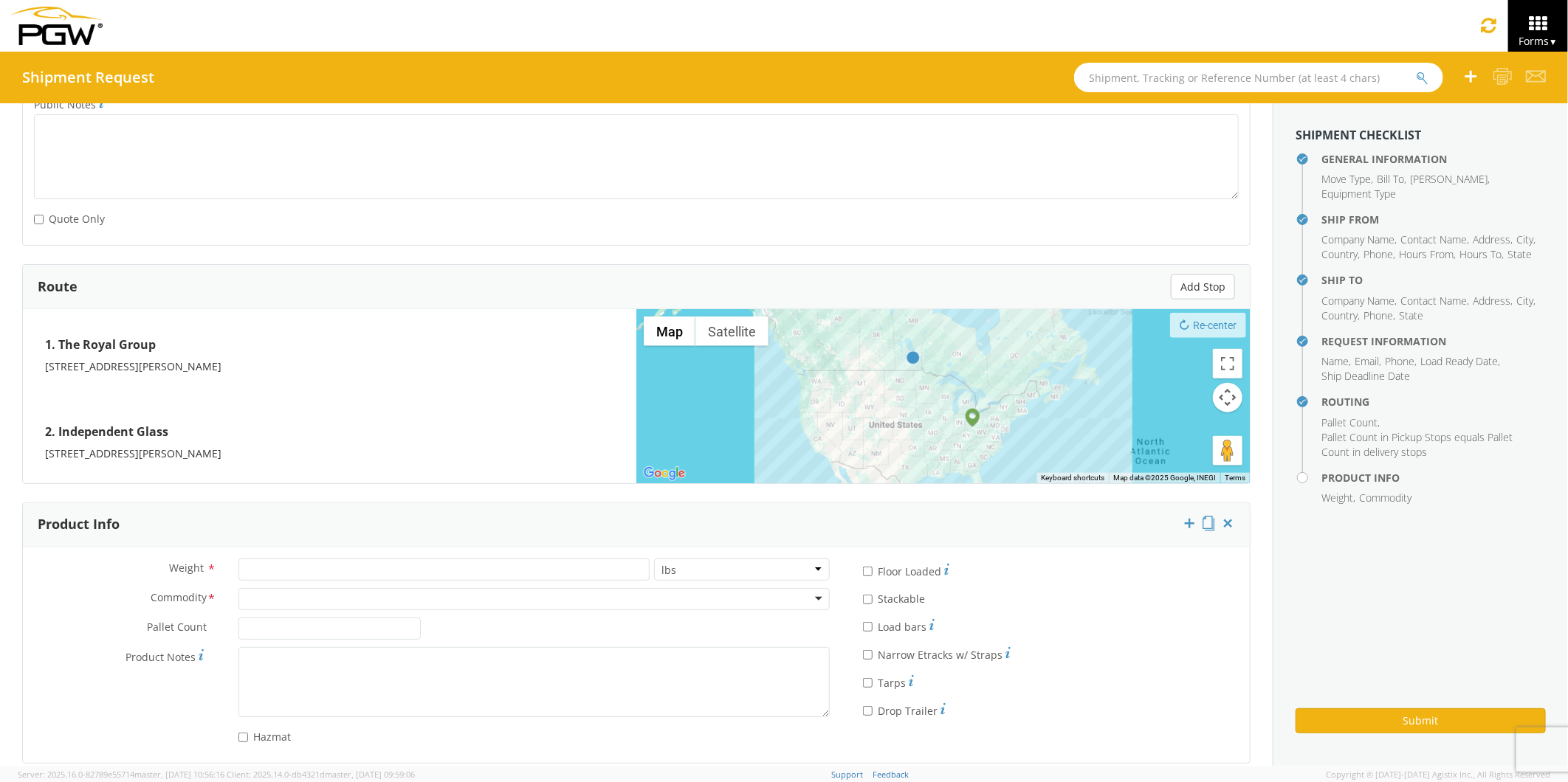
scroll to position [981, 0]
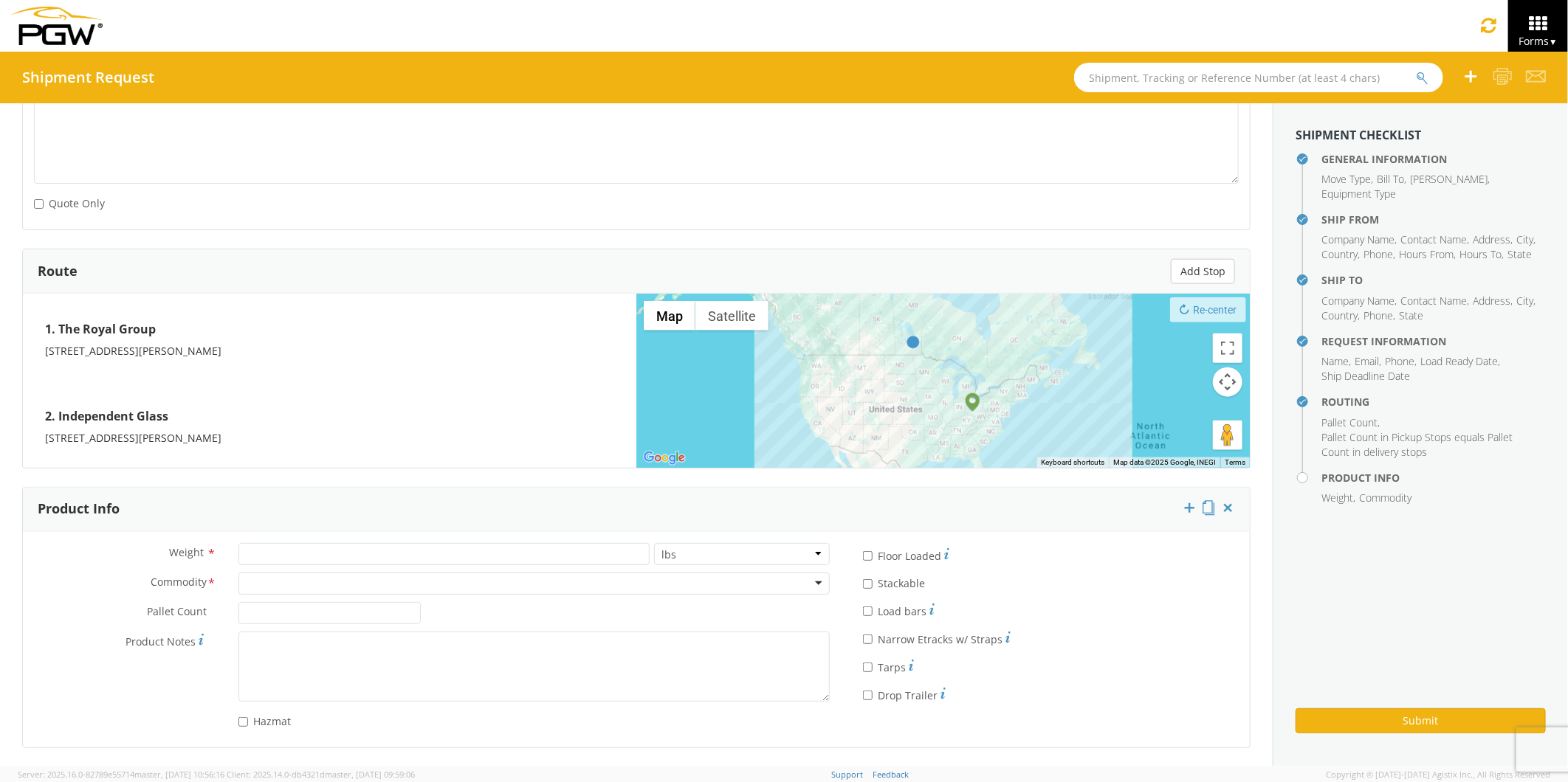
click at [248, 578] on div at bounding box center [534, 584] width 591 height 22
type input "corr"
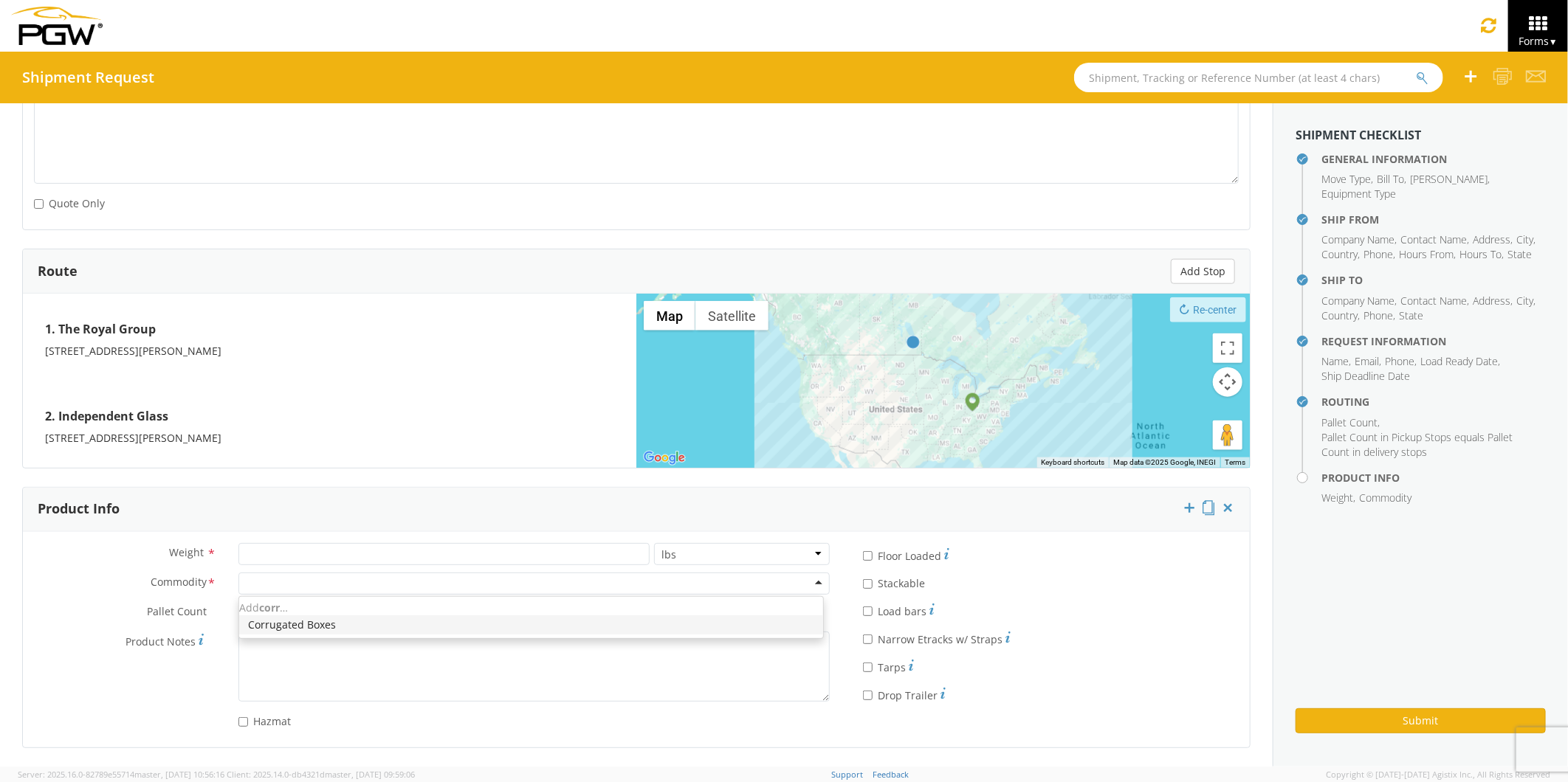
scroll to position [0, 0]
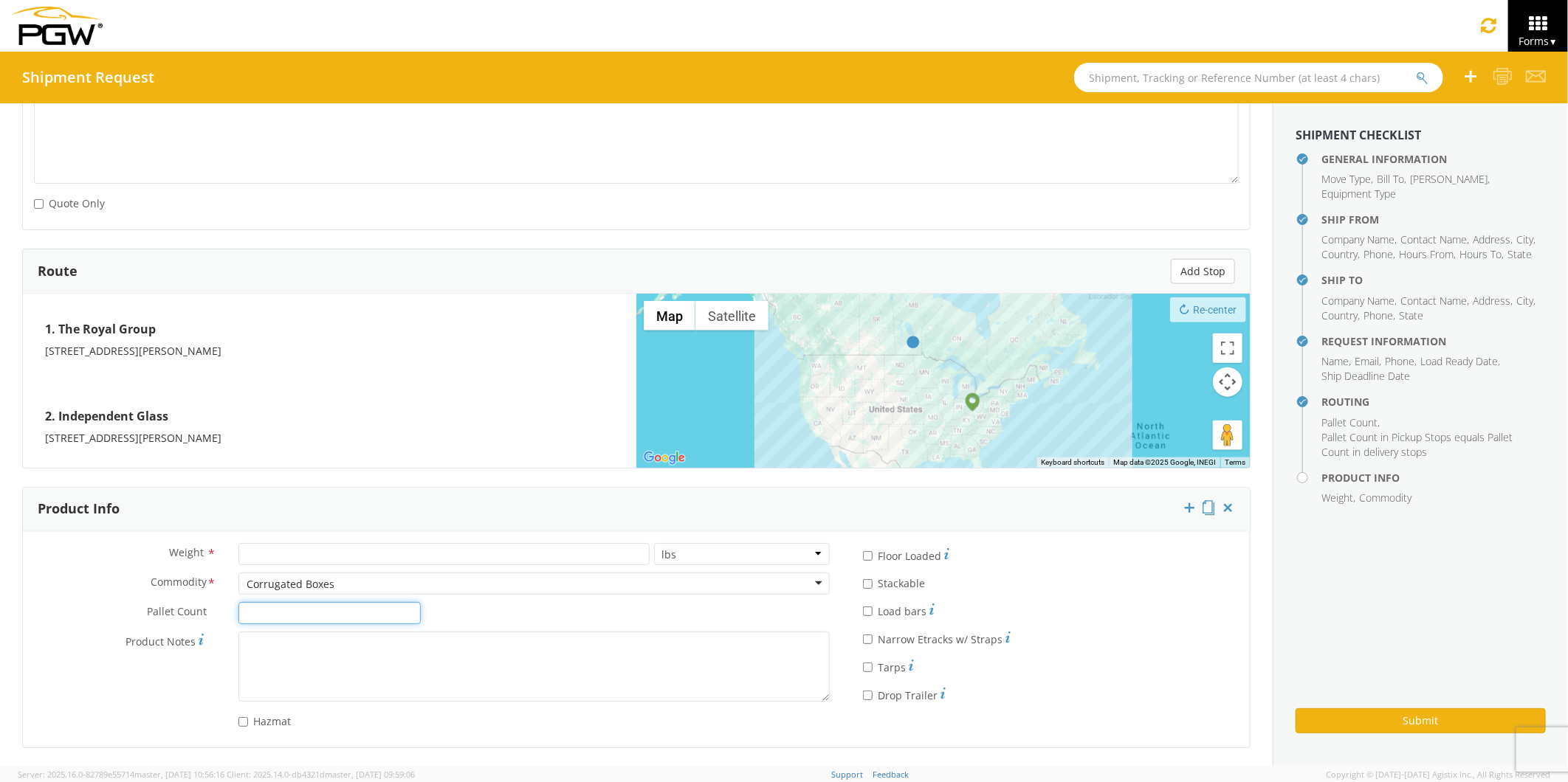
click at [246, 615] on input "Pallet Count *" at bounding box center [329, 613] width 182 height 22
type input "10"
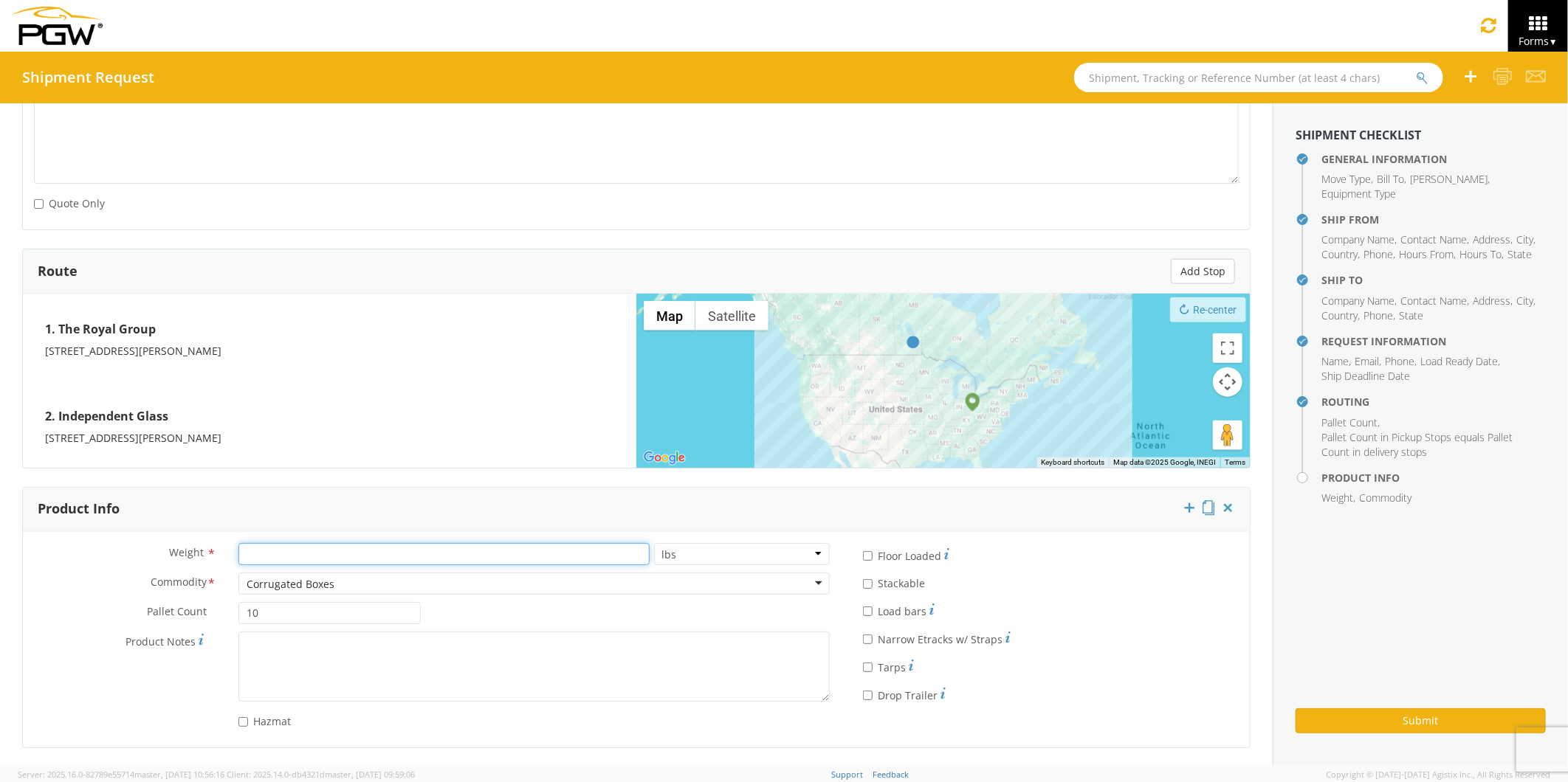
click at [268, 552] on input "number" at bounding box center [444, 554] width 411 height 22
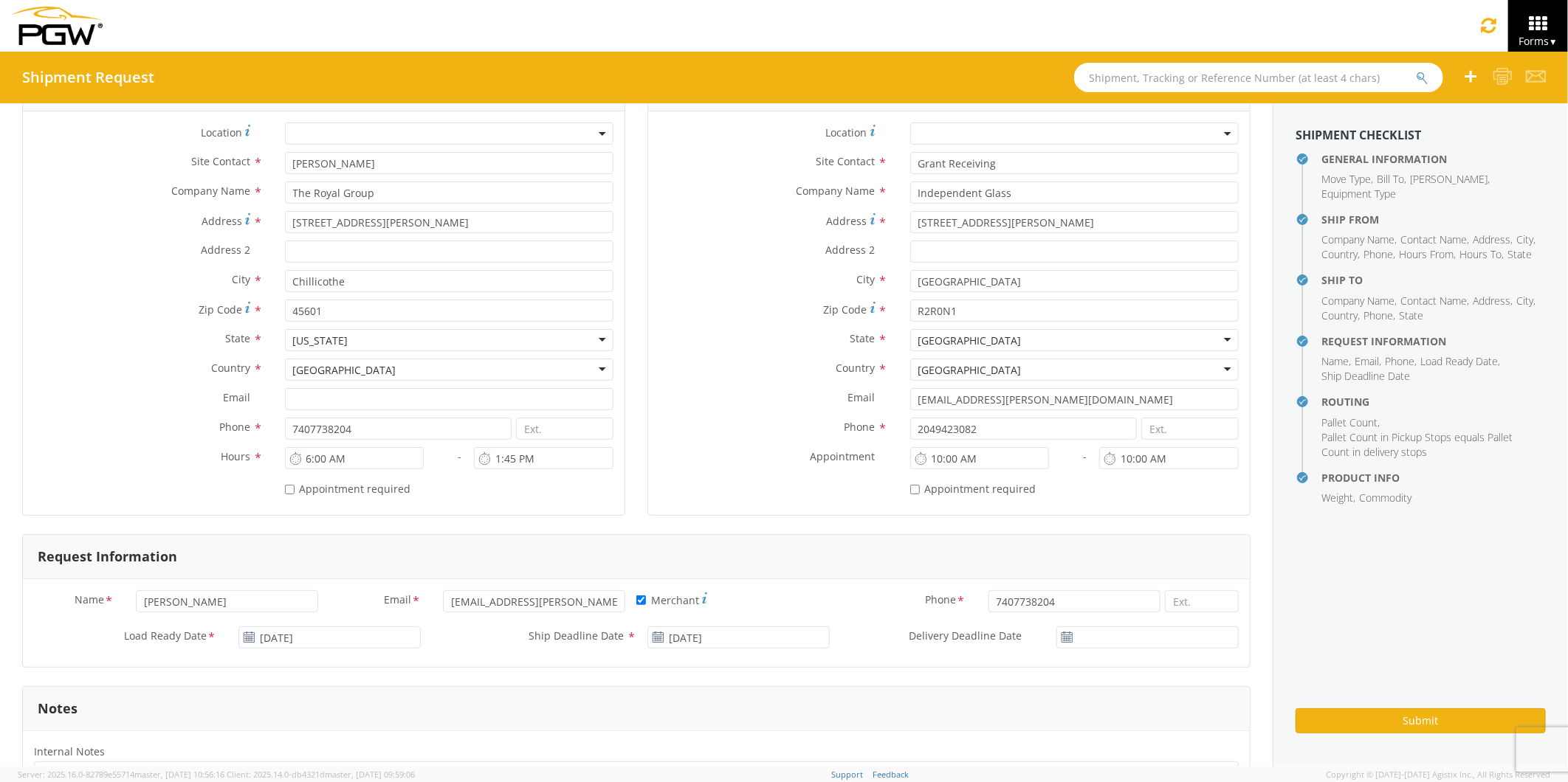
scroll to position [161, 0]
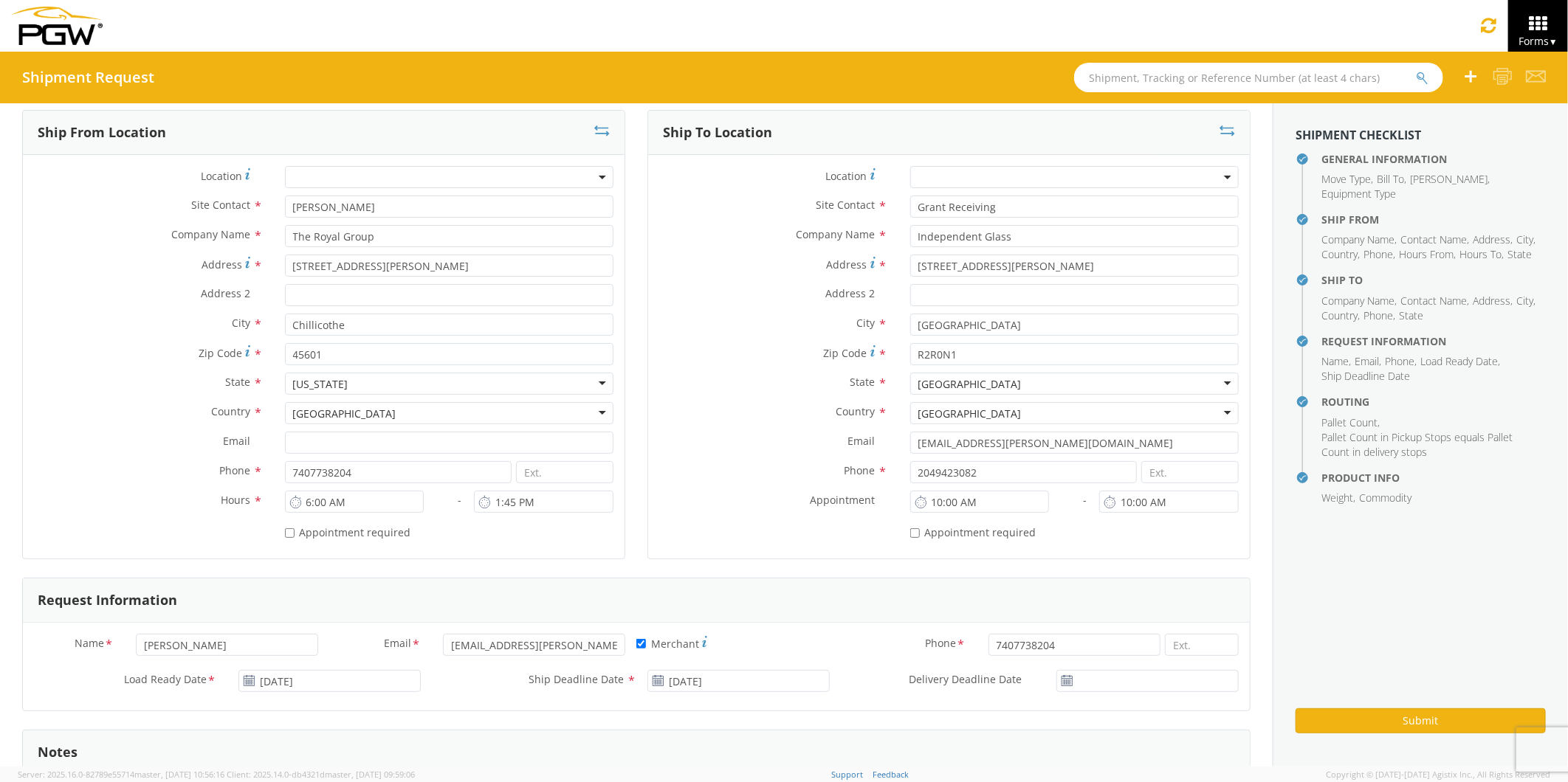
type input "1000"
drag, startPoint x: 1044, startPoint y: 444, endPoint x: 899, endPoint y: 465, distance: 146.5
click at [899, 465] on div "Location * Site Contact * Grant Receiving [PERSON_NAME] Company Name * Independ…" at bounding box center [949, 356] width 602 height 382
click at [855, 585] on div "Request Information" at bounding box center [637, 600] width 1227 height 44
click at [1339, 721] on button "Submit" at bounding box center [1421, 721] width 250 height 25
